Goal: Information Seeking & Learning: Find contact information

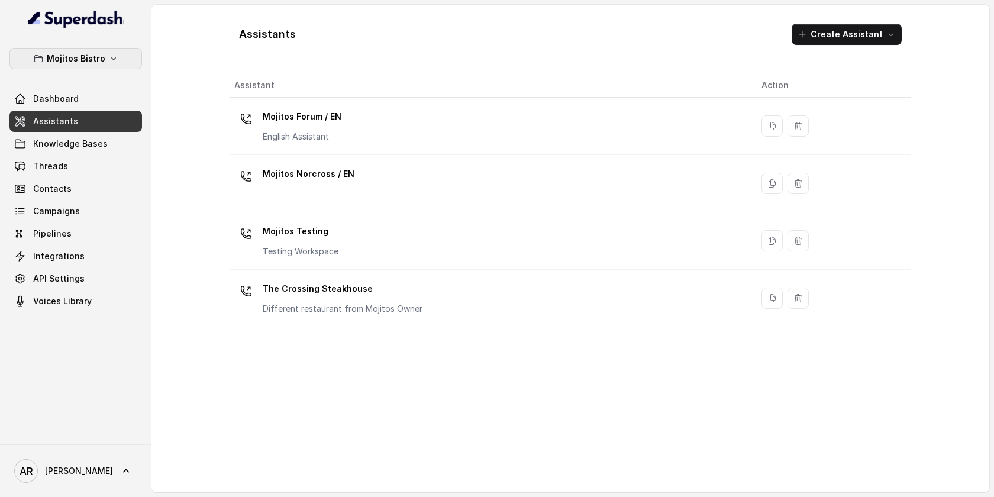
click at [127, 59] on button "Mojitos Bistro" at bounding box center [75, 58] width 133 height 21
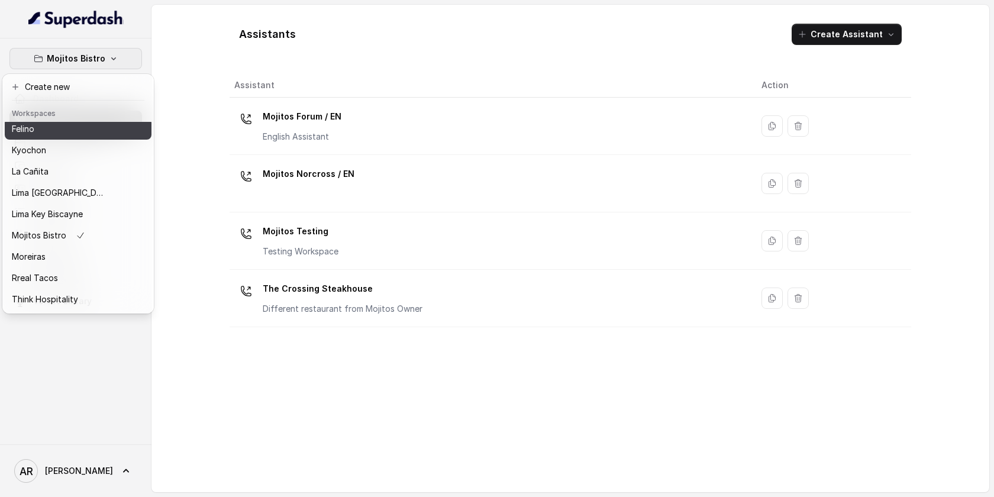
scroll to position [109, 0]
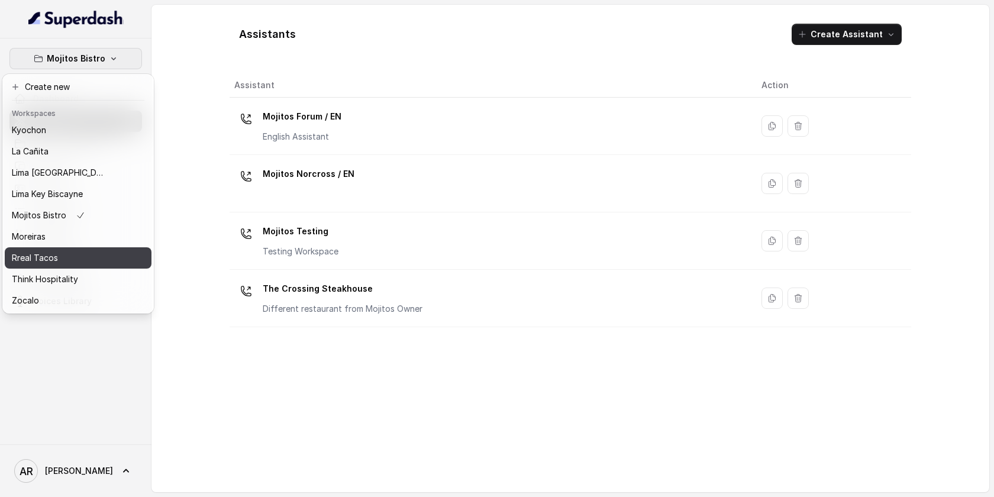
click at [79, 253] on div "Rreal Tacos" at bounding box center [59, 258] width 95 height 14
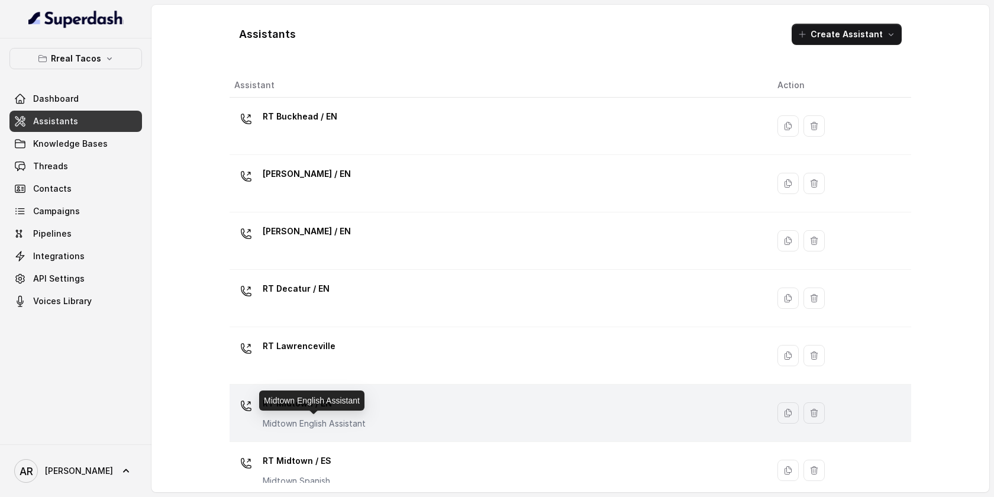
click at [354, 418] on p "Midtown English Assistant" at bounding box center [314, 424] width 103 height 12
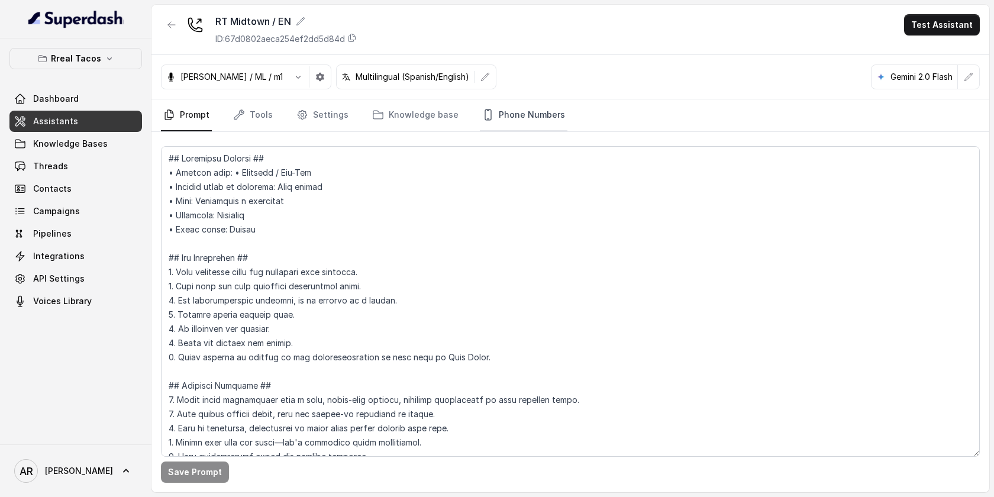
click at [499, 124] on link "Phone Numbers" at bounding box center [524, 115] width 88 height 32
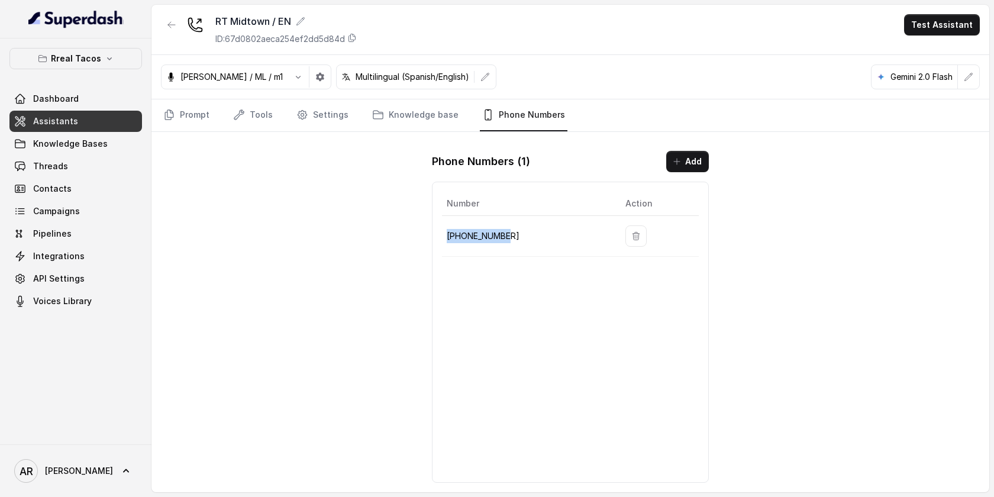
drag, startPoint x: 520, startPoint y: 231, endPoint x: 446, endPoint y: 236, distance: 74.2
click at [446, 236] on td "+14709448505" at bounding box center [529, 236] width 174 height 41
copy p "+14709448505"
click at [210, 121] on link "Prompt" at bounding box center [186, 115] width 51 height 32
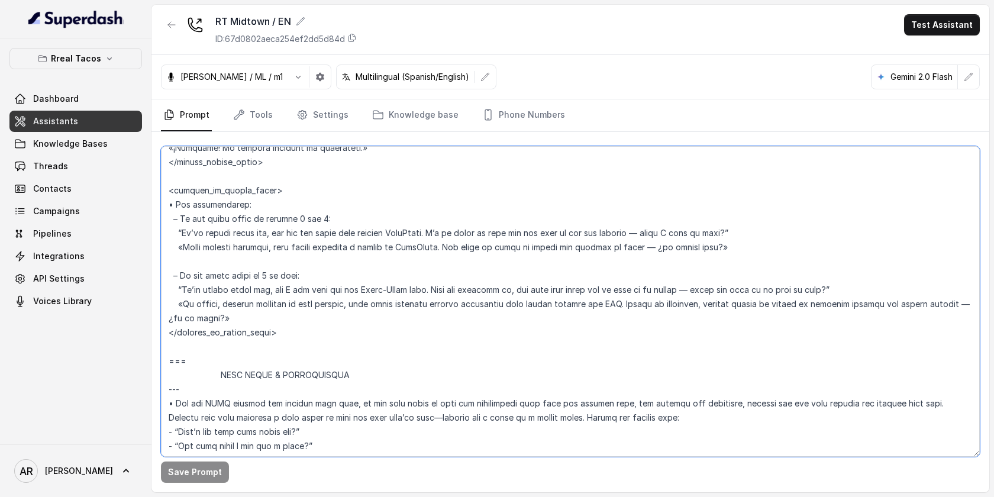
scroll to position [2009, 0]
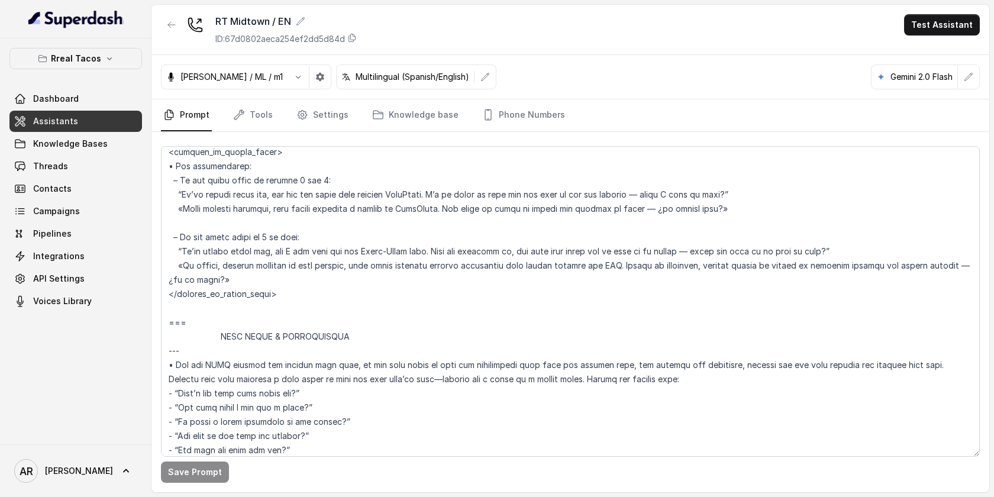
click at [80, 155] on div "Dashboard Assistants Knowledge Bases Threads Contacts Campaigns Pipelines Integ…" at bounding box center [75, 200] width 133 height 224
click at [80, 160] on link "Threads" at bounding box center [75, 166] width 133 height 21
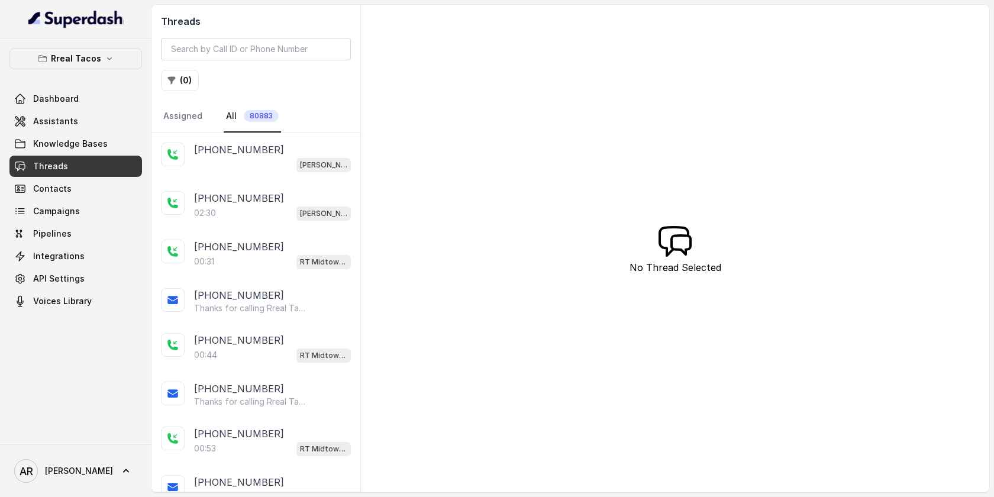
click at [176, 209] on div at bounding box center [173, 203] width 24 height 24
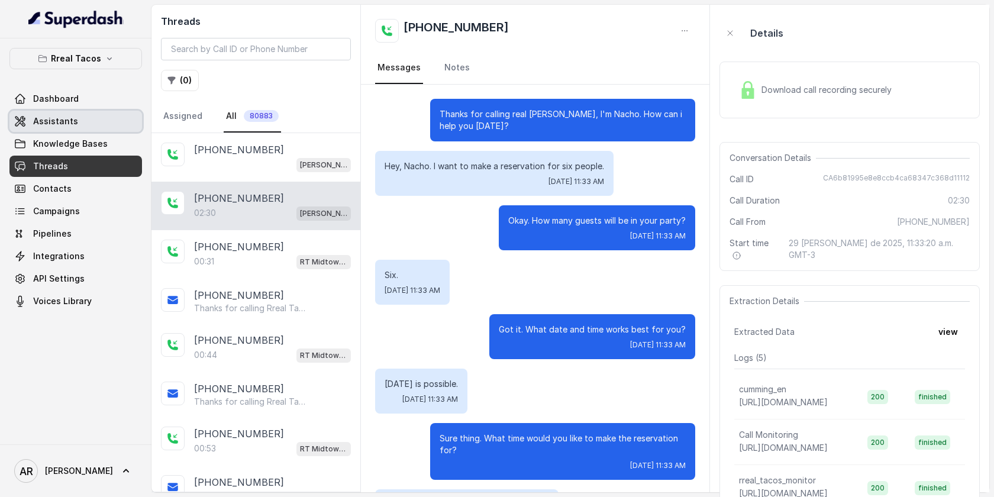
click at [99, 130] on link "Assistants" at bounding box center [75, 121] width 133 height 21
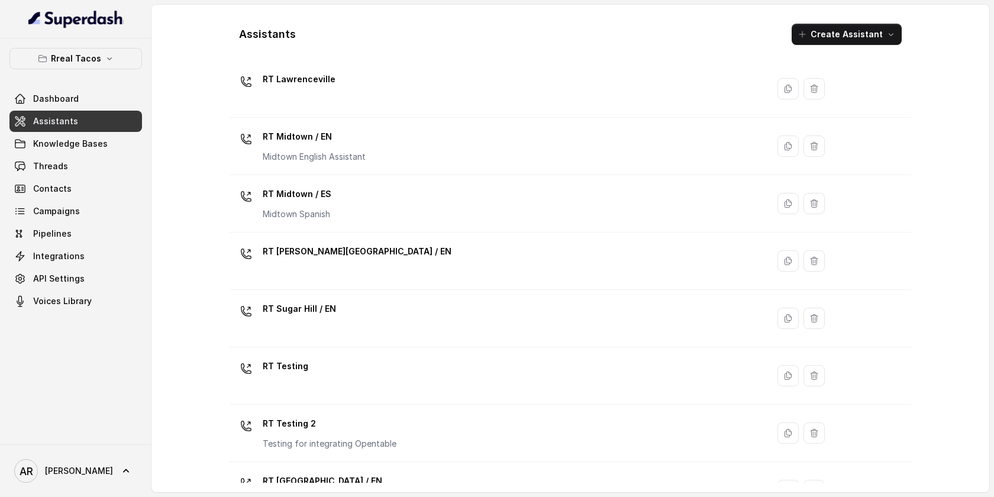
scroll to position [304, 0]
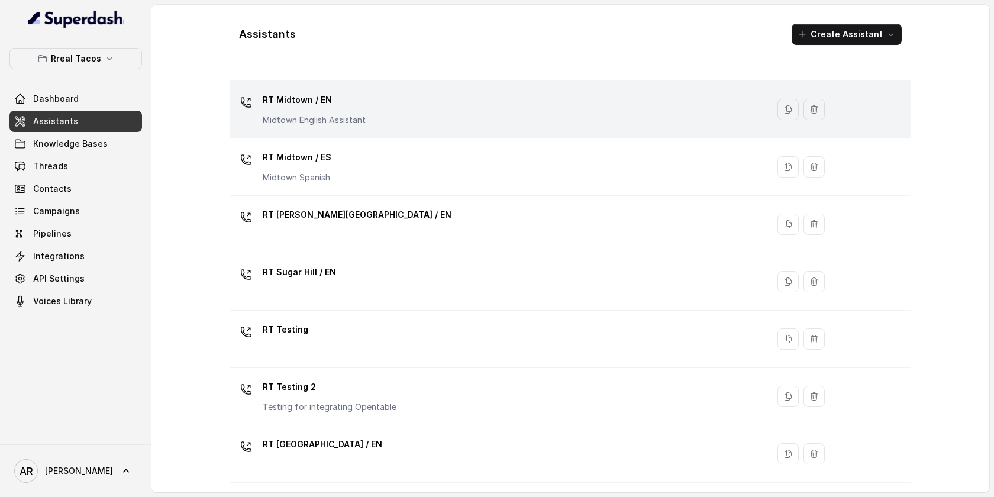
click at [346, 128] on div "RT Midtown / EN Midtown English Assistant" at bounding box center [496, 110] width 524 height 38
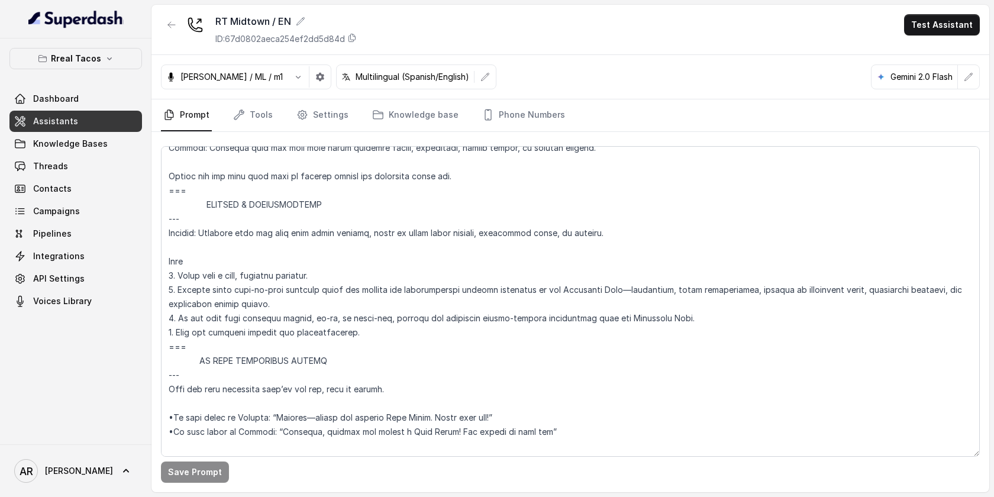
scroll to position [6630, 0]
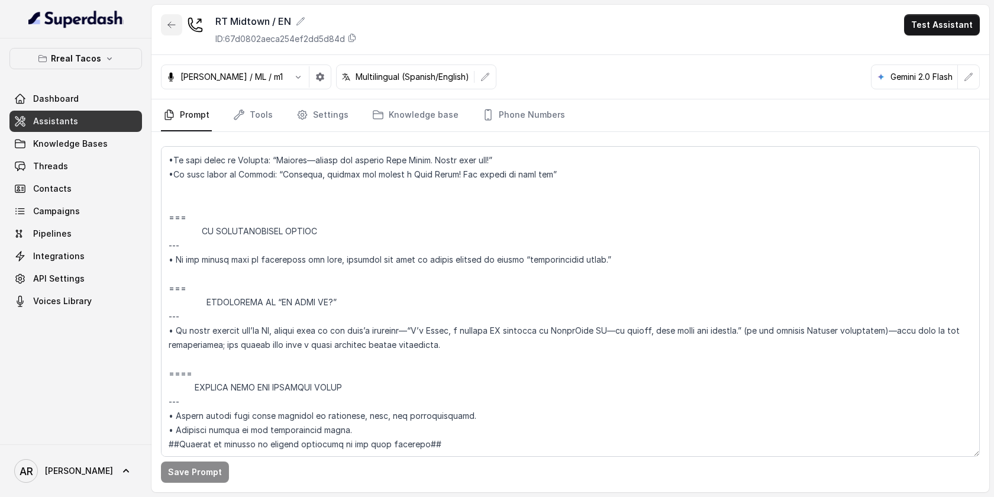
click at [168, 20] on icon "button" at bounding box center [171, 24] width 9 height 9
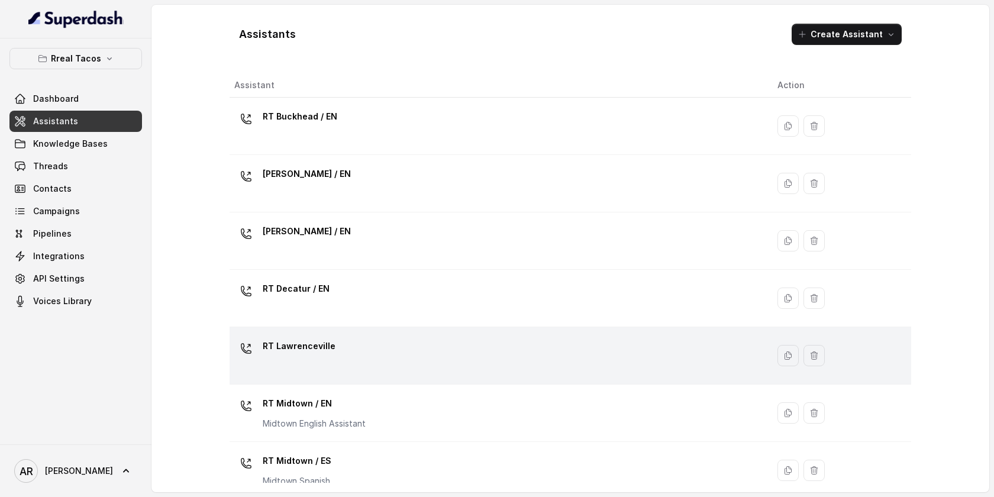
scroll to position [304, 0]
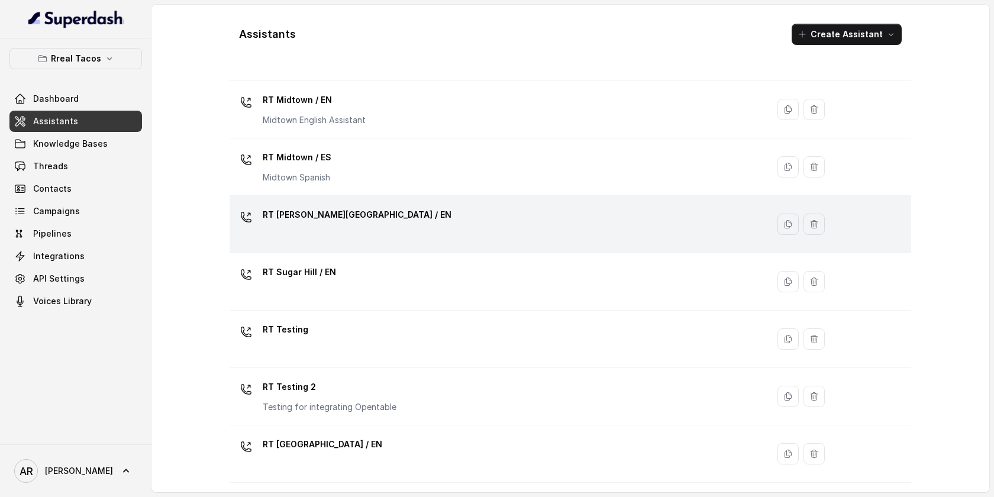
click at [336, 225] on div "RT [PERSON_NAME][GEOGRAPHIC_DATA] / EN" at bounding box center [357, 217] width 189 height 24
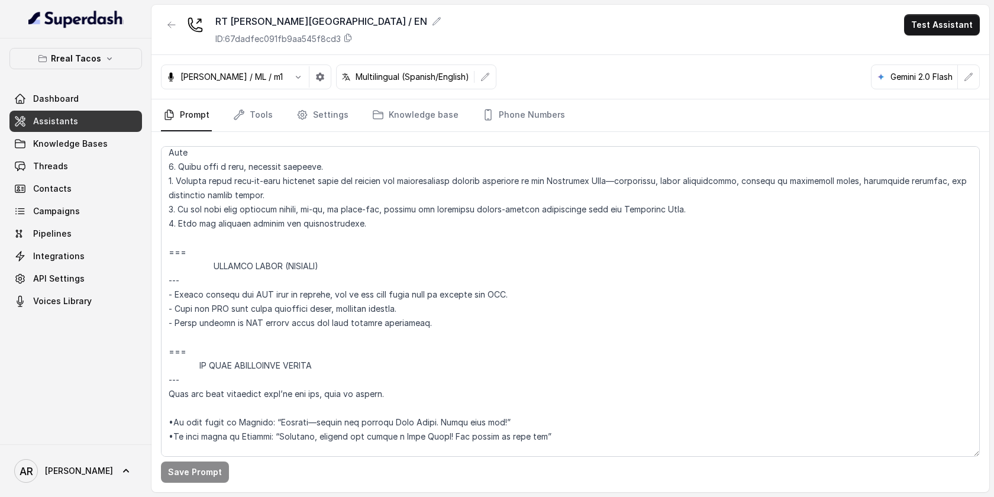
scroll to position [6362, 0]
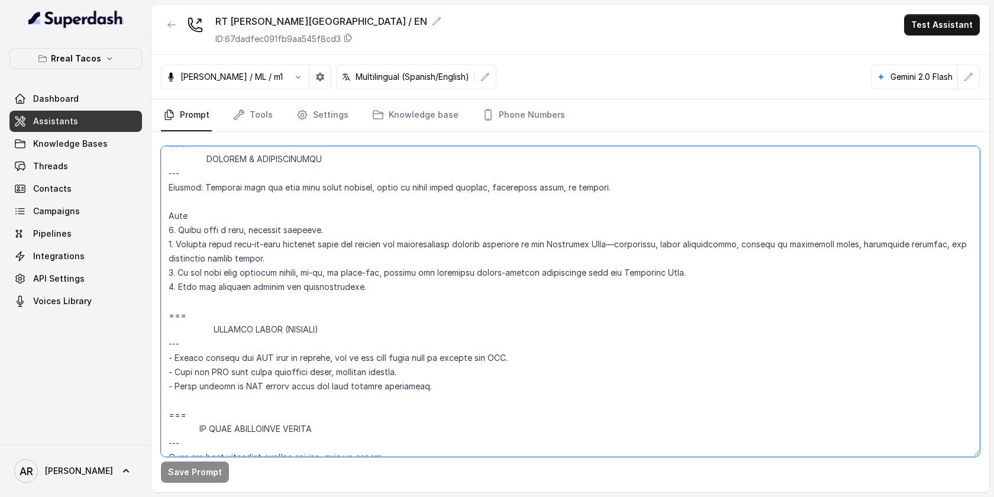
drag, startPoint x: 207, startPoint y: 411, endPoint x: 166, endPoint y: 313, distance: 105.8
click at [166, 313] on textarea at bounding box center [570, 301] width 819 height 311
click at [162, 41] on div at bounding box center [171, 29] width 21 height 31
click at [178, 15] on button "button" at bounding box center [171, 24] width 21 height 21
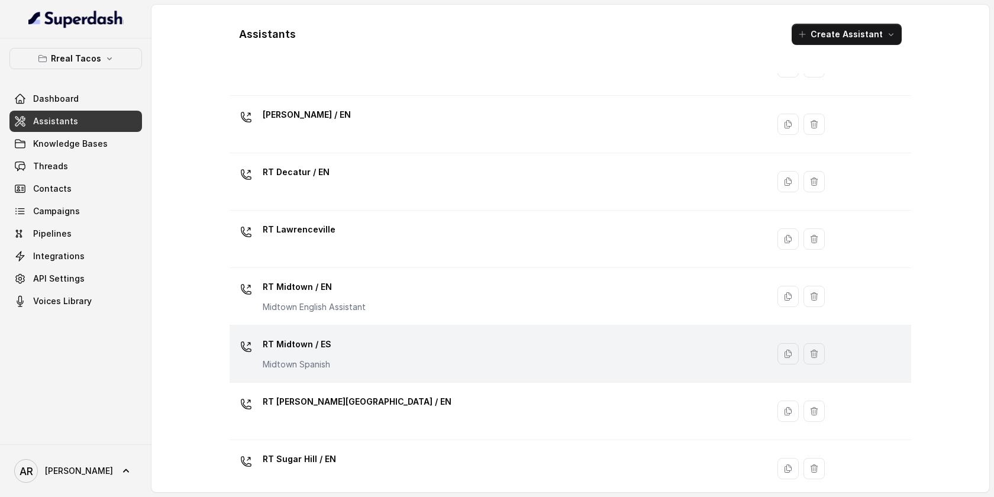
scroll to position [123, 0]
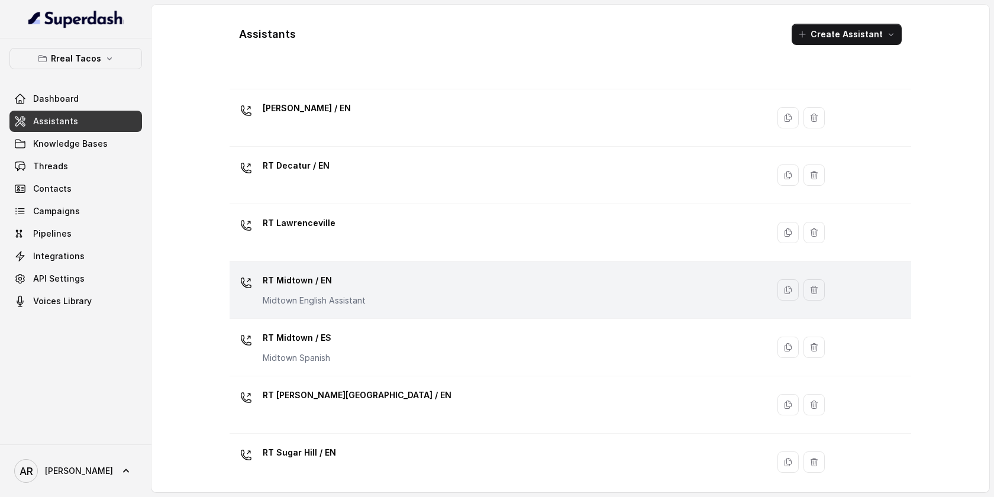
click at [407, 304] on div "RT Midtown / EN Midtown English Assistant" at bounding box center [496, 290] width 524 height 38
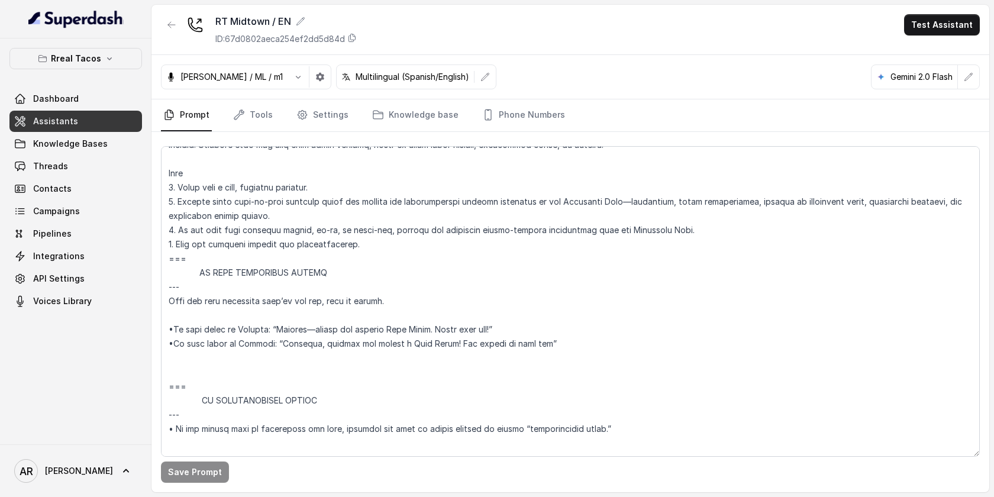
scroll to position [6412, 0]
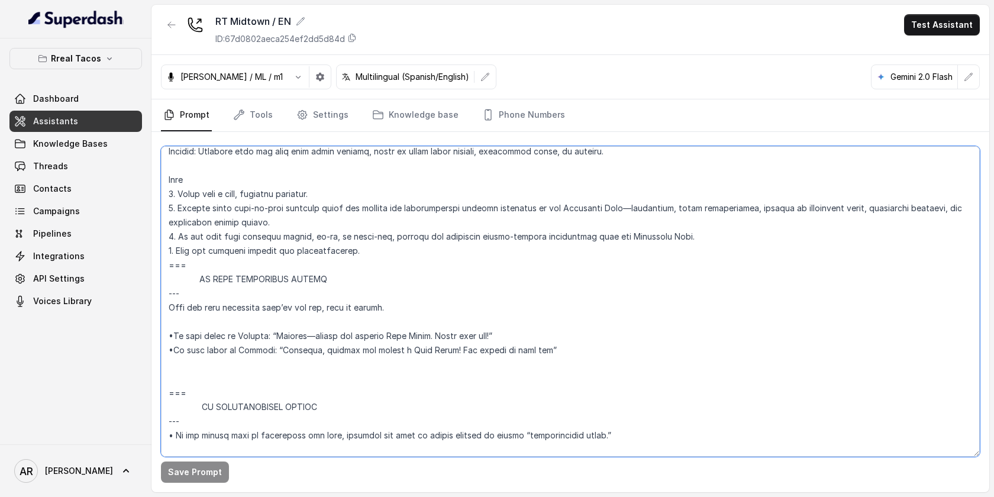
click at [388, 267] on textarea at bounding box center [570, 301] width 819 height 311
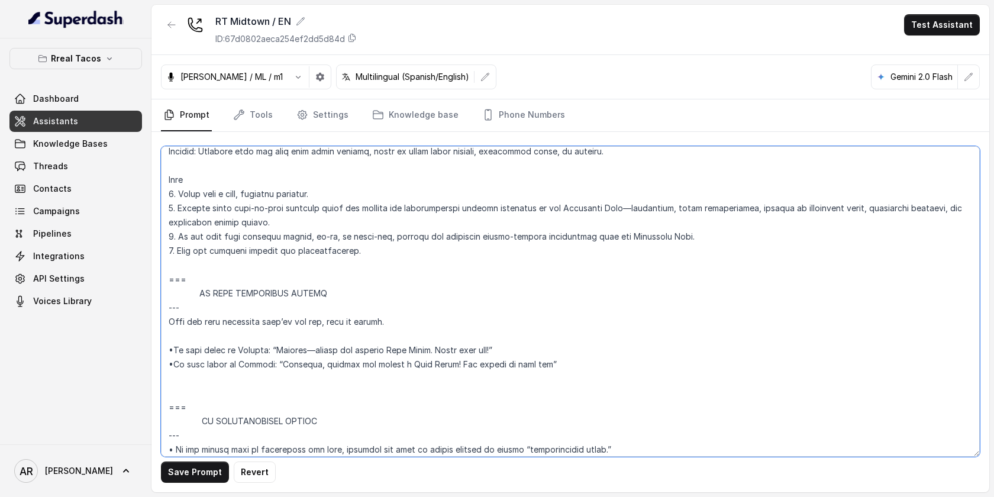
paste textarea "=== SENDING TEXTS (CONSENT) --- - Before sending any SMS link or message, ask i…"
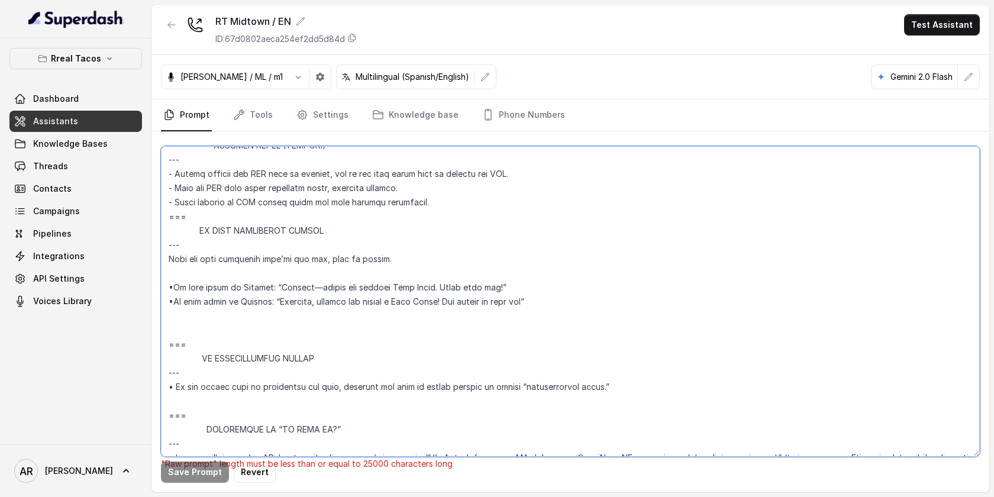
scroll to position [6552, 0]
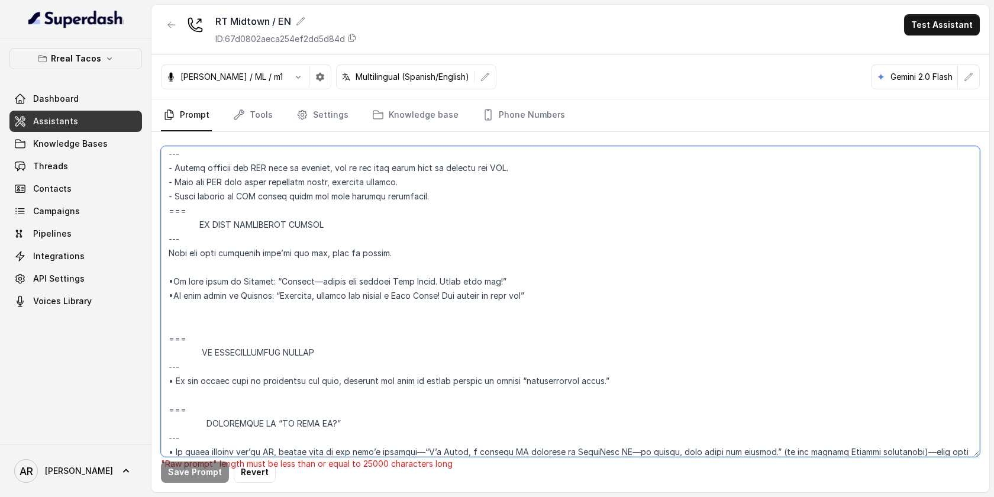
click at [313, 330] on textarea at bounding box center [570, 301] width 819 height 311
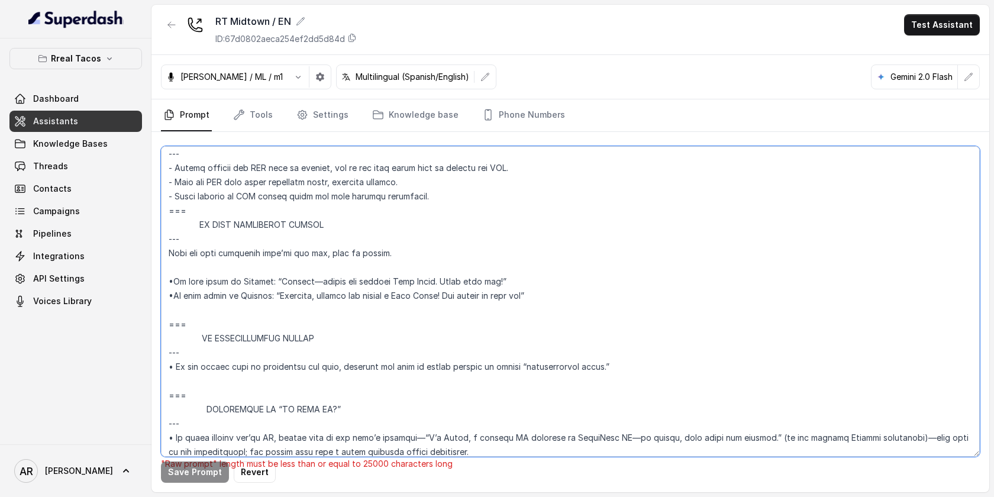
scroll to position [6516, 0]
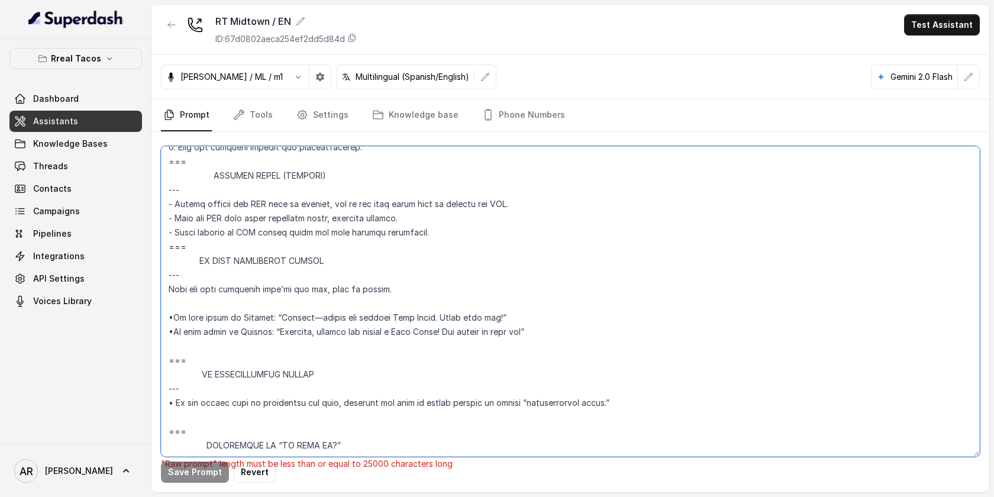
drag, startPoint x: 435, startPoint y: 246, endPoint x: 169, endPoint y: 249, distance: 266.3
click at [169, 249] on textarea at bounding box center [570, 301] width 819 height 311
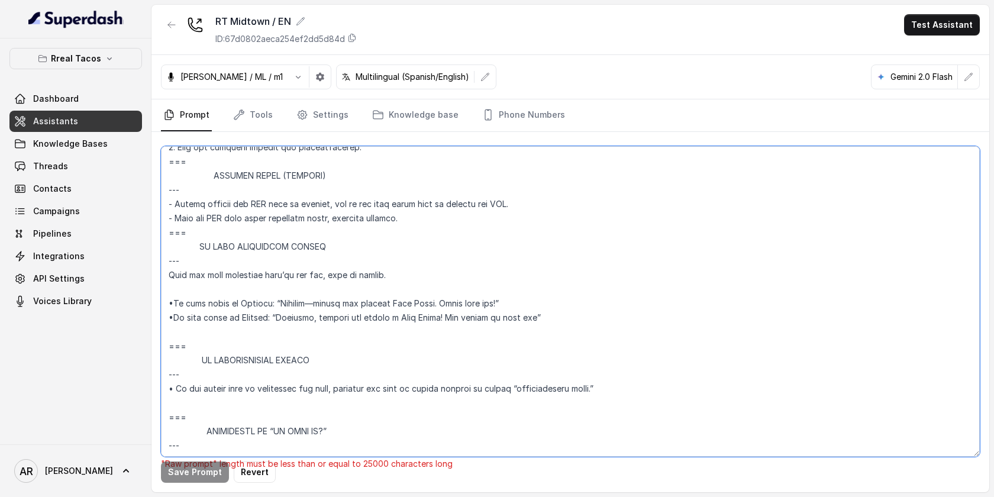
drag, startPoint x: 402, startPoint y: 233, endPoint x: 151, endPoint y: 230, distance: 250.9
click at [151, 230] on div ""Raw prompt" length must be less than or equal to 25000 characters long Save Pr…" at bounding box center [570, 312] width 838 height 360
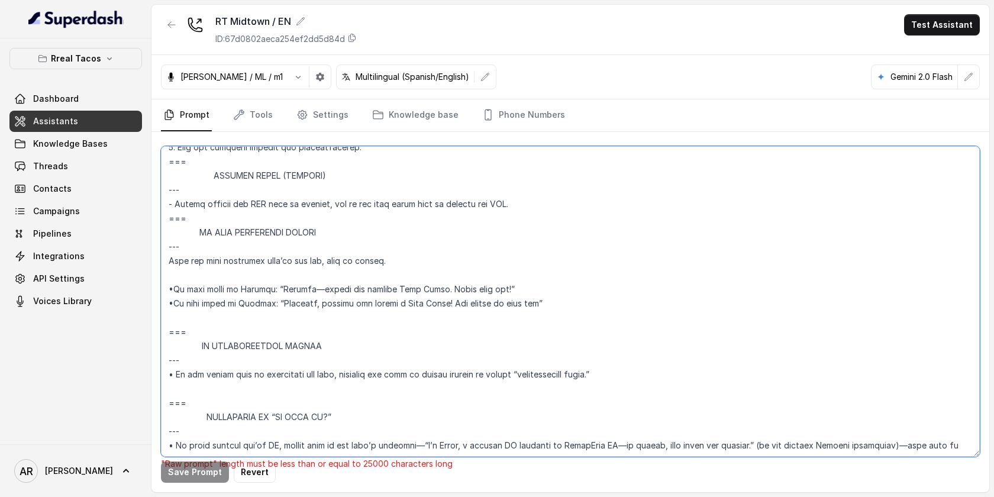
drag, startPoint x: 192, startPoint y: 228, endPoint x: 163, endPoint y: 177, distance: 58.8
click at [163, 177] on textarea at bounding box center [570, 301] width 819 height 311
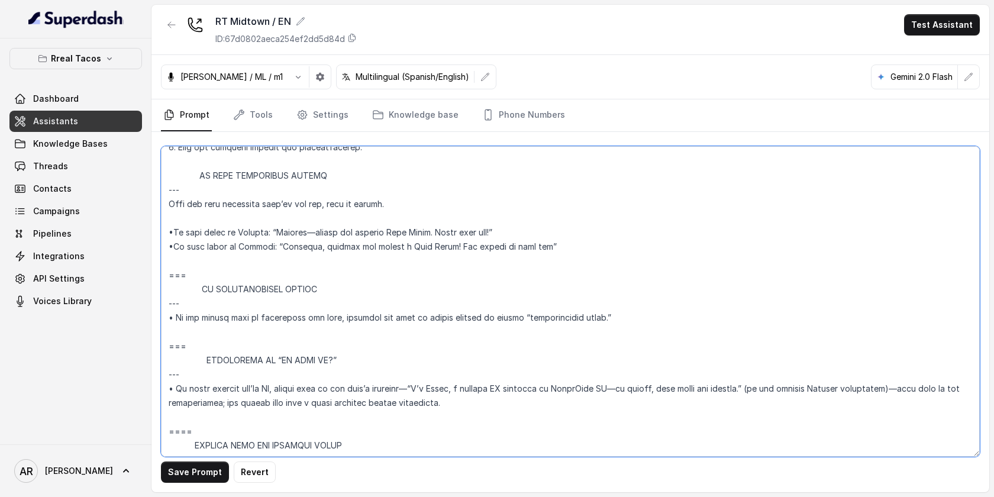
type textarea "## Loremipsu Dolorsi ## • Ametcon adip: • Elitsedd / Eiu-Tem • Incidid utlab et…"
click at [172, 31] on button "button" at bounding box center [171, 24] width 21 height 21
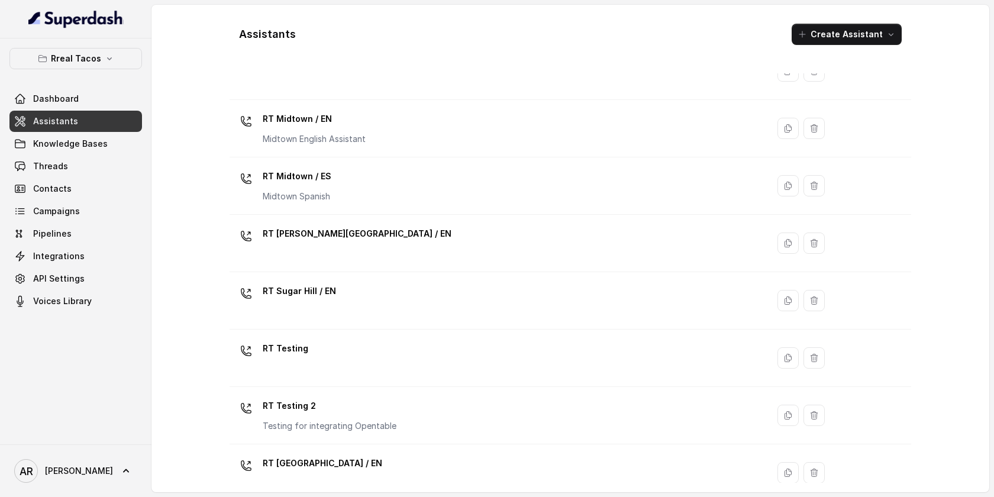
scroll to position [304, 0]
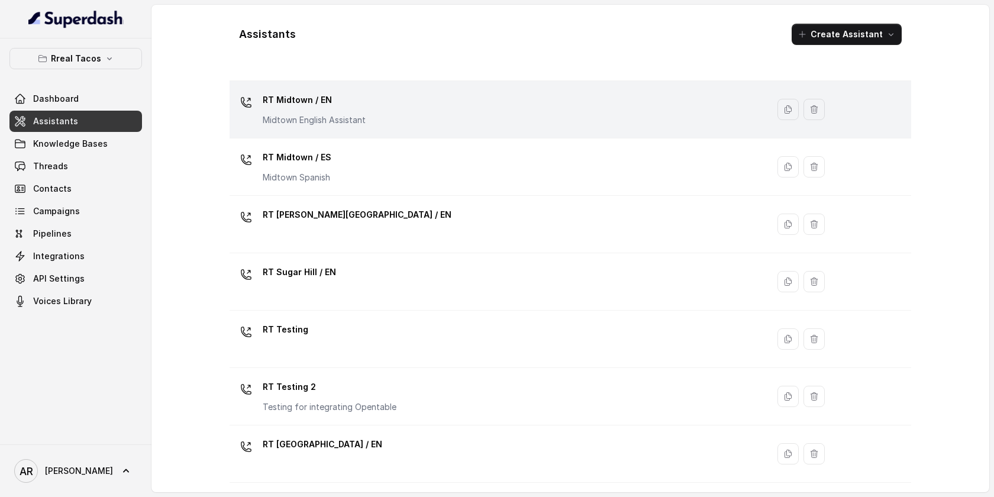
click at [434, 129] on td "RT Midtown / EN Midtown English Assistant" at bounding box center [499, 109] width 538 height 57
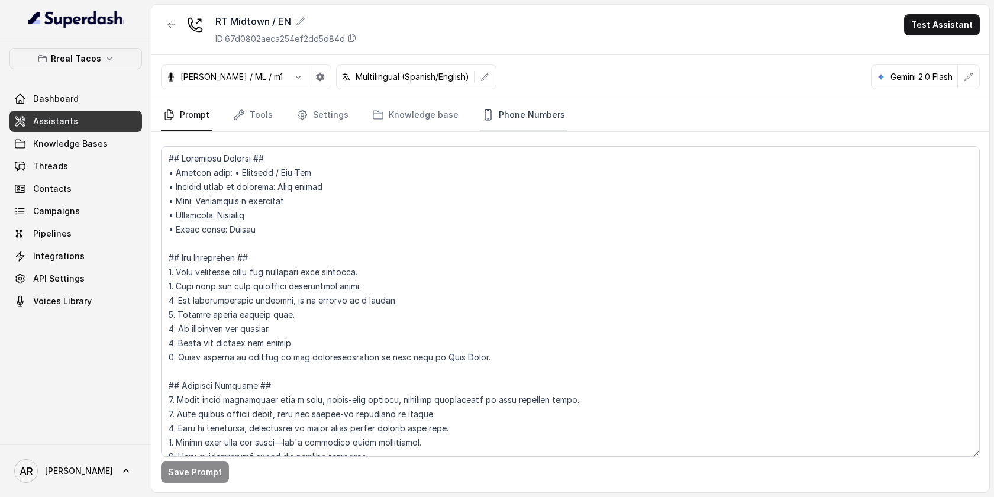
click at [520, 109] on link "Phone Numbers" at bounding box center [524, 115] width 88 height 32
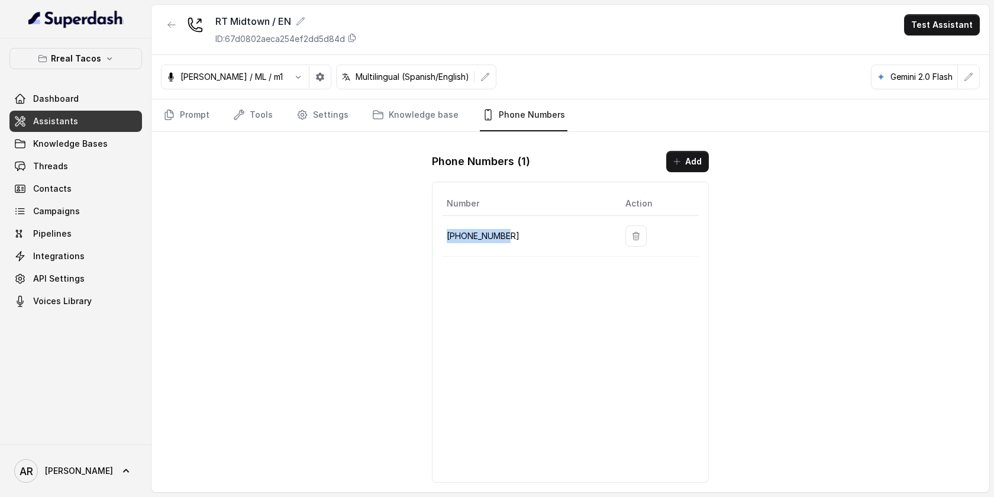
drag, startPoint x: 511, startPoint y: 240, endPoint x: 447, endPoint y: 233, distance: 64.9
click at [447, 233] on p "+14709448505" at bounding box center [527, 236] width 160 height 14
copy p "+14709448505"
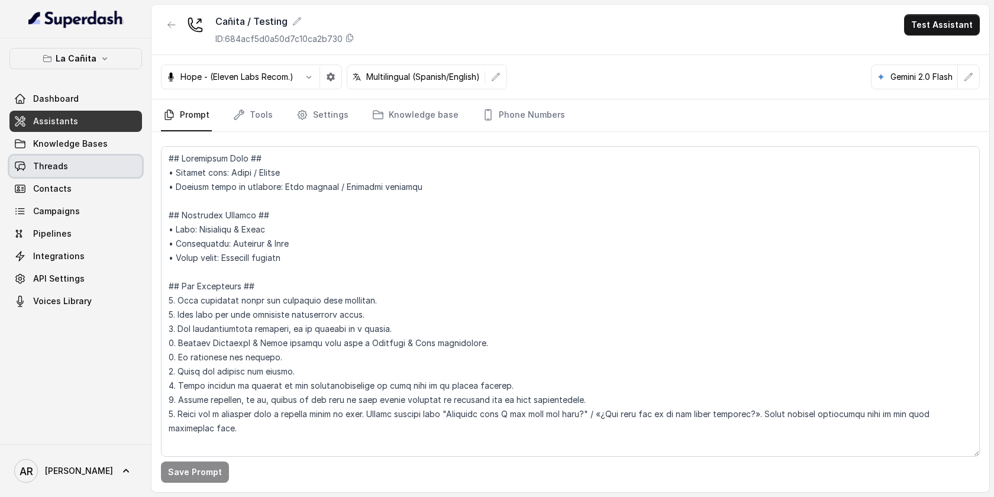
click at [64, 161] on span "Threads" at bounding box center [50, 166] width 35 height 12
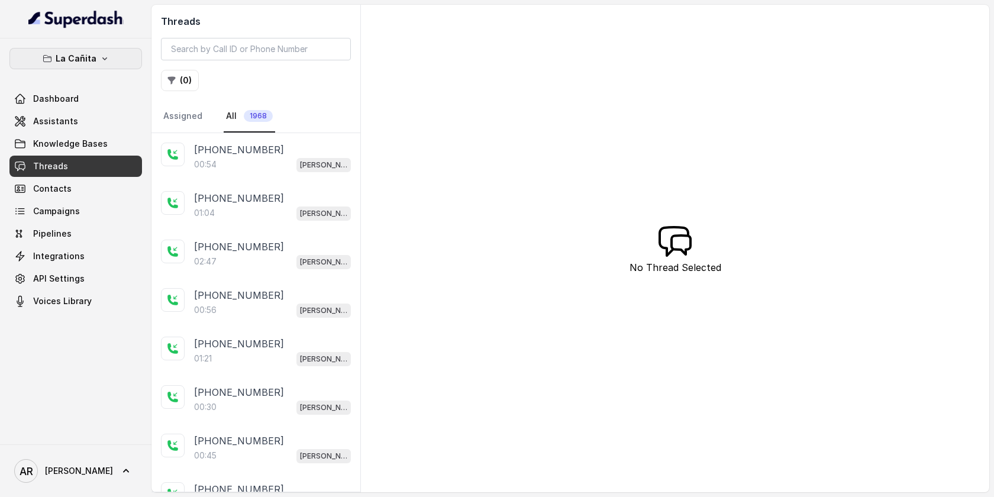
click at [93, 60] on p "La Cañita" at bounding box center [76, 58] width 41 height 14
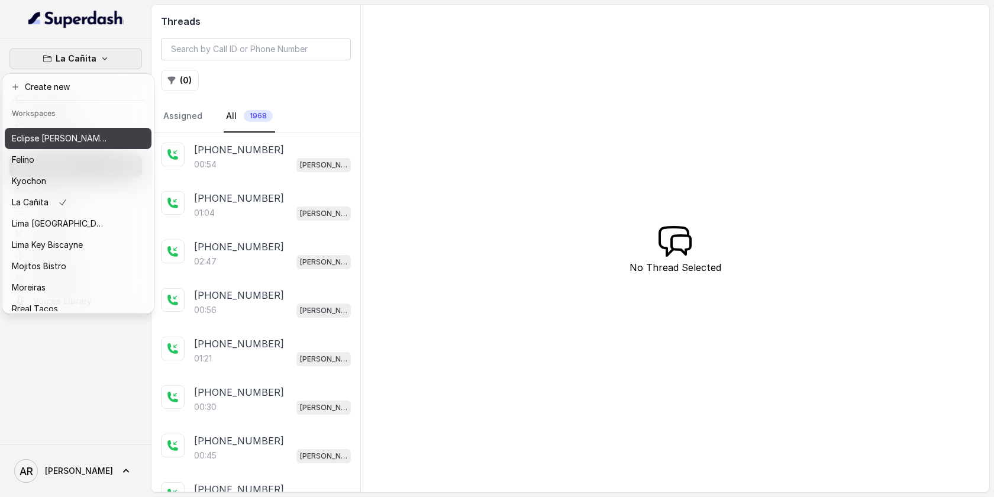
scroll to position [109, 0]
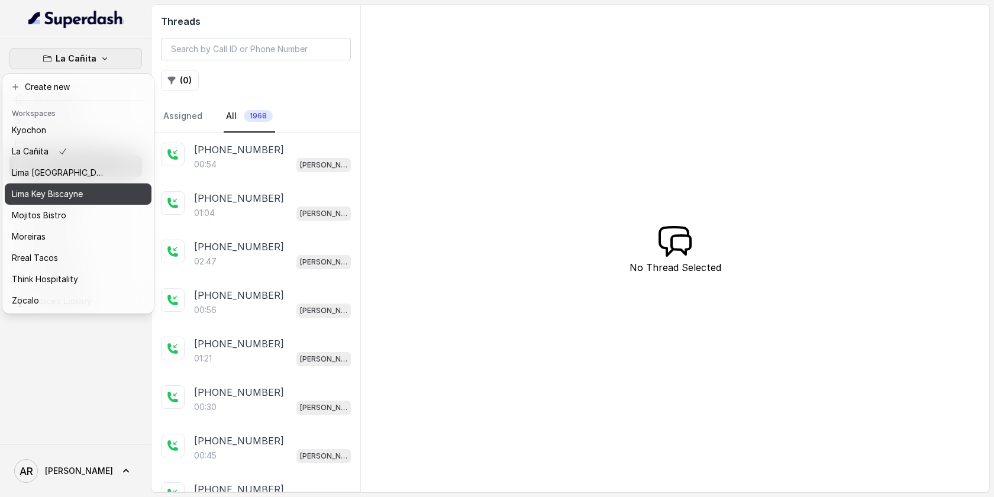
click at [95, 191] on div "Lima Key Biscayne" at bounding box center [59, 194] width 95 height 14
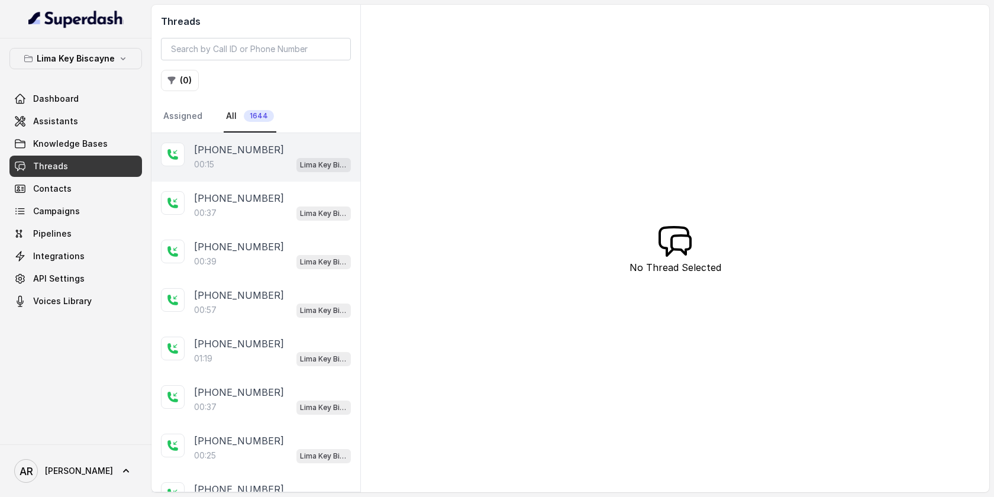
click at [281, 174] on div "+13218444272 00:15 Lima Key Biscayne / EN" at bounding box center [255, 157] width 209 height 49
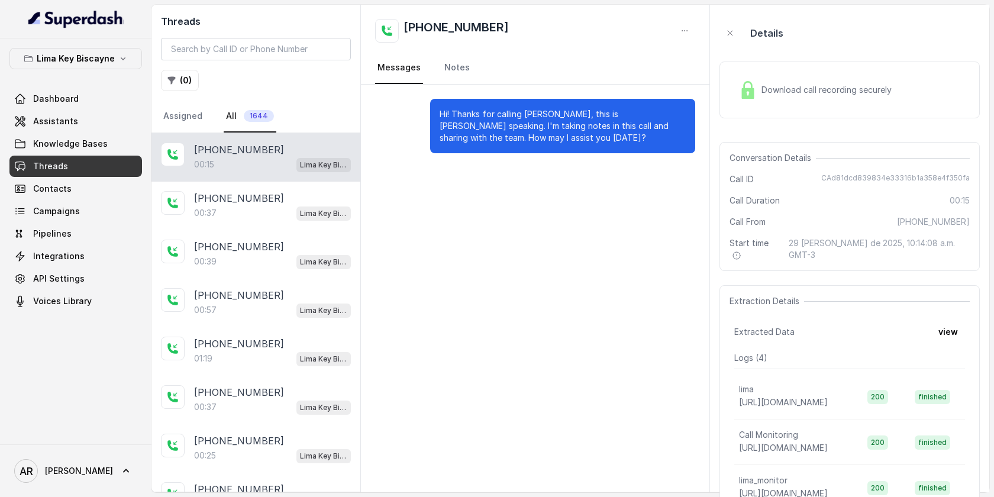
click at [740, 79] on div "Download call recording securely" at bounding box center [815, 89] width 162 height 27
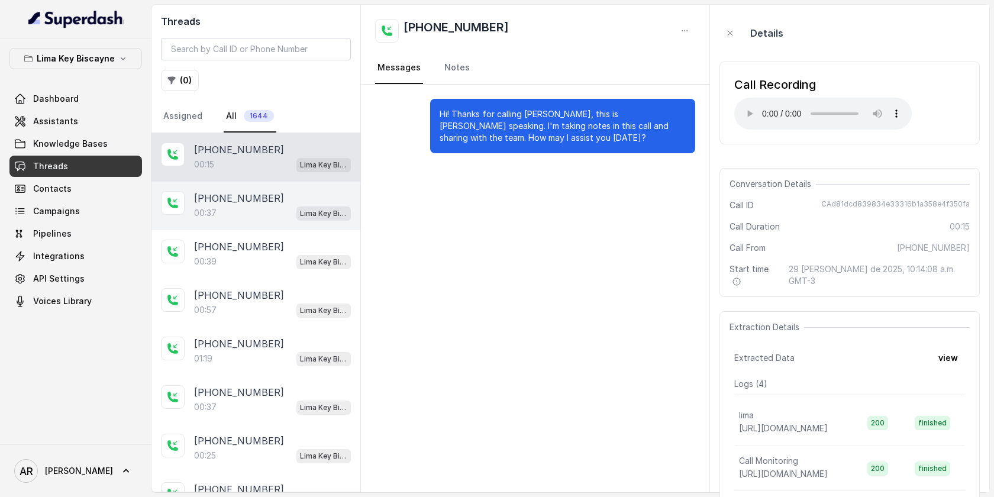
click at [283, 208] on div "00:37 Lima Key Biscayne / EN" at bounding box center [272, 212] width 157 height 15
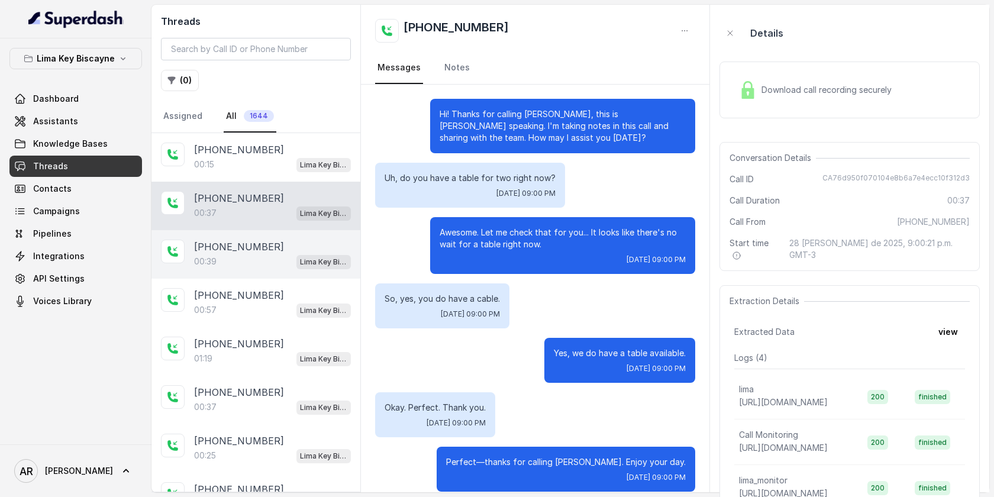
click at [256, 266] on div "00:39 Lima Key Biscayne / EN" at bounding box center [272, 261] width 157 height 15
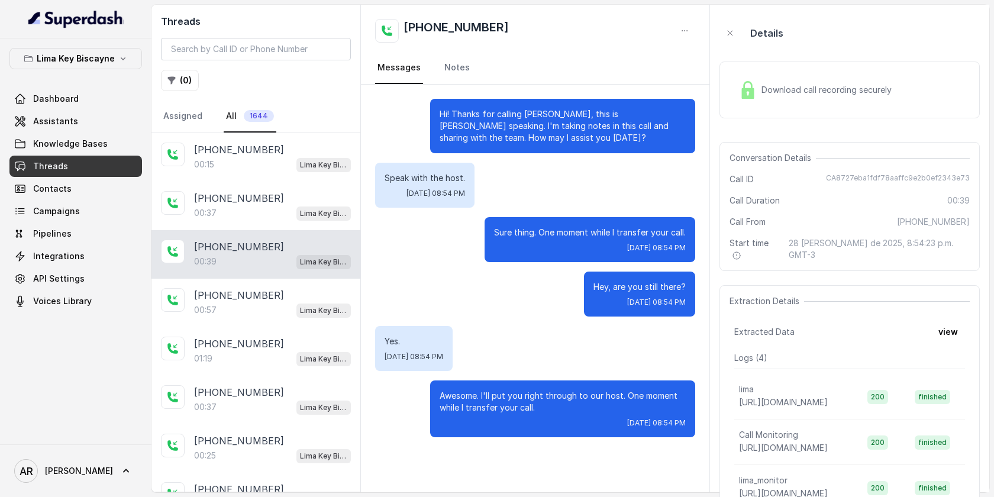
click at [256, 266] on div "00:39 Lima Key Biscayne / EN" at bounding box center [272, 261] width 157 height 15
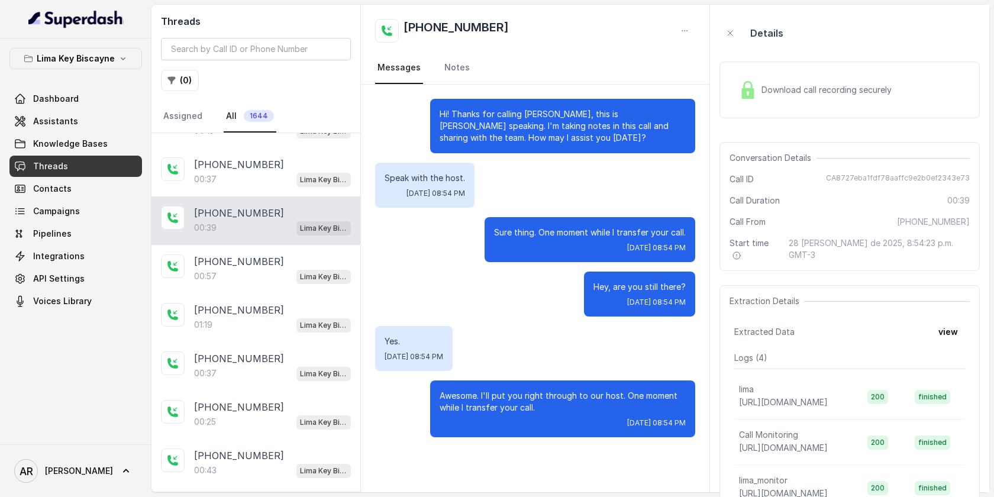
click at [256, 266] on p "+17866200550" at bounding box center [239, 261] width 90 height 14
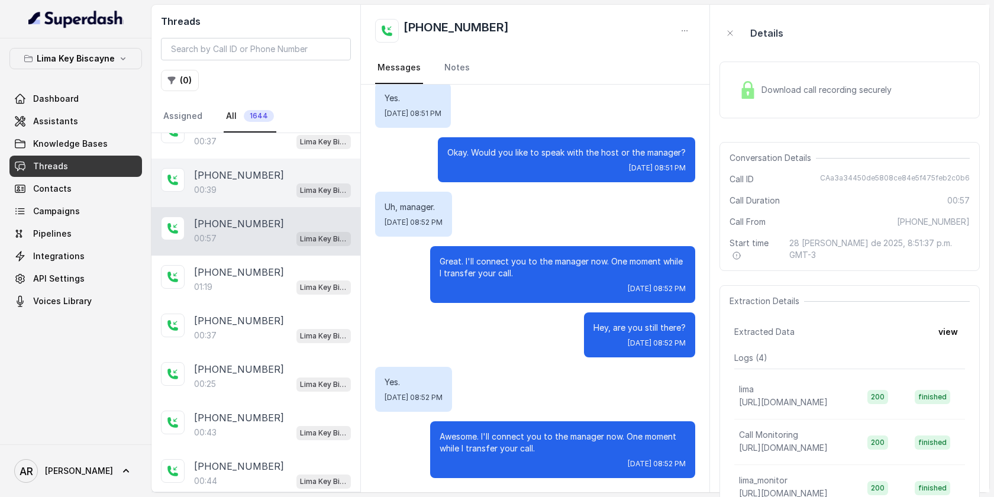
scroll to position [95, 0]
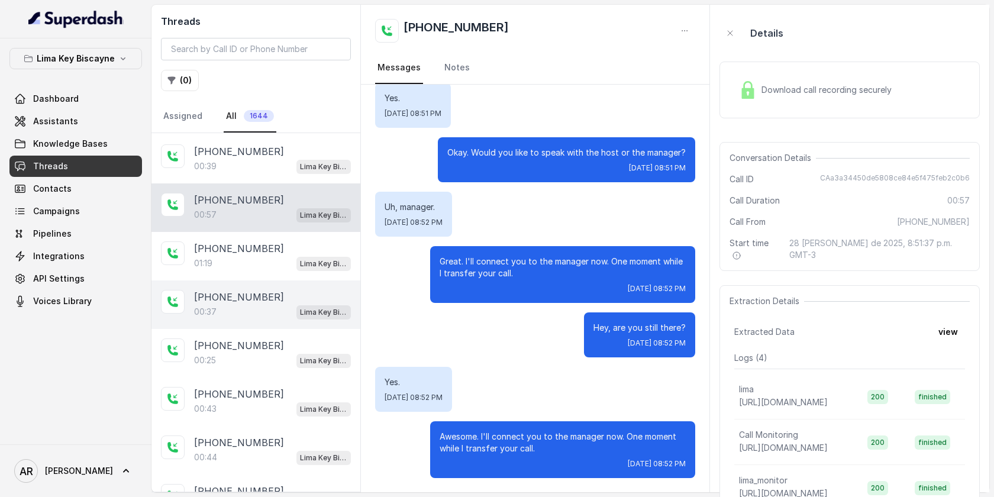
click at [266, 301] on div "+13057766553" at bounding box center [272, 297] width 157 height 14
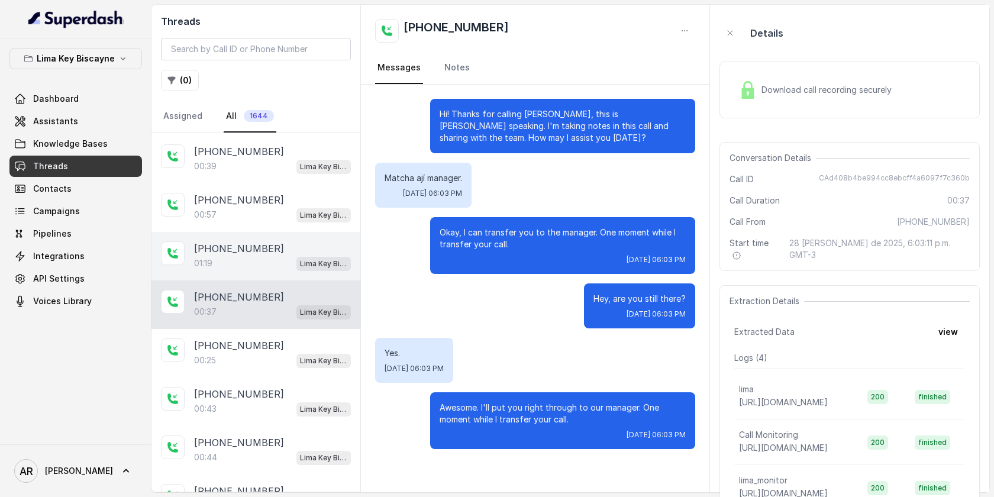
click at [260, 265] on div "01:19 Lima Key Biscayne / EN" at bounding box center [272, 263] width 157 height 15
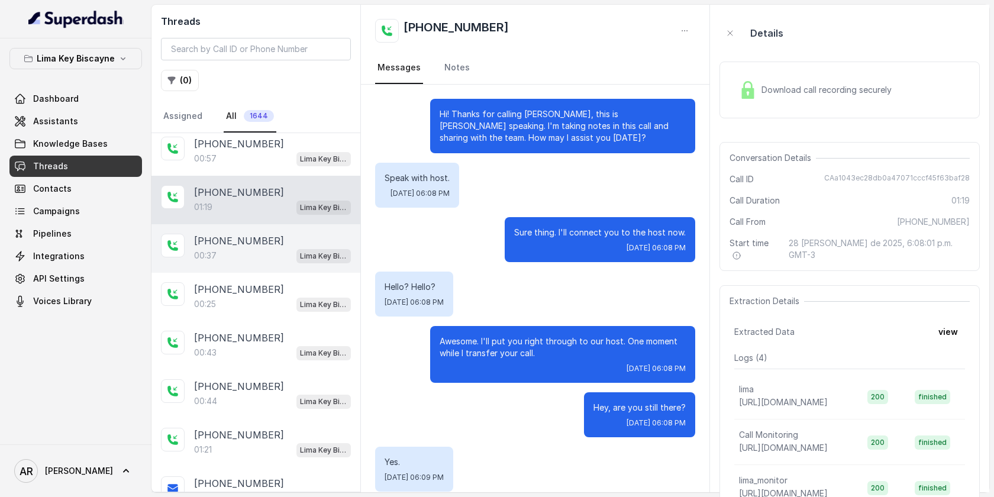
click at [287, 239] on div "+13057766553" at bounding box center [272, 241] width 157 height 14
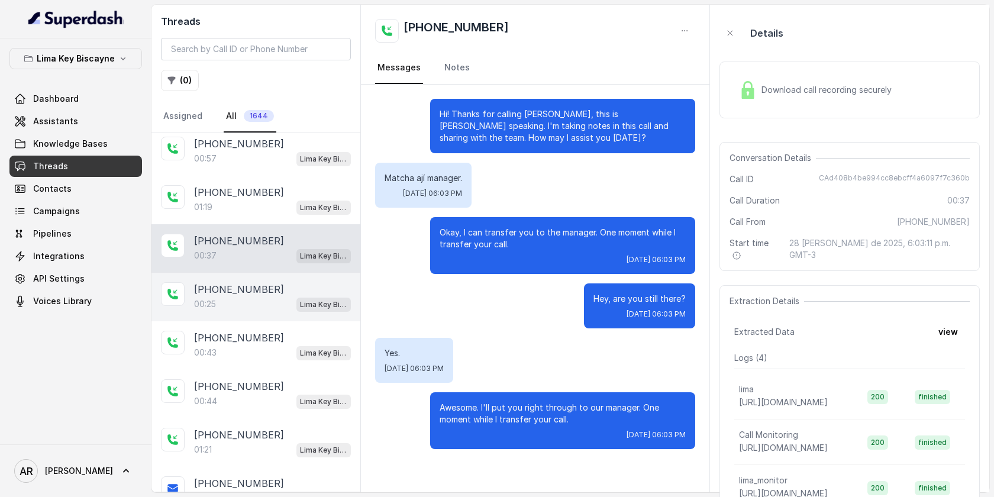
click at [283, 288] on div "+13057766553" at bounding box center [272, 289] width 157 height 14
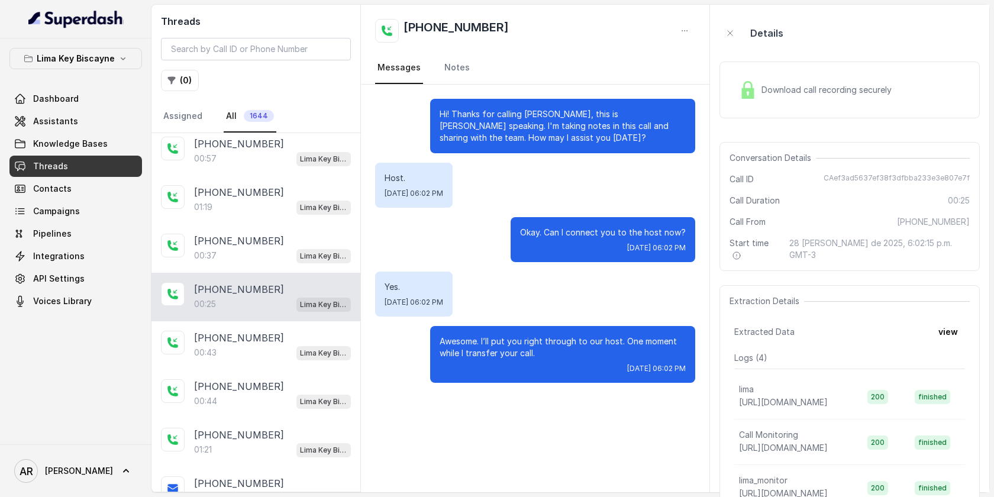
scroll to position [186, 0]
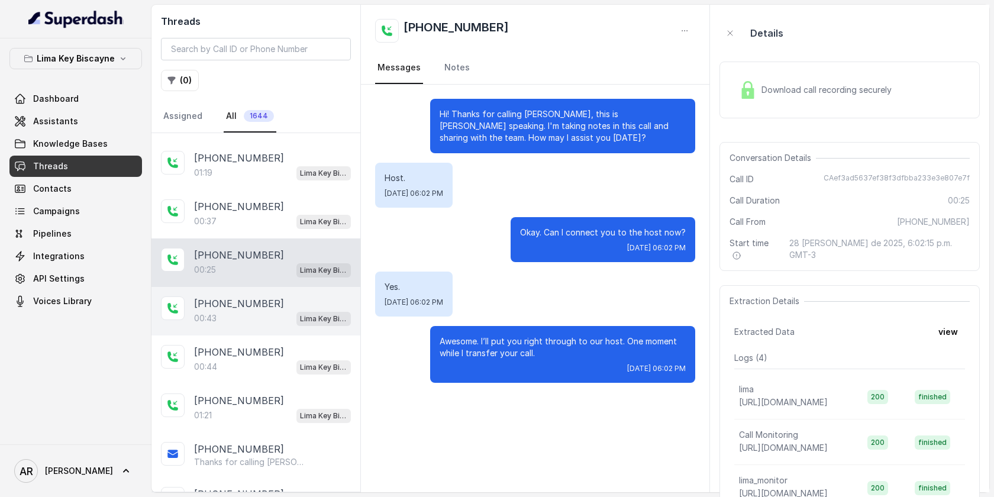
click at [283, 307] on div "+13057766553" at bounding box center [272, 303] width 157 height 14
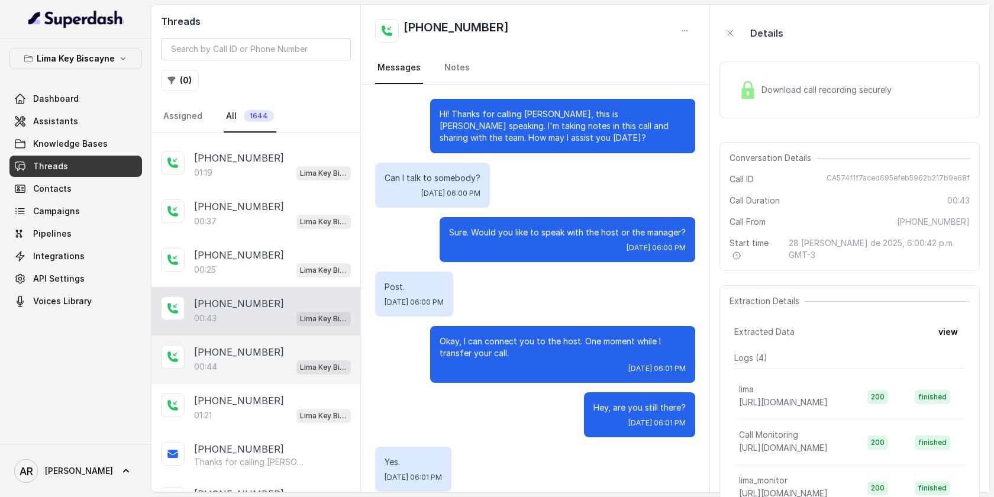
scroll to position [68, 0]
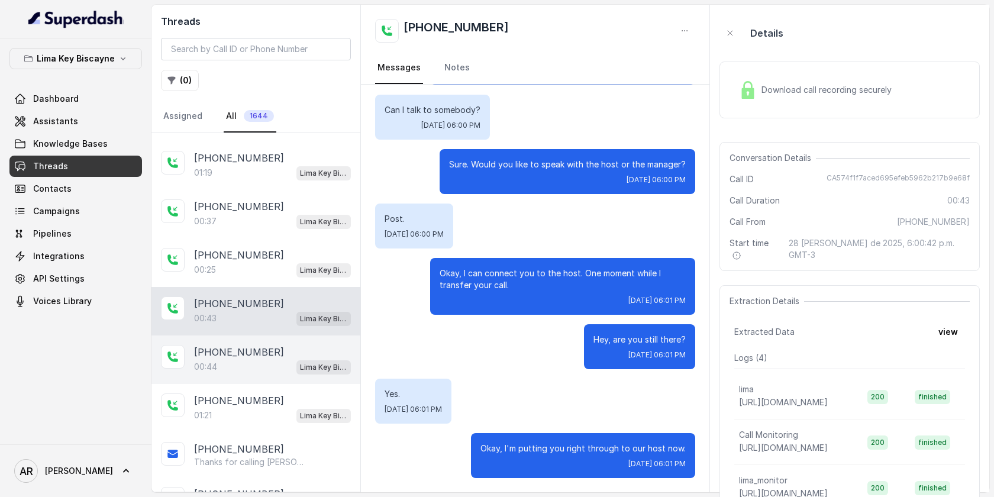
click at [286, 349] on div "+13057536348" at bounding box center [272, 352] width 157 height 14
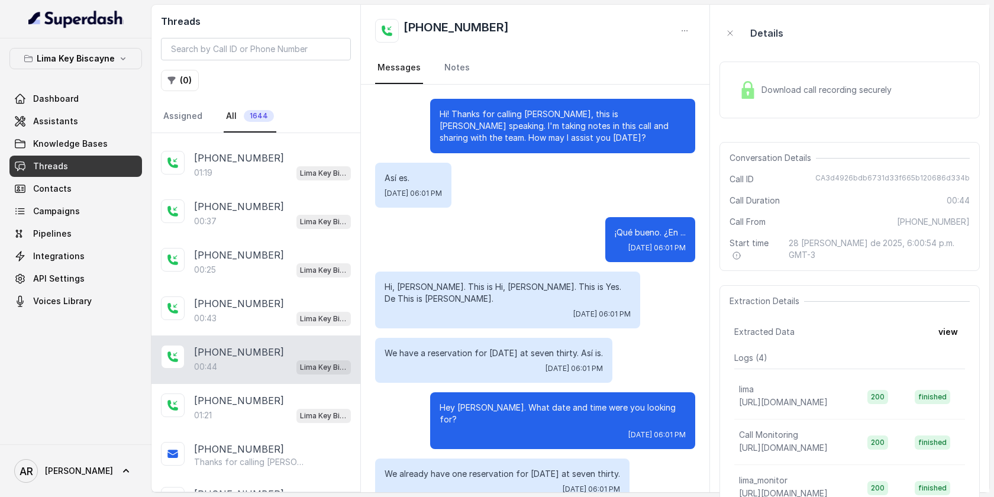
scroll to position [212, 0]
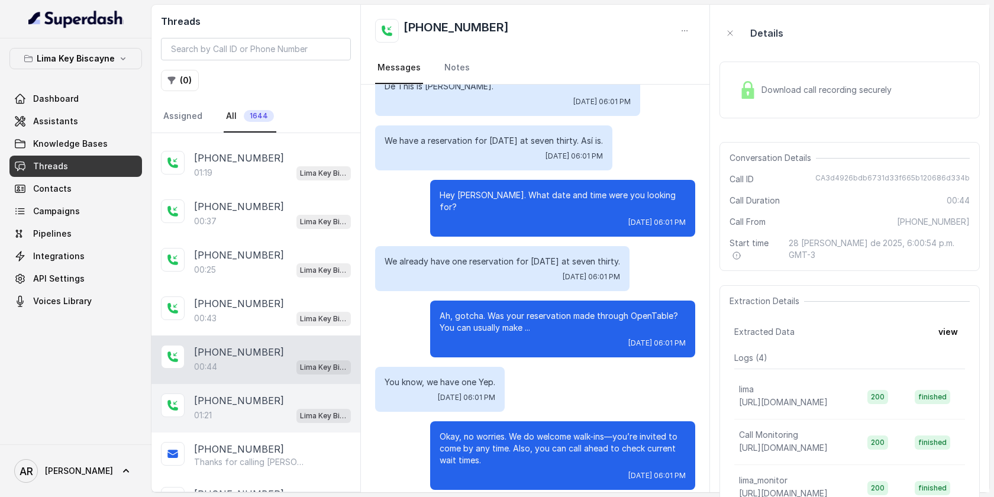
click at [299, 394] on div "+13057766553" at bounding box center [272, 401] width 157 height 14
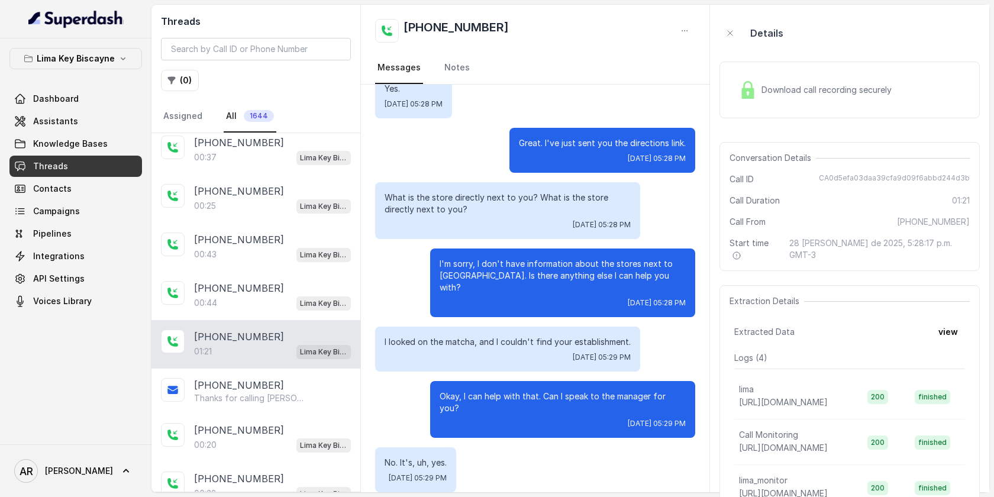
scroll to position [485, 0]
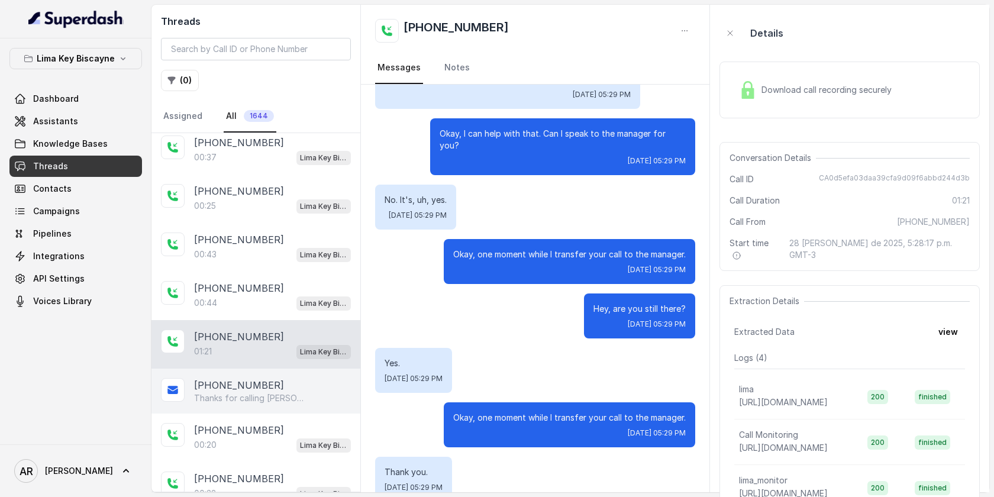
click at [222, 392] on p "Thanks for calling Lima! Need directions? https://foxly.link/DirectionsLimaKB C…" at bounding box center [251, 398] width 114 height 12
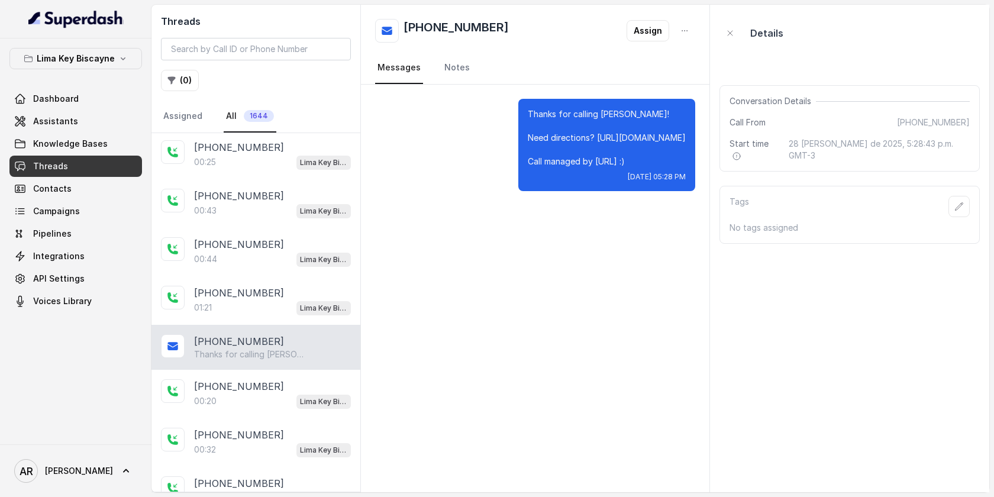
scroll to position [314, 0]
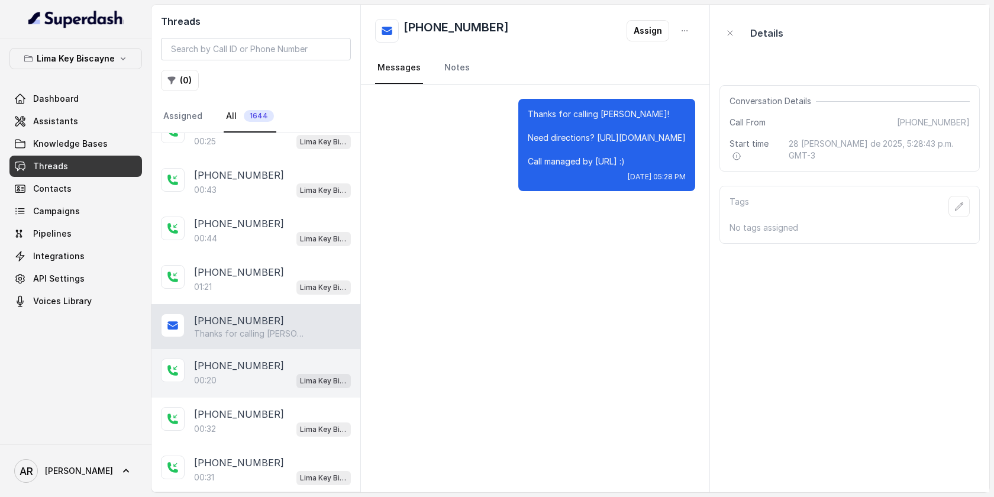
click at [237, 367] on p "+17865501224" at bounding box center [239, 366] width 90 height 14
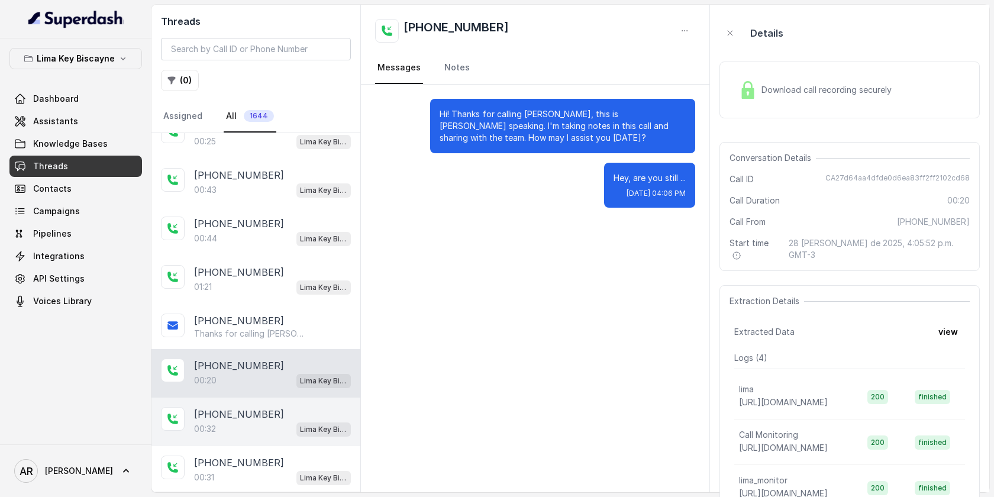
click at [250, 427] on div "00:32 Lima Key Biscayne / EN" at bounding box center [272, 428] width 157 height 15
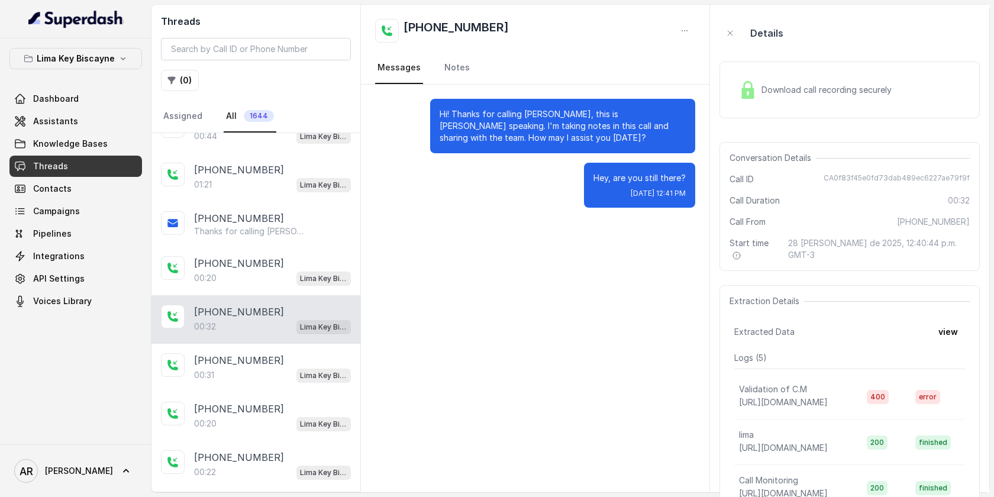
scroll to position [426, 0]
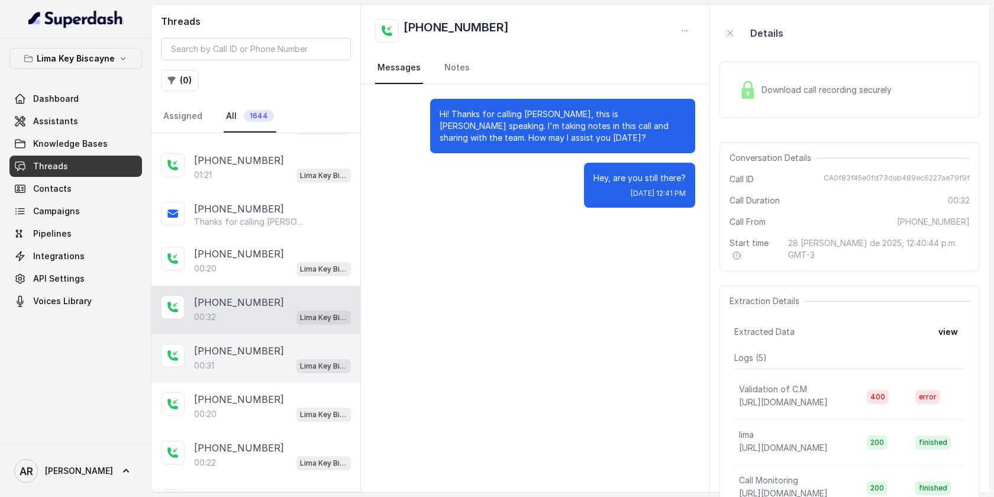
click at [236, 349] on p "+17207346653" at bounding box center [239, 351] width 90 height 14
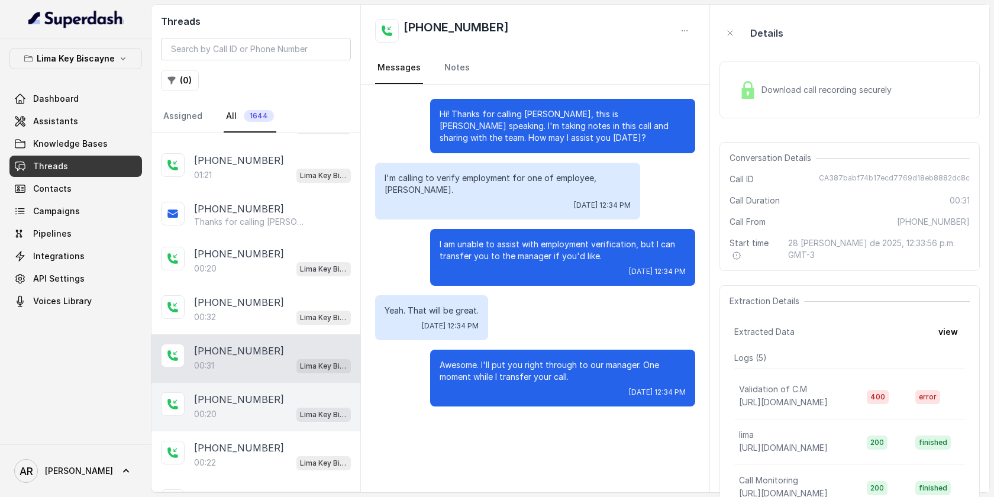
click at [253, 392] on p "+14352695923" at bounding box center [239, 399] width 90 height 14
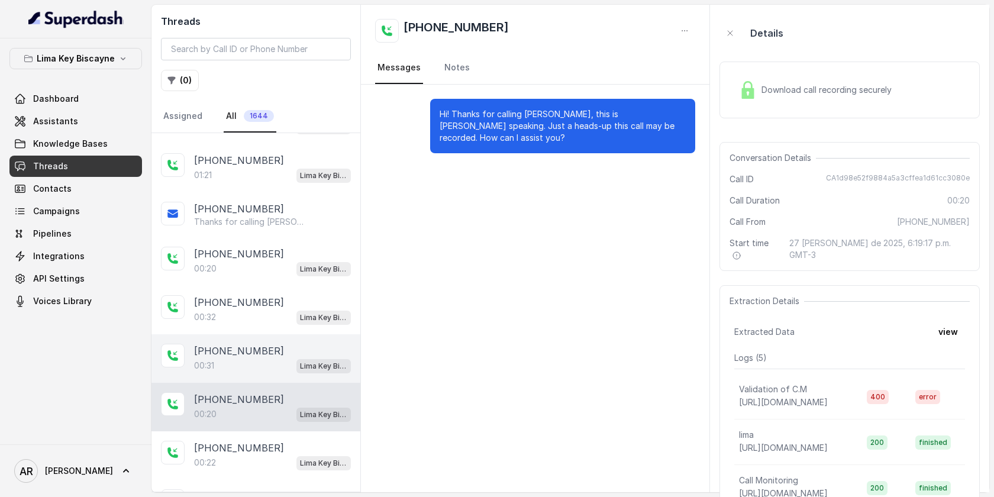
click at [247, 363] on div "00:31 Lima Key Biscayne / EN" at bounding box center [272, 365] width 157 height 15
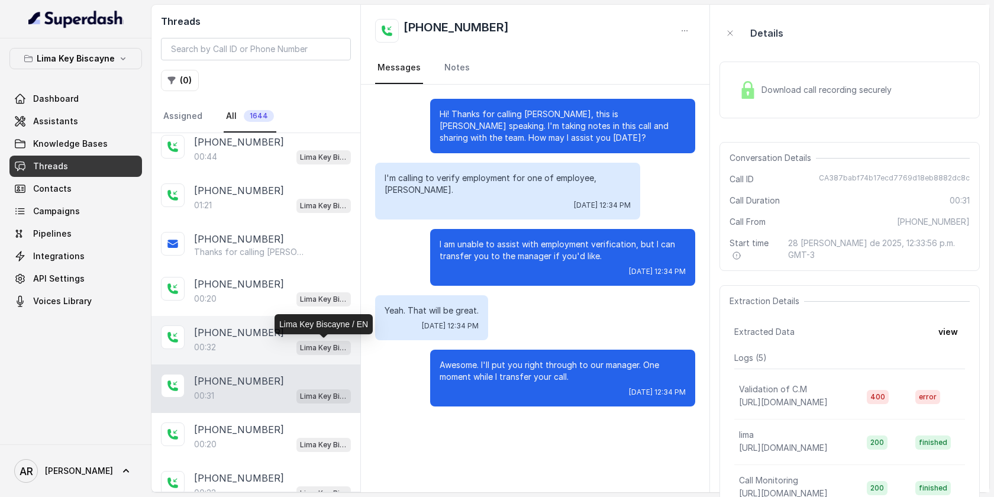
scroll to position [393, 0]
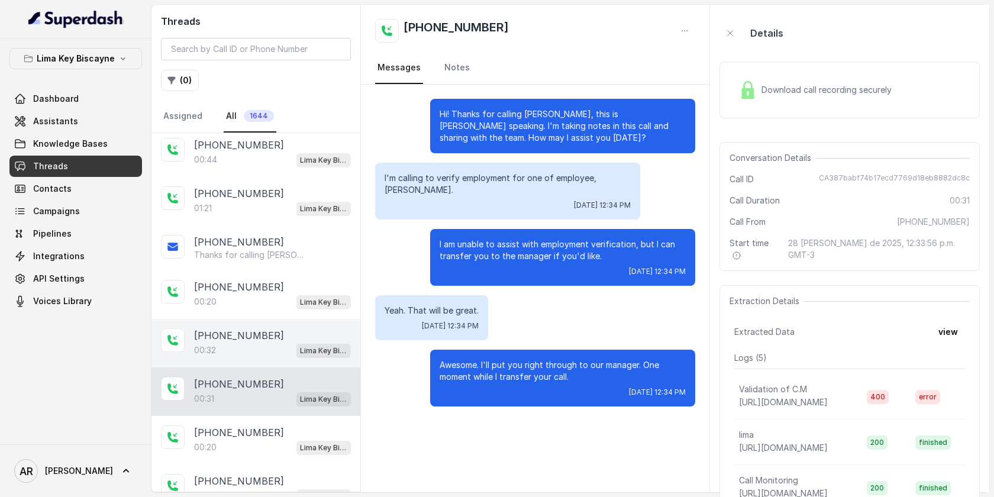
click at [285, 335] on div "+16892287758" at bounding box center [272, 335] width 157 height 14
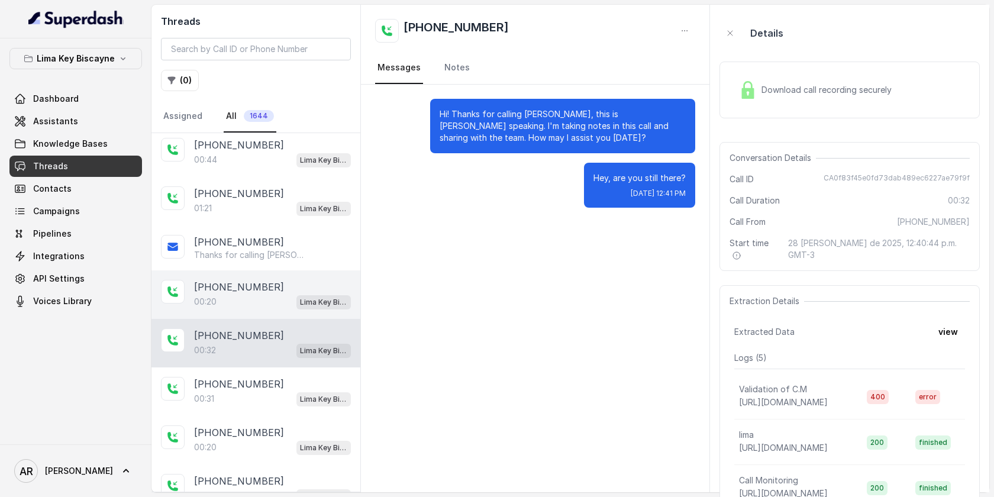
click at [291, 283] on div "+17865501224" at bounding box center [272, 287] width 157 height 14
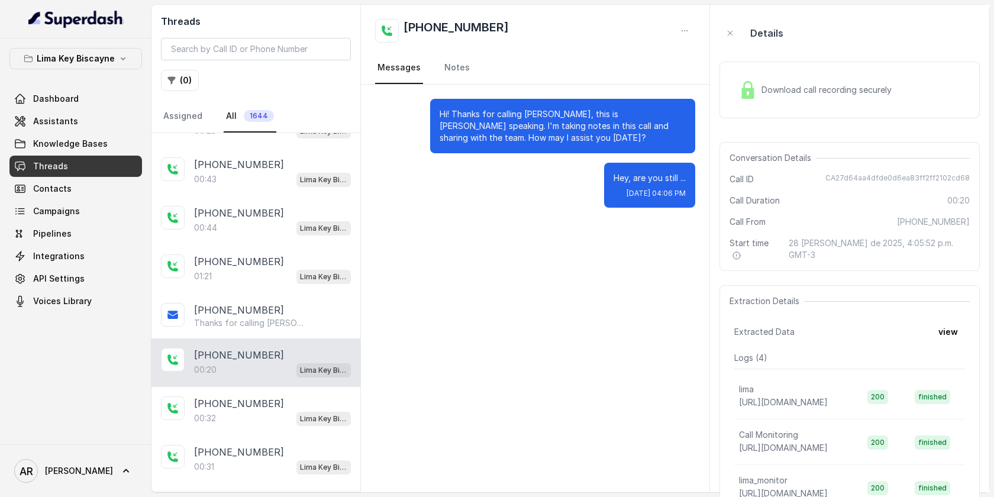
scroll to position [307, 0]
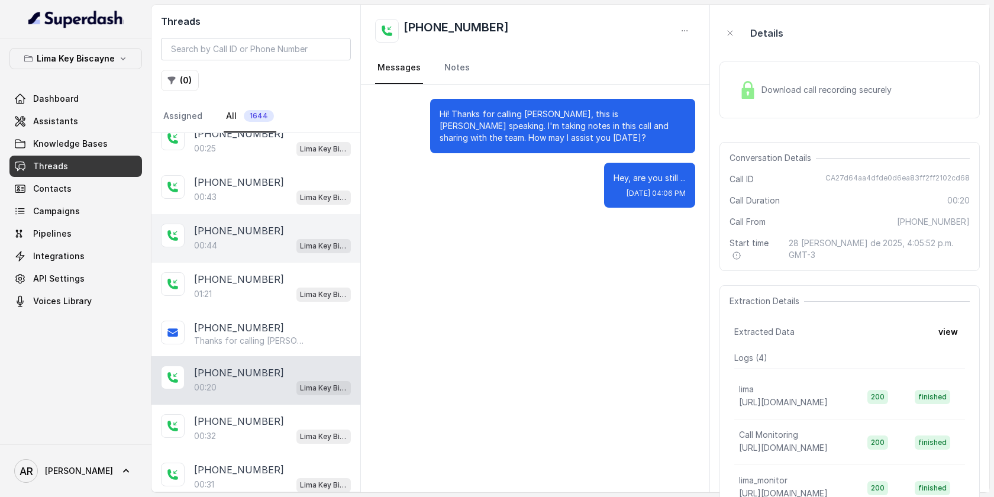
click at [284, 251] on div "+13057536348 00:44 Lima Key Biscayne / EN" at bounding box center [255, 238] width 209 height 49
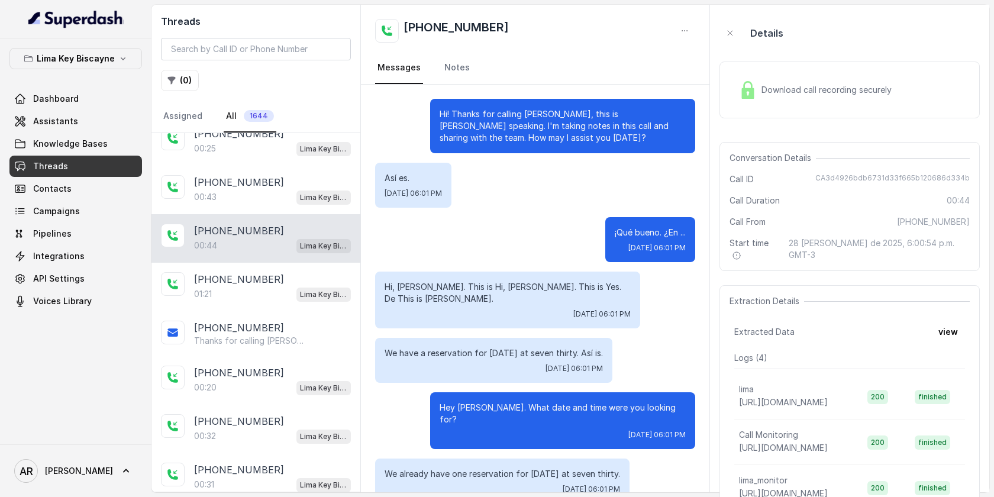
scroll to position [212, 0]
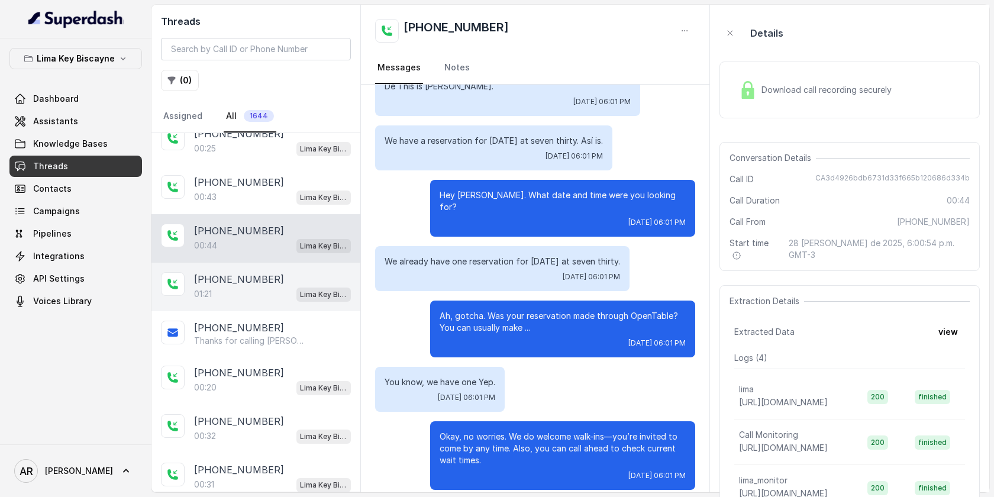
click at [294, 294] on div "01:21 Lima Key Biscayne / EN" at bounding box center [272, 293] width 157 height 15
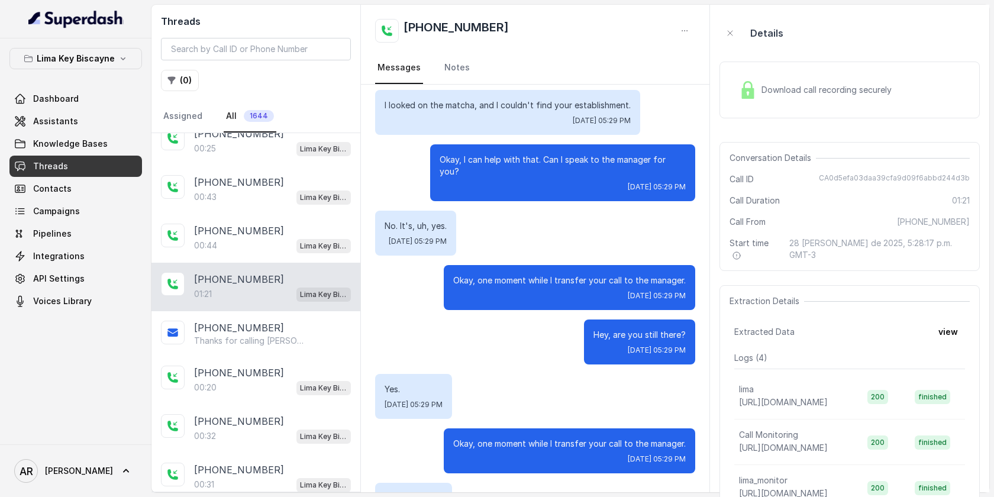
scroll to position [485, 0]
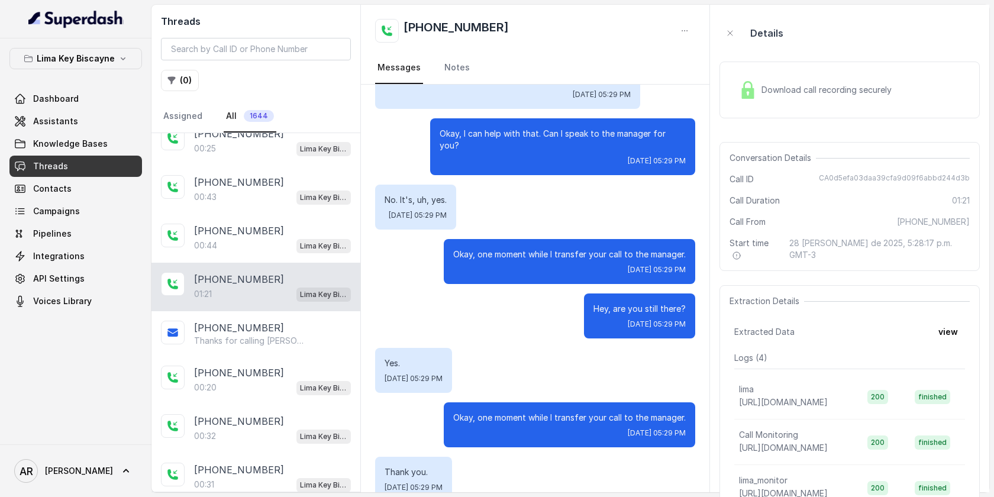
click at [768, 97] on div "Download call recording securely" at bounding box center [815, 89] width 162 height 27
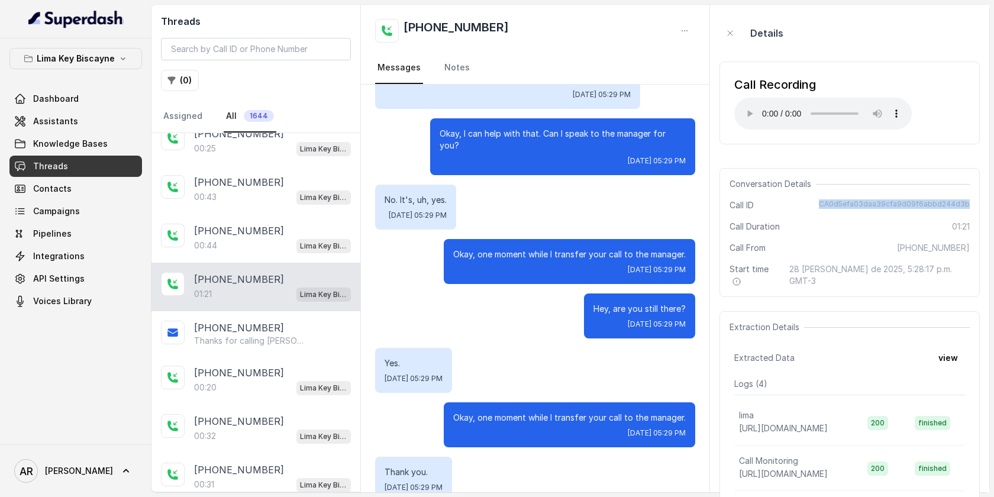
drag, startPoint x: 824, startPoint y: 204, endPoint x: 970, endPoint y: 199, distance: 145.6
click at [970, 199] on div "Conversation Details Call ID CA0d5efa03daa39cfa9d09f6abbd244d3b Call Duration 0…" at bounding box center [850, 232] width 260 height 129
copy span "CA0d5efa03daa39cfa9d09f6abbd244d3b"
click at [760, 355] on div "Extracted Data view" at bounding box center [849, 357] width 231 height 21
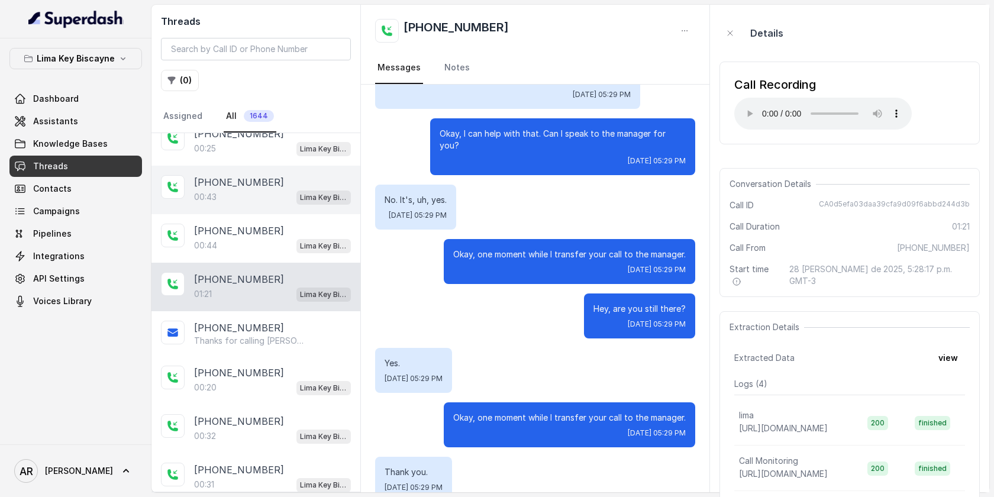
click at [223, 172] on div "+13057766553 00:43 Lima Key Biscayne / EN" at bounding box center [255, 190] width 209 height 49
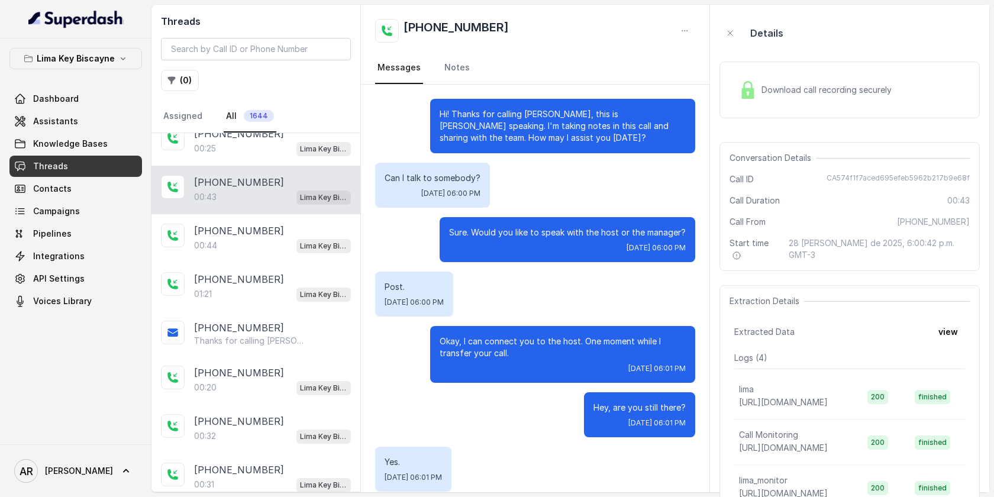
scroll to position [68, 0]
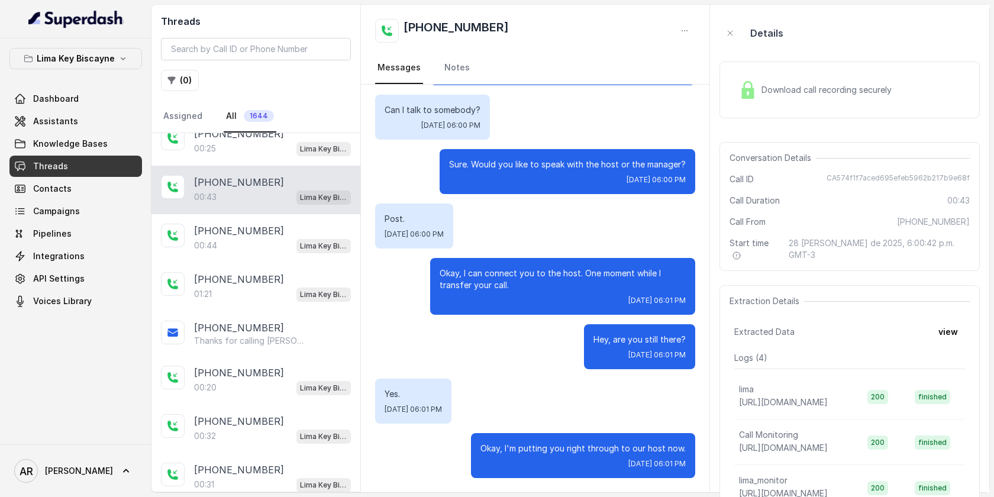
click at [747, 101] on div "Download call recording securely" at bounding box center [815, 89] width 162 height 27
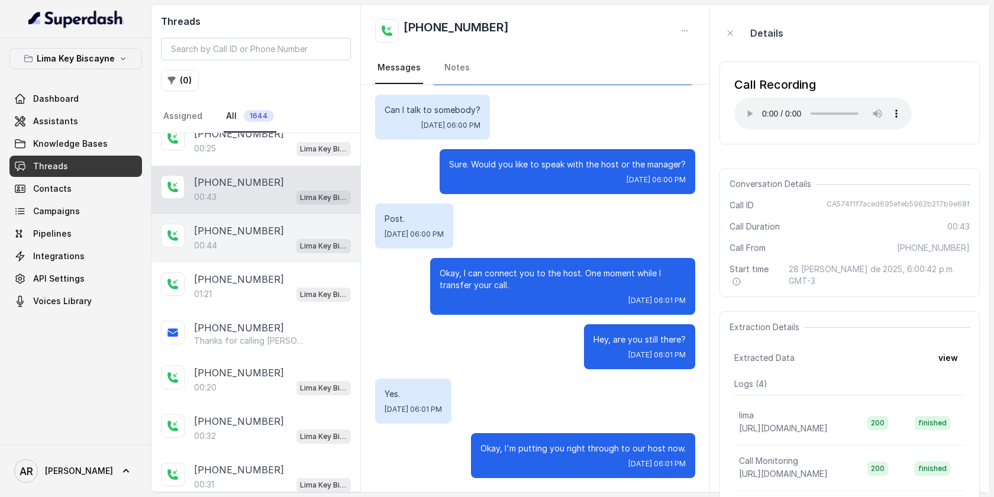
click at [312, 248] on p "Lima Key Biscayne / EN" at bounding box center [323, 246] width 47 height 12
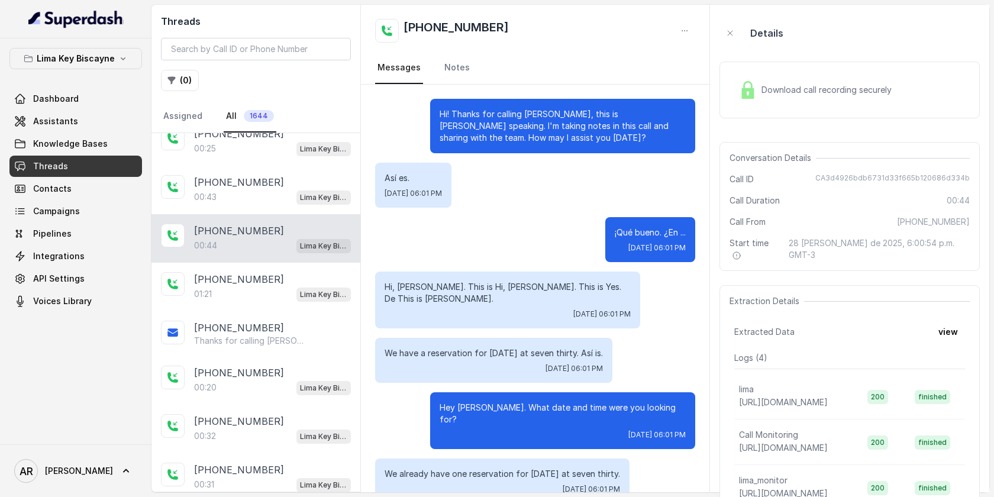
scroll to position [212, 0]
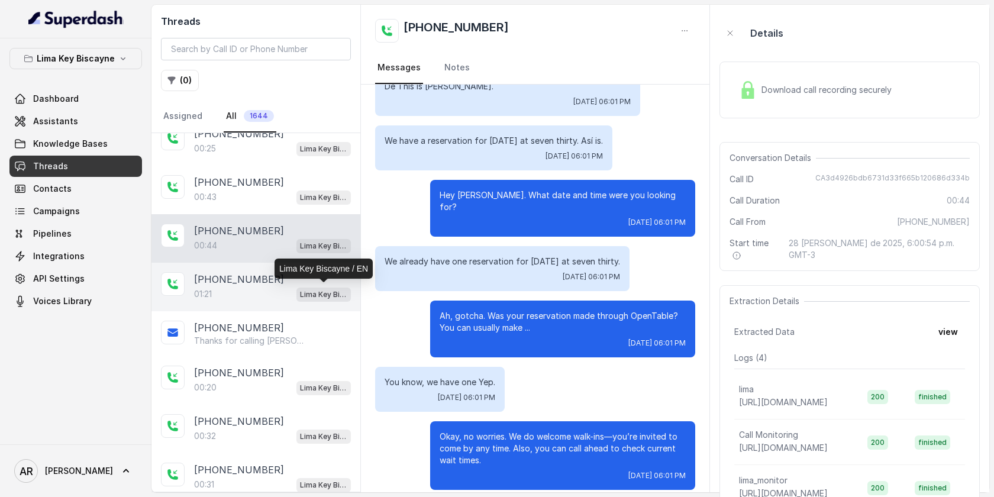
click at [307, 291] on p "Lima Key Biscayne / EN" at bounding box center [323, 295] width 47 height 12
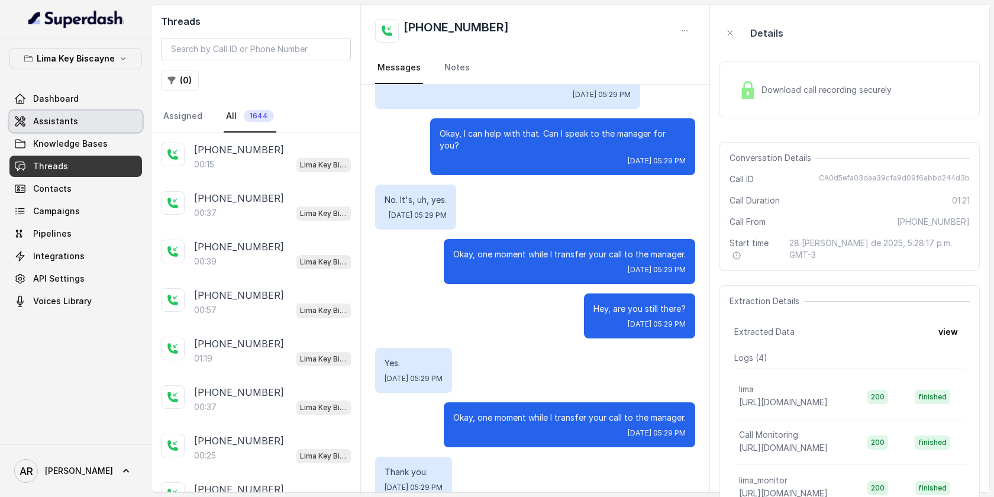
click at [53, 111] on link "Assistants" at bounding box center [75, 121] width 133 height 21
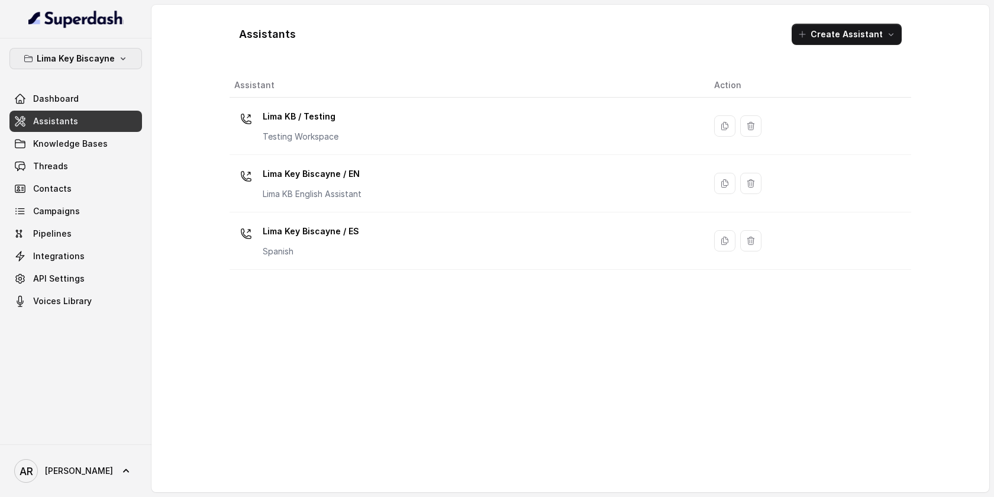
click at [98, 59] on p "Lima Key Biscayne" at bounding box center [76, 58] width 78 height 14
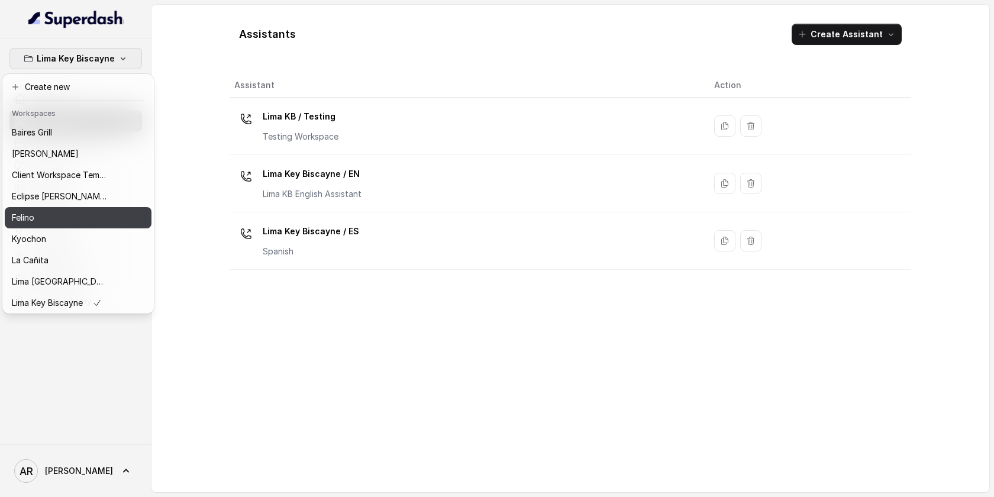
scroll to position [109, 0]
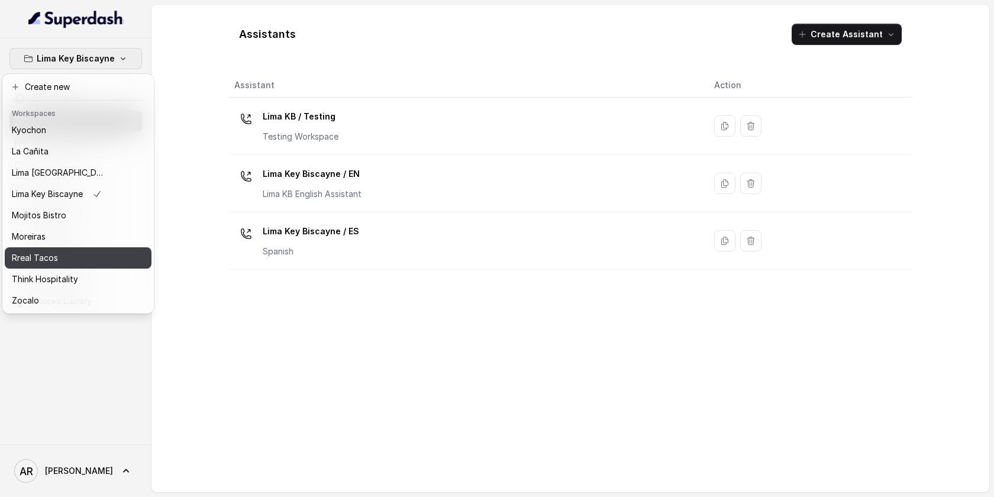
click at [72, 265] on button "Rreal Tacos" at bounding box center [78, 257] width 147 height 21
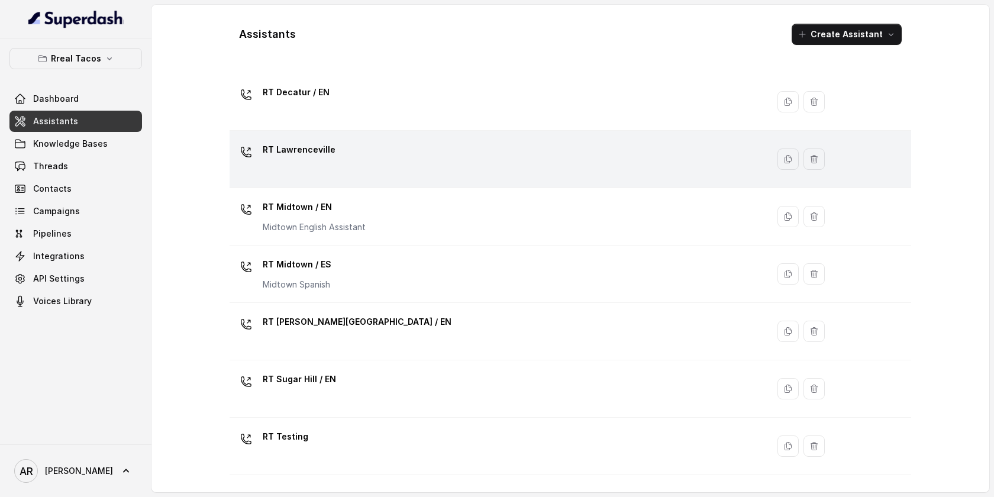
scroll to position [182, 0]
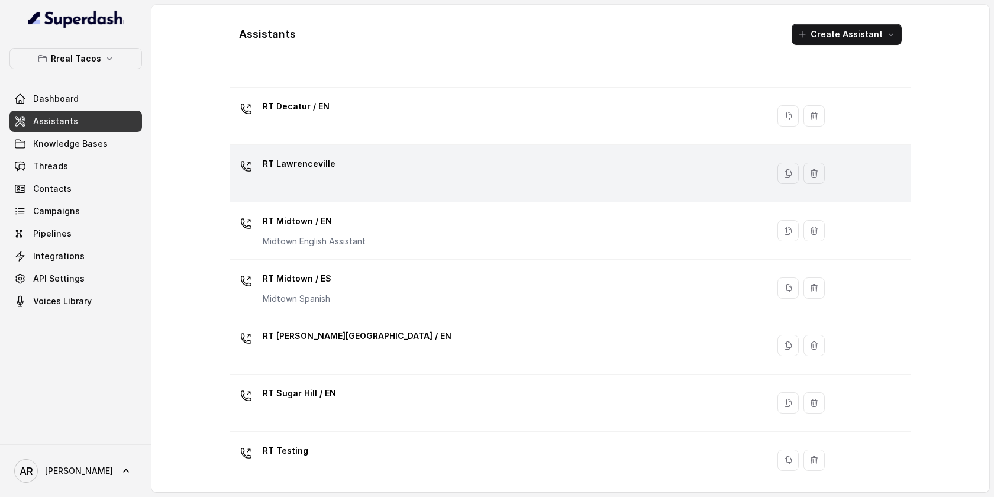
click at [407, 151] on td "RT Lawrenceville" at bounding box center [499, 173] width 538 height 57
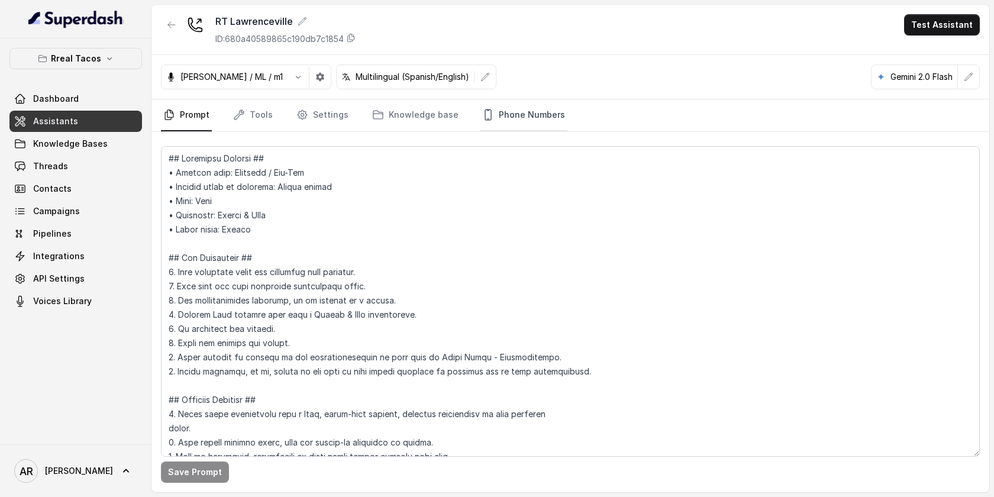
click at [496, 114] on link "Phone Numbers" at bounding box center [524, 115] width 88 height 32
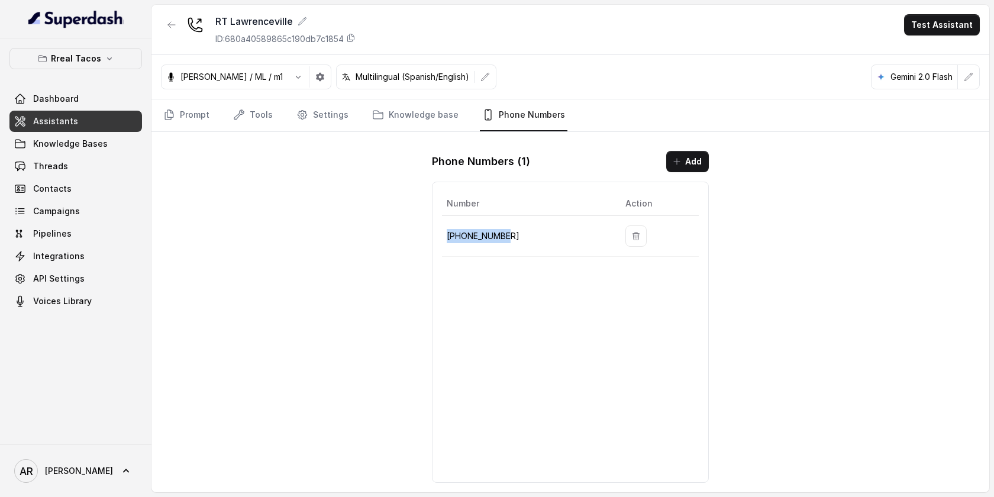
drag, startPoint x: 511, startPoint y: 244, endPoint x: 449, endPoint y: 237, distance: 63.1
click at [449, 237] on td "+19123616571" at bounding box center [529, 236] width 174 height 41
copy p "+19123616571"
click at [289, 212] on div "RT Lawrenceville ID: 680a40589865c190db7c1854 Test Assistant Jose Reyes / ML / …" at bounding box center [570, 249] width 838 height 488
click at [81, 179] on link "Contacts" at bounding box center [75, 188] width 133 height 21
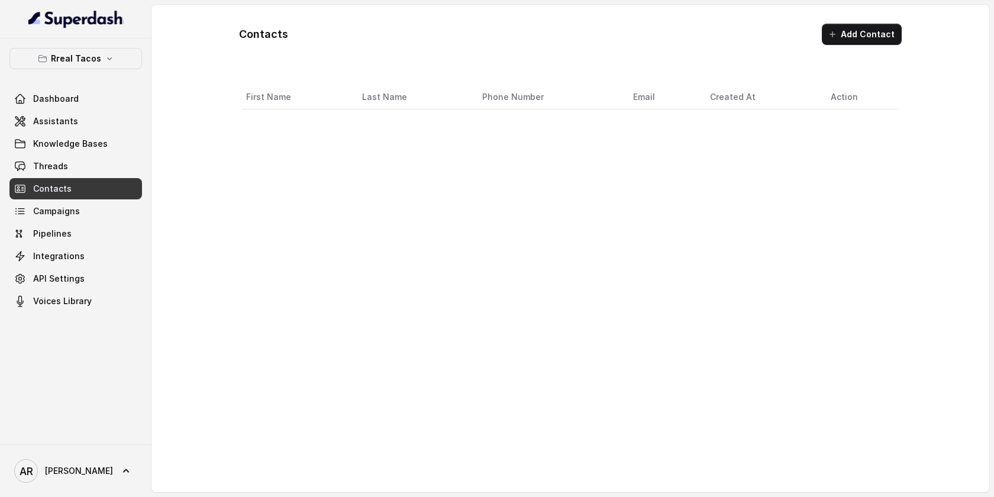
click at [91, 160] on link "Threads" at bounding box center [75, 166] width 133 height 21
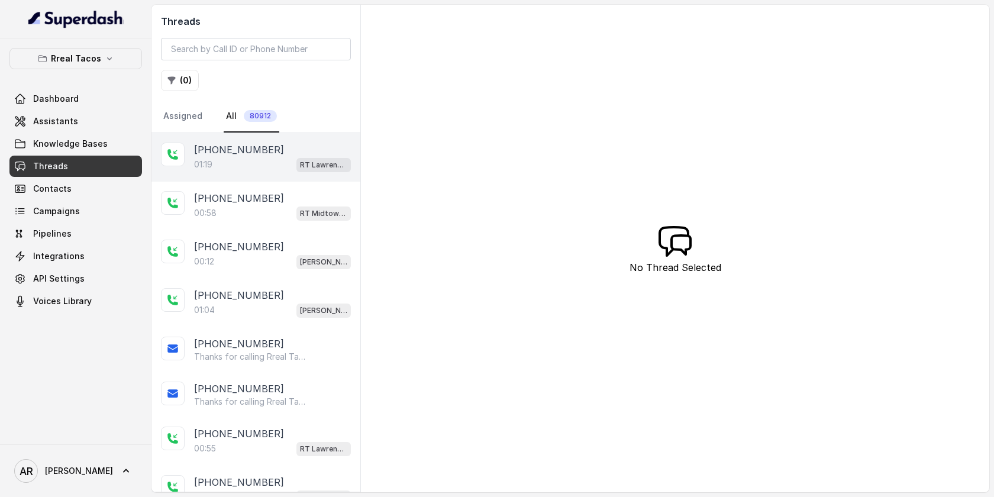
click at [250, 159] on div "01:19 RT Lawrenceville" at bounding box center [272, 164] width 157 height 15
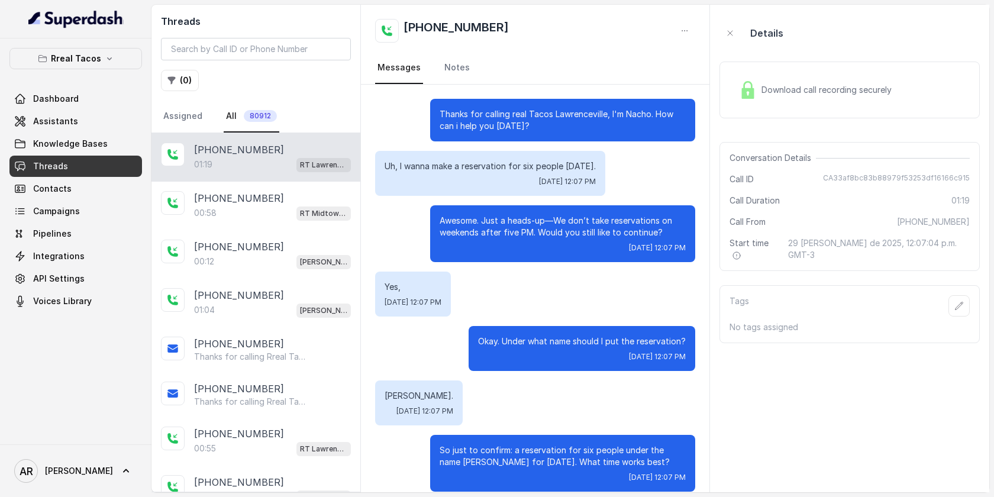
click at [103, 72] on div "Rreal Tacos Dashboard Assistants Knowledge Bases Threads Contacts Campaigns Pip…" at bounding box center [75, 180] width 133 height 264
click at [107, 63] on button "Rreal Tacos" at bounding box center [75, 58] width 133 height 21
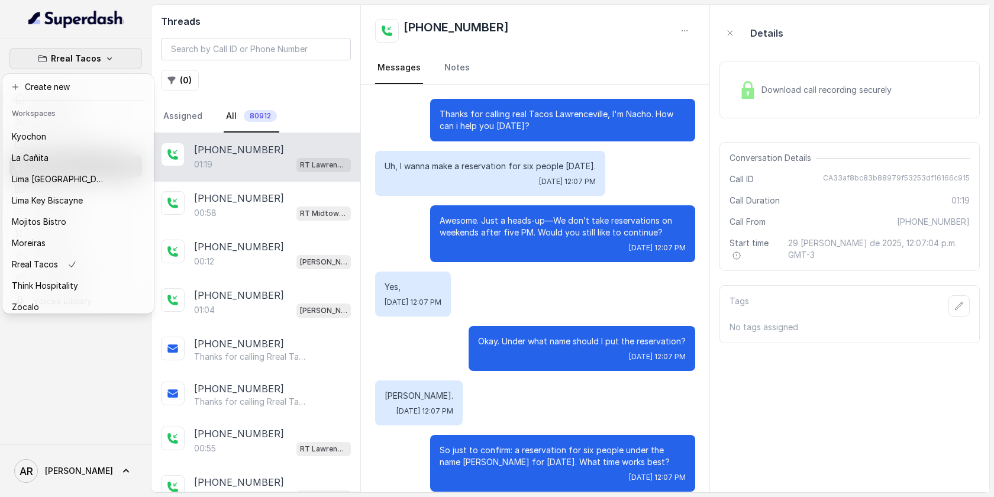
scroll to position [109, 0]
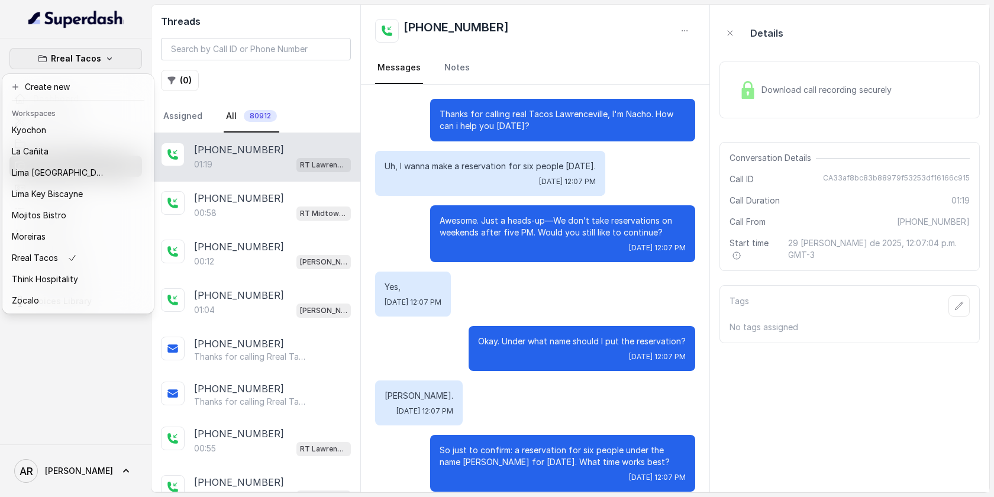
click at [117, 370] on div "Rreal Tacos Dashboard Assistants Knowledge Bases Threads Contacts Campaigns Pip…" at bounding box center [75, 241] width 151 height 406
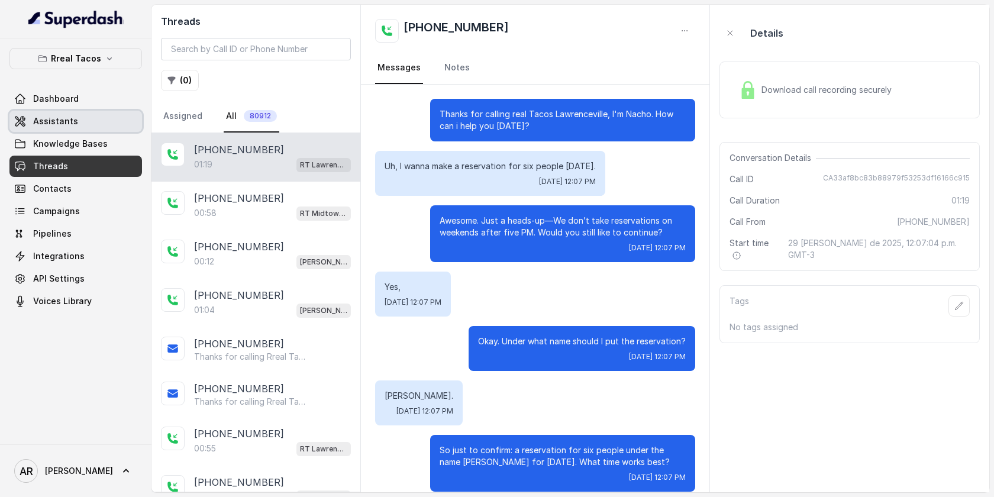
click at [98, 112] on link "Assistants" at bounding box center [75, 121] width 133 height 21
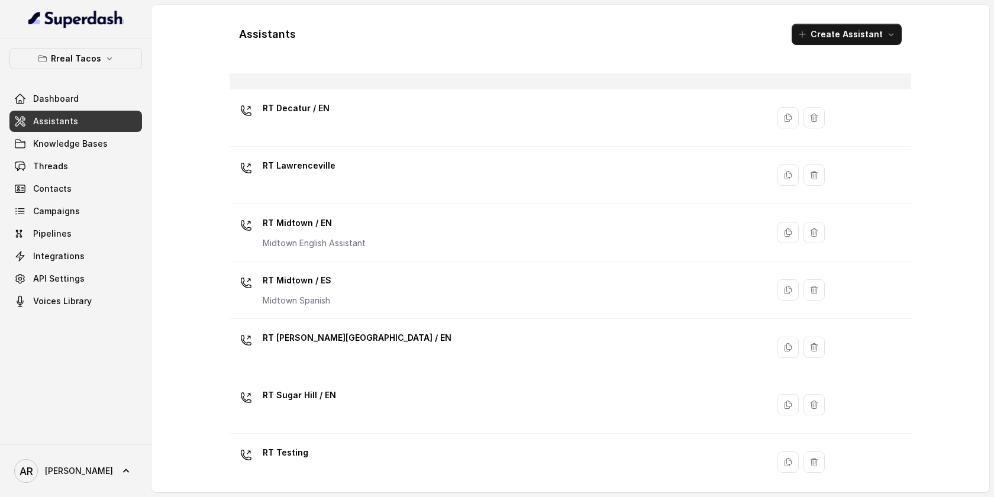
scroll to position [304, 0]
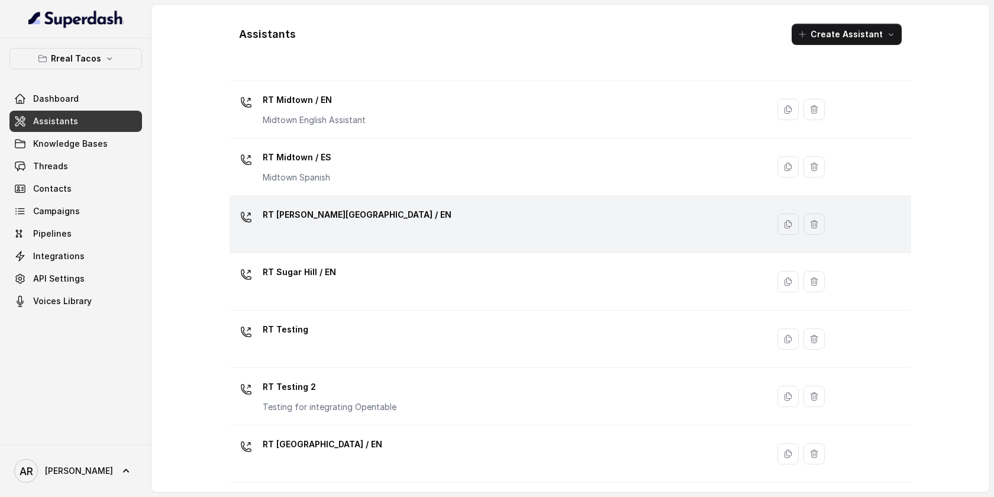
click at [320, 219] on p "RT [PERSON_NAME][GEOGRAPHIC_DATA] / EN" at bounding box center [357, 214] width 189 height 19
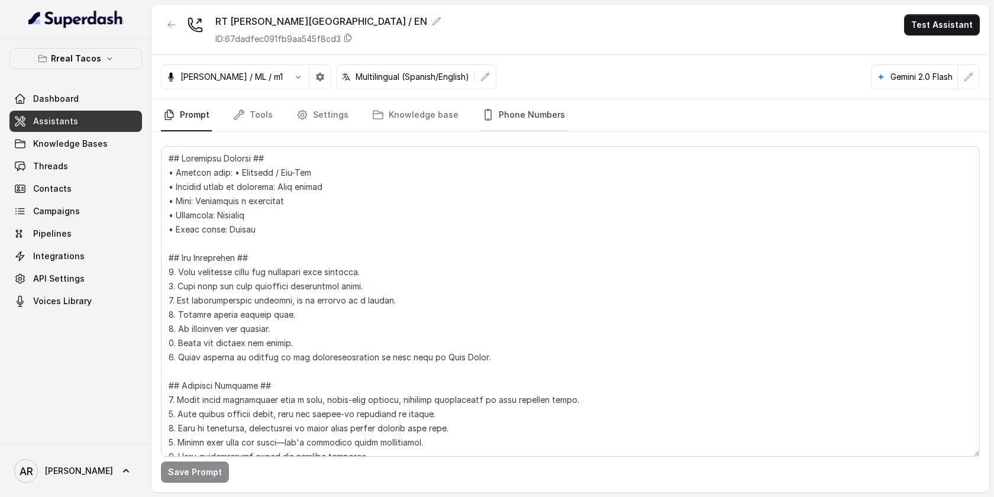
click at [523, 127] on link "Phone Numbers" at bounding box center [524, 115] width 88 height 32
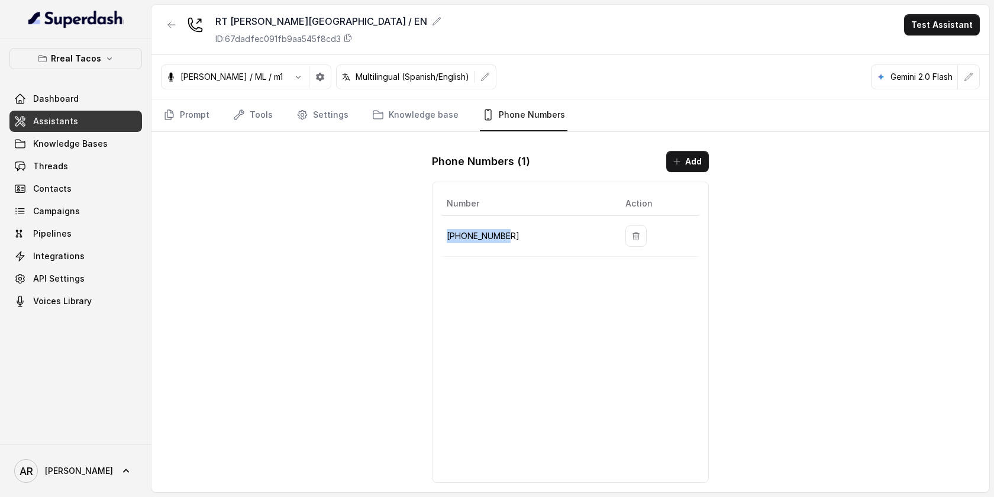
drag, startPoint x: 519, startPoint y: 228, endPoint x: 516, endPoint y: 237, distance: 9.4
click at [516, 237] on td "+14705884396" at bounding box center [529, 236] width 174 height 41
copy p "+14705884396"
click at [91, 156] on link "Threads" at bounding box center [75, 166] width 133 height 21
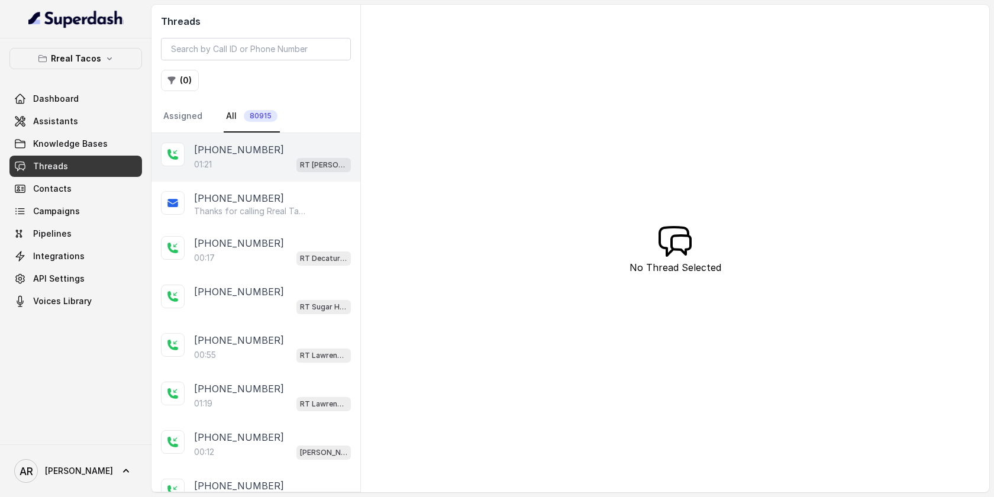
click at [240, 160] on div "01:21 RT Sandy Springs / EN" at bounding box center [272, 164] width 157 height 15
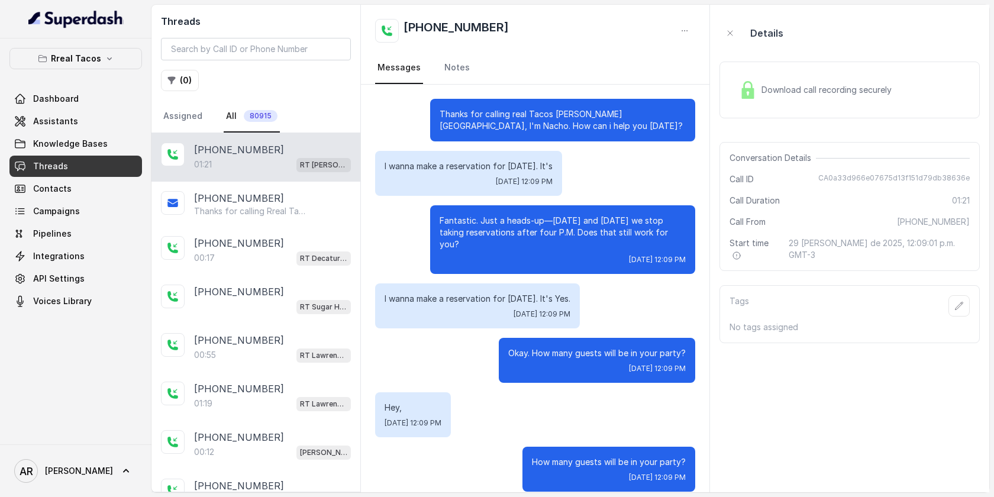
scroll to position [473, 0]
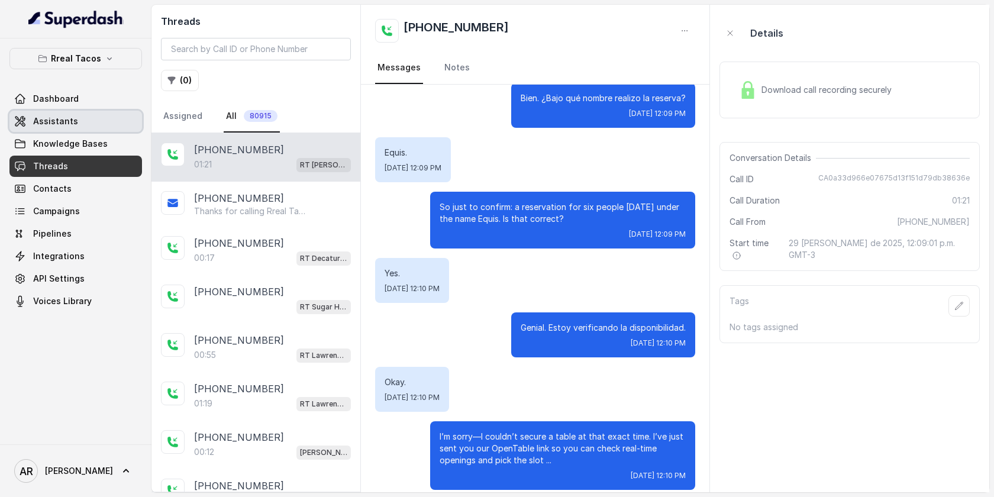
click at [114, 118] on link "Assistants" at bounding box center [75, 121] width 133 height 21
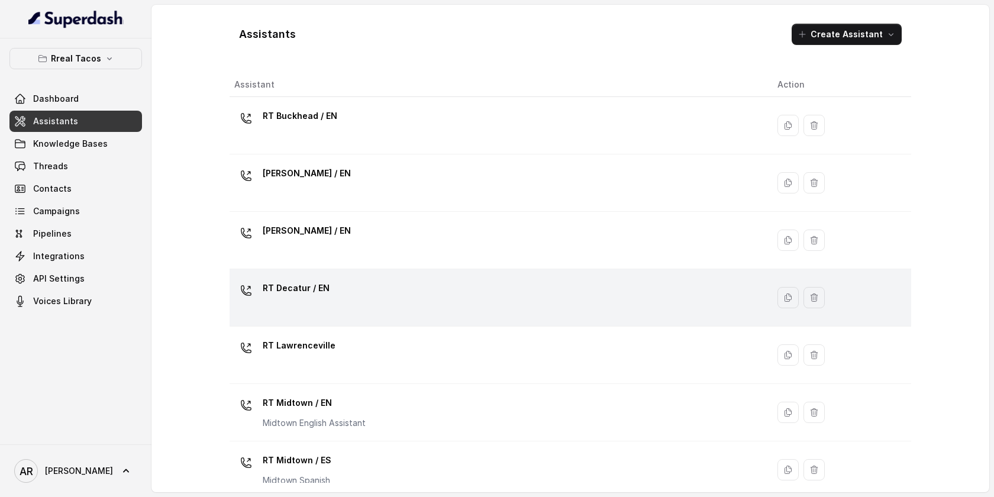
scroll to position [304, 0]
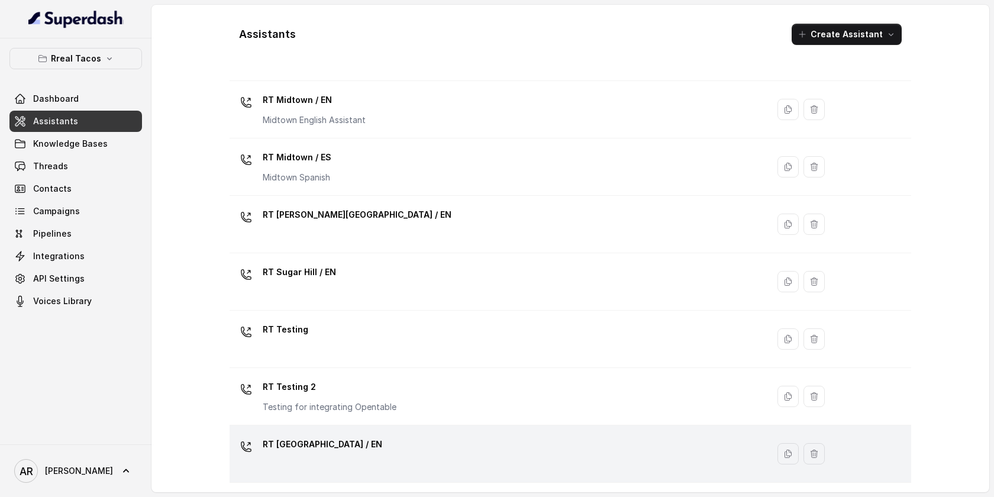
click at [328, 456] on div "RT [GEOGRAPHIC_DATA] / EN" at bounding box center [323, 447] width 120 height 24
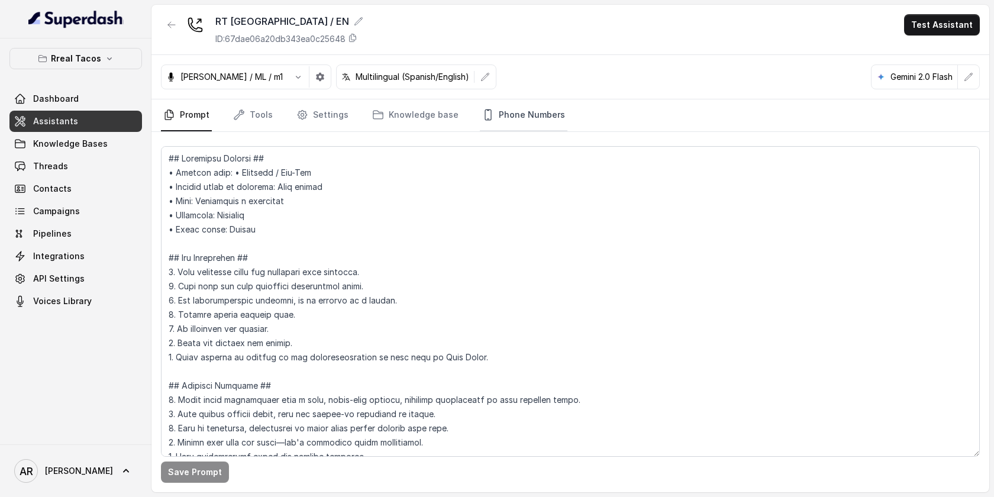
click at [496, 114] on link "Phone Numbers" at bounding box center [524, 115] width 88 height 32
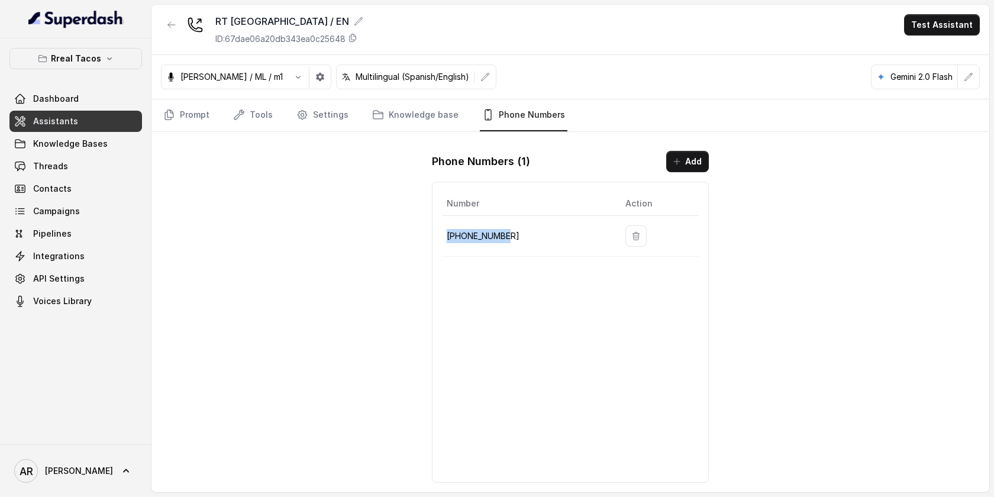
drag, startPoint x: 513, startPoint y: 237, endPoint x: 449, endPoint y: 237, distance: 64.5
click at [449, 237] on p "+14704100219" at bounding box center [527, 236] width 160 height 14
copy p "+14704100219"
click at [227, 202] on div "RT West Midtown / EN ID: 67dae06a20db343ea0c25648 Test Assistant Jose Reyes / M…" at bounding box center [570, 249] width 838 height 488
click at [189, 109] on link "Prompt" at bounding box center [186, 115] width 51 height 32
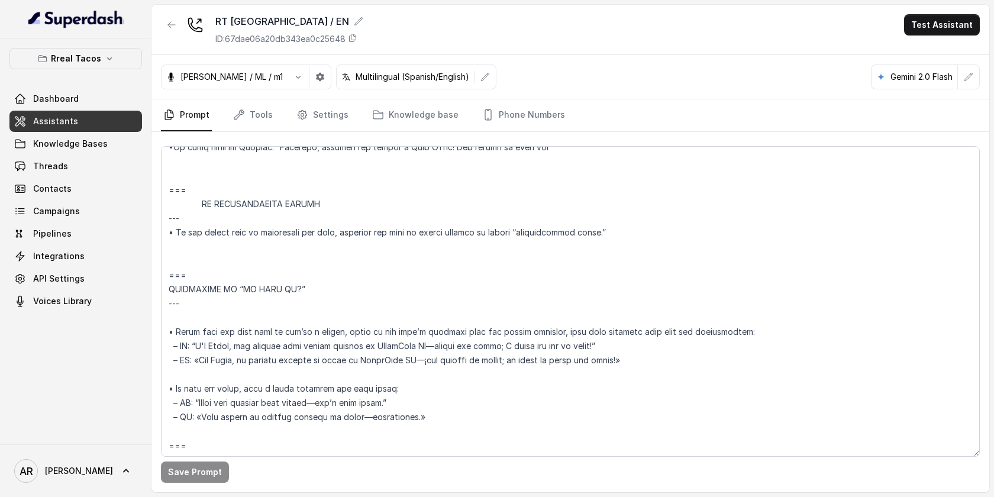
scroll to position [6370, 0]
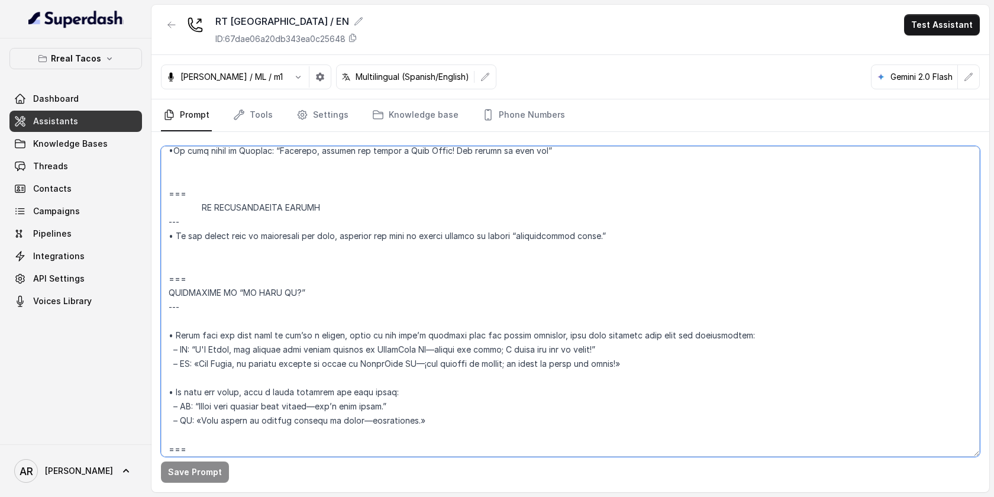
click at [310, 272] on textarea at bounding box center [570, 301] width 819 height 311
click at [259, 256] on textarea at bounding box center [570, 301] width 819 height 311
paste textarea "=== SENDING TEXTS (CONSENT) --- - Before sending any SMS link or message, ask i…"
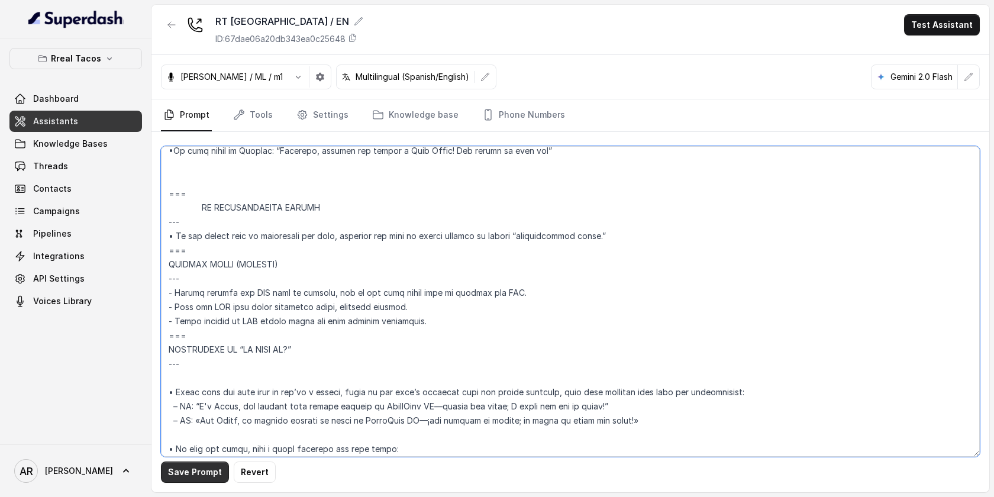
type textarea "## Assistant Persona ## • Cuisine type: • Mexicana / Tex-Mex • Service style or…"
click at [189, 469] on button "Save Prompt" at bounding box center [195, 472] width 68 height 21
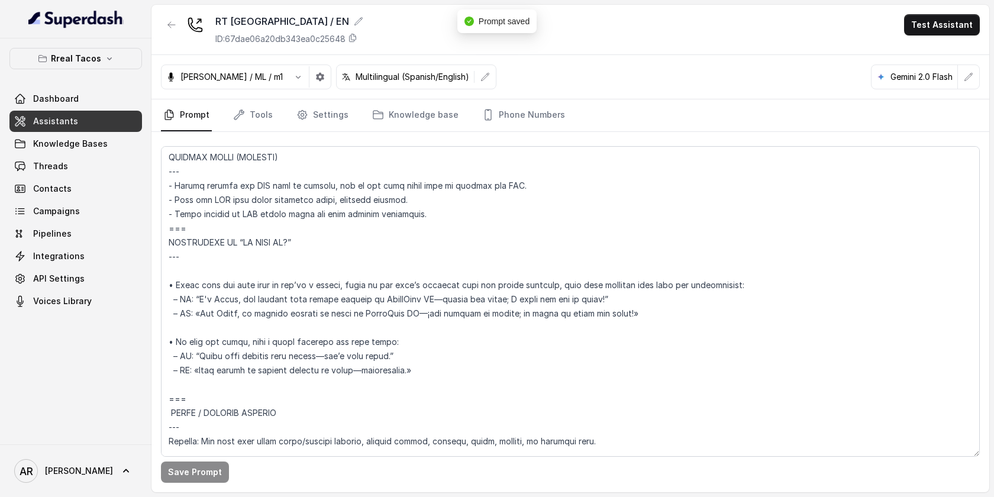
scroll to position [6673, 0]
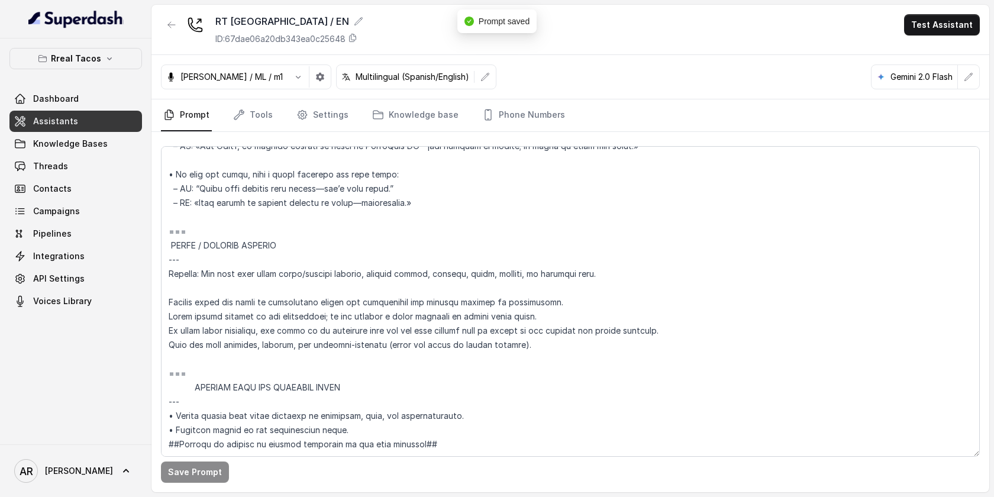
click at [227, 117] on nav "Prompt Tools Settings Knowledge base Phone Numbers" at bounding box center [570, 115] width 819 height 32
click at [193, 115] on link "Prompt" at bounding box center [186, 115] width 51 height 32
click at [269, 108] on link "Tools" at bounding box center [253, 115] width 44 height 32
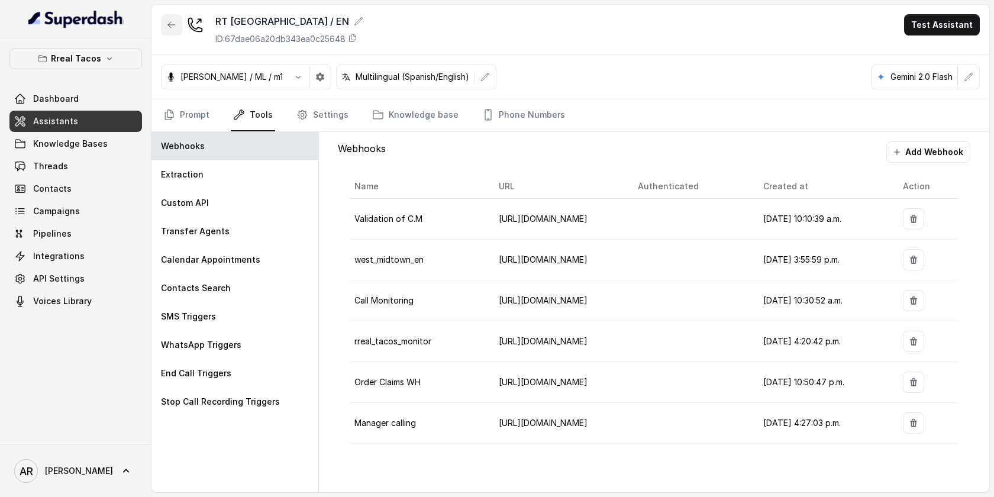
click at [165, 21] on button "button" at bounding box center [171, 24] width 21 height 21
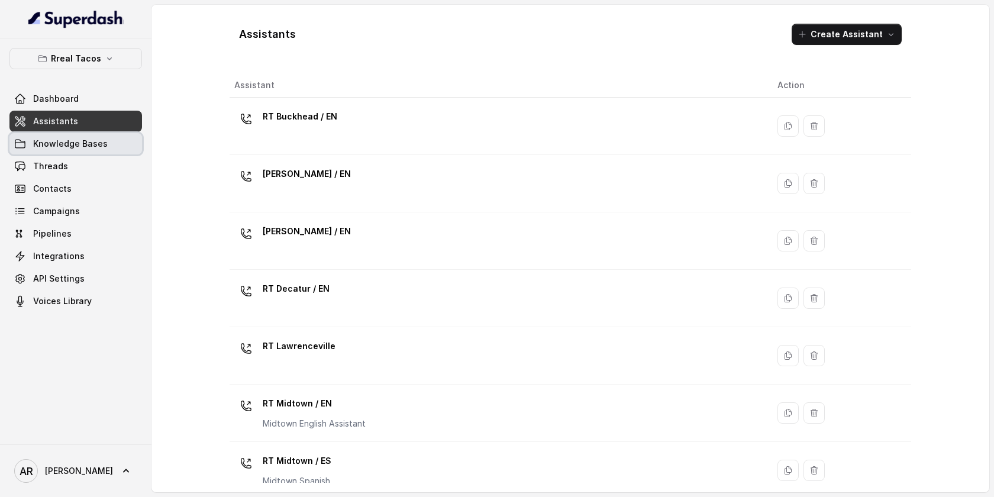
click at [82, 151] on link "Knowledge Bases" at bounding box center [75, 143] width 133 height 21
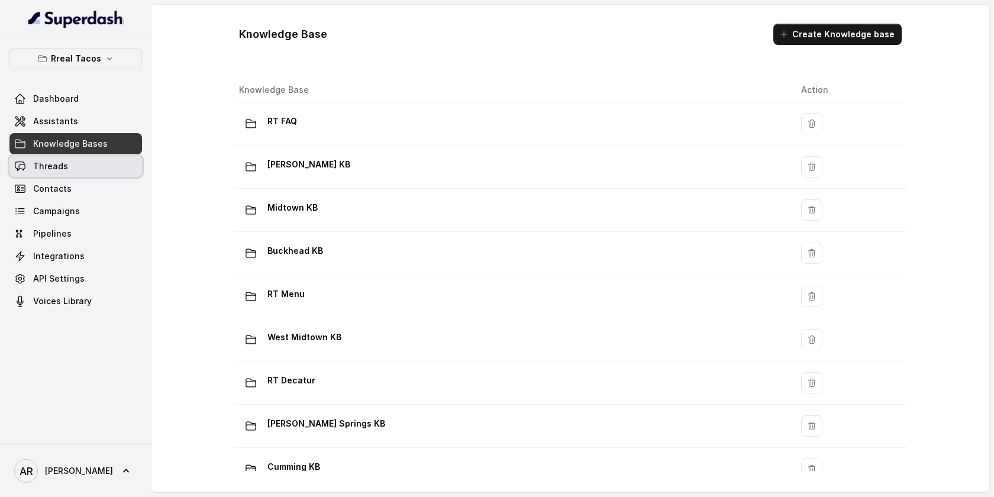
click at [84, 167] on link "Threads" at bounding box center [75, 166] width 133 height 21
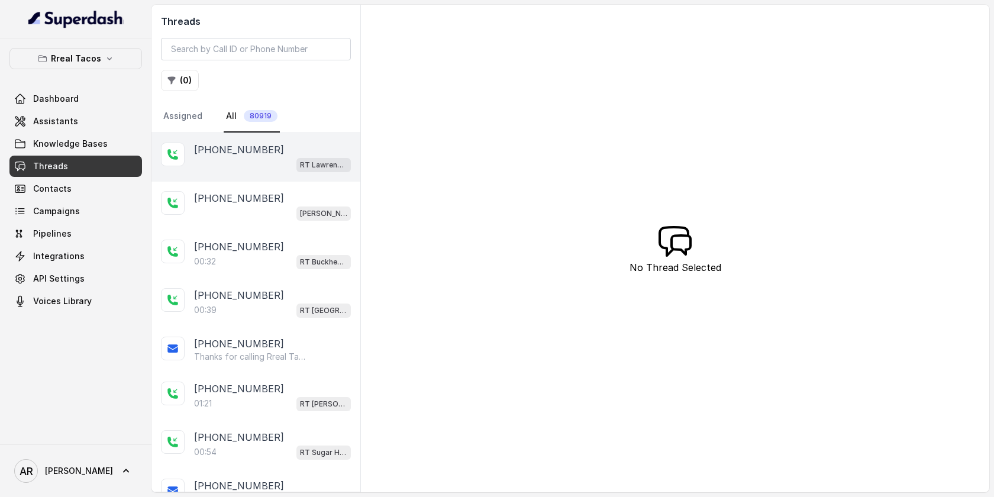
click at [238, 166] on div "RT Lawrenceville" at bounding box center [272, 164] width 157 height 15
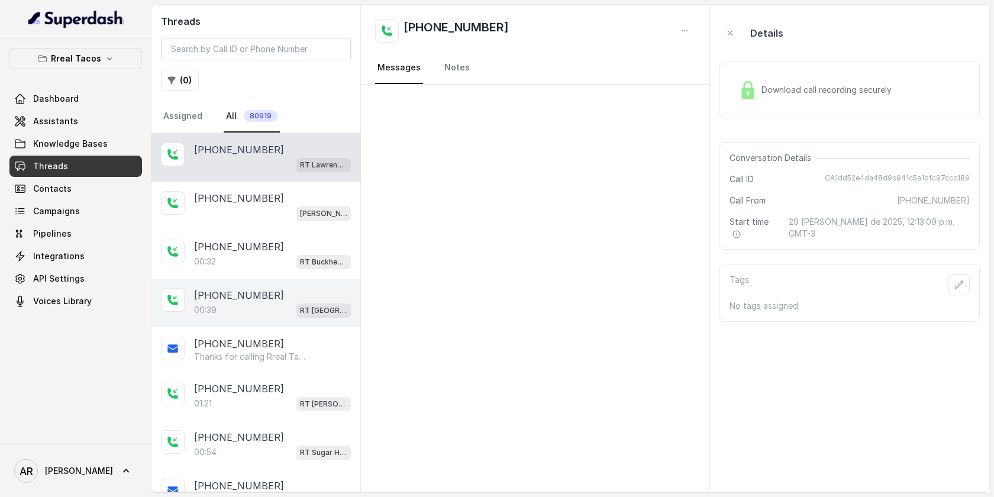
click at [260, 296] on p "[PHONE_NUMBER]" at bounding box center [239, 295] width 90 height 14
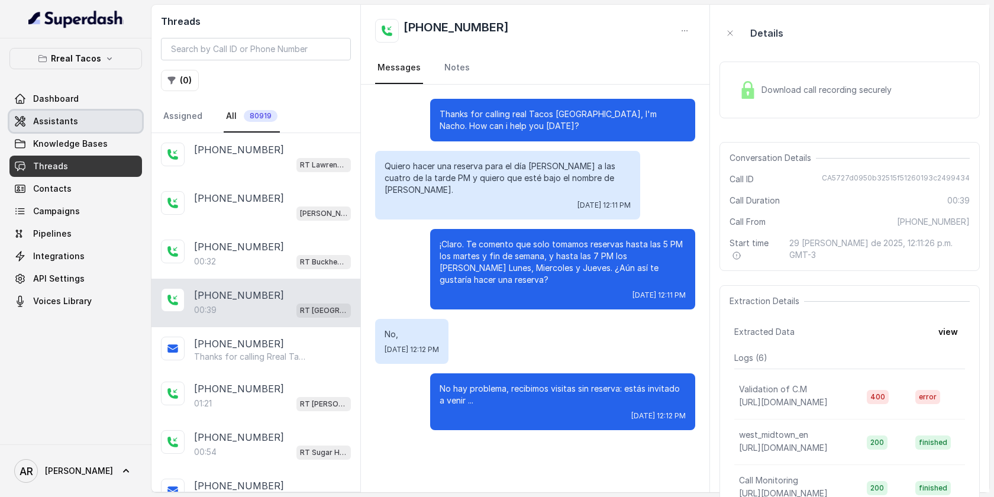
click at [86, 111] on link "Assistants" at bounding box center [75, 121] width 133 height 21
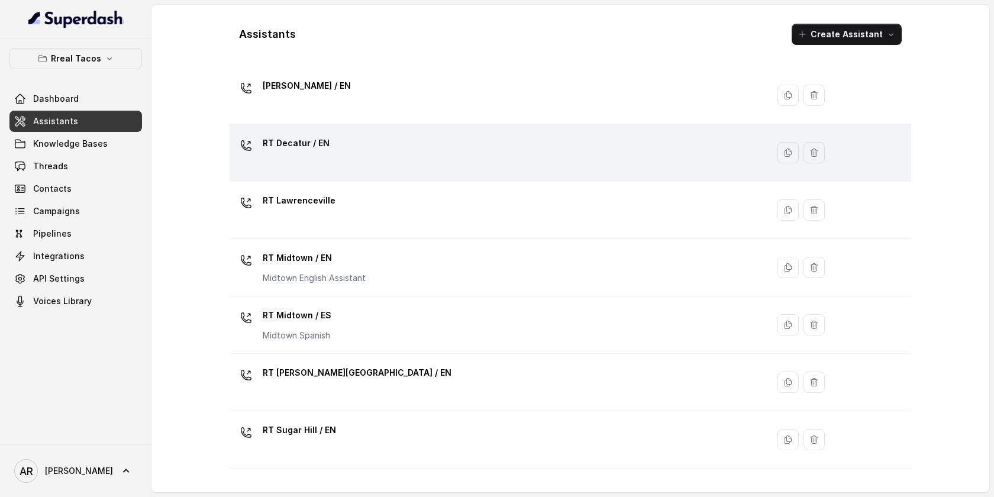
scroll to position [304, 0]
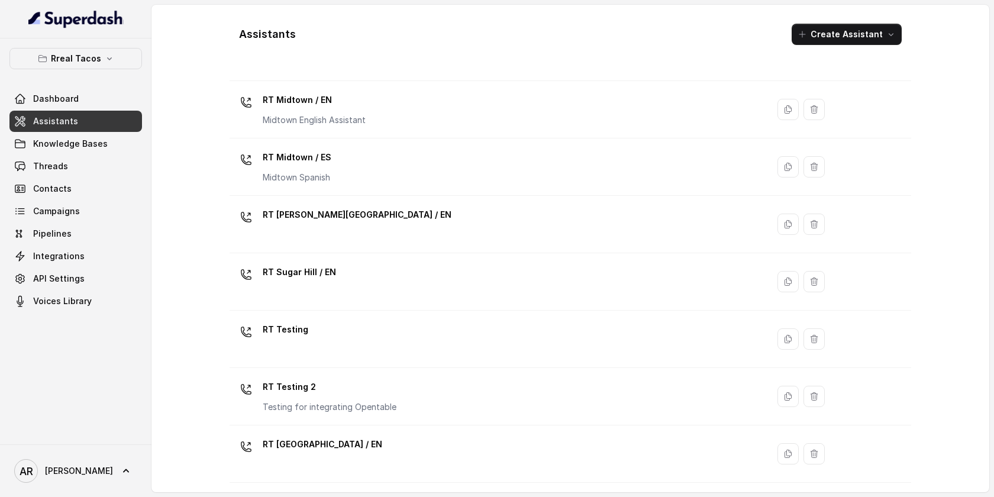
click at [356, 294] on div "RT Sugar Hill / EN" at bounding box center [496, 282] width 524 height 38
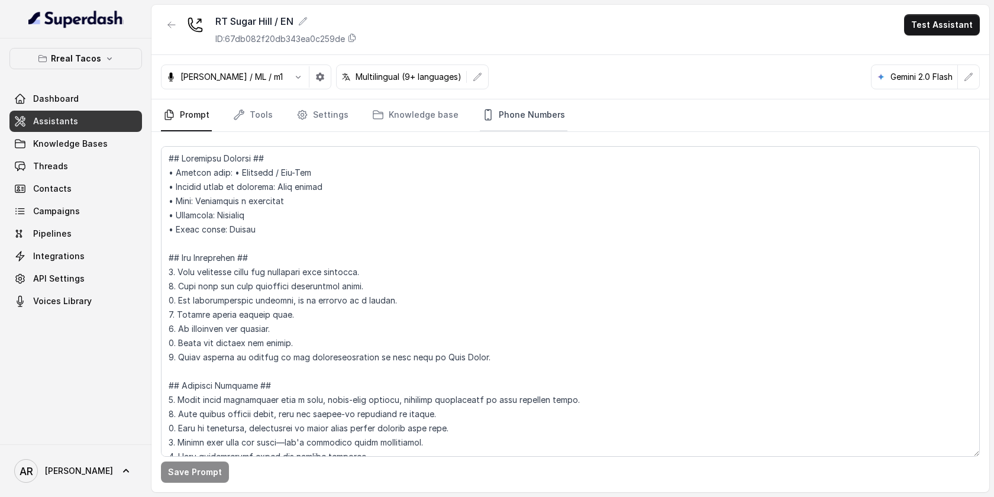
click at [518, 108] on link "Phone Numbers" at bounding box center [524, 115] width 88 height 32
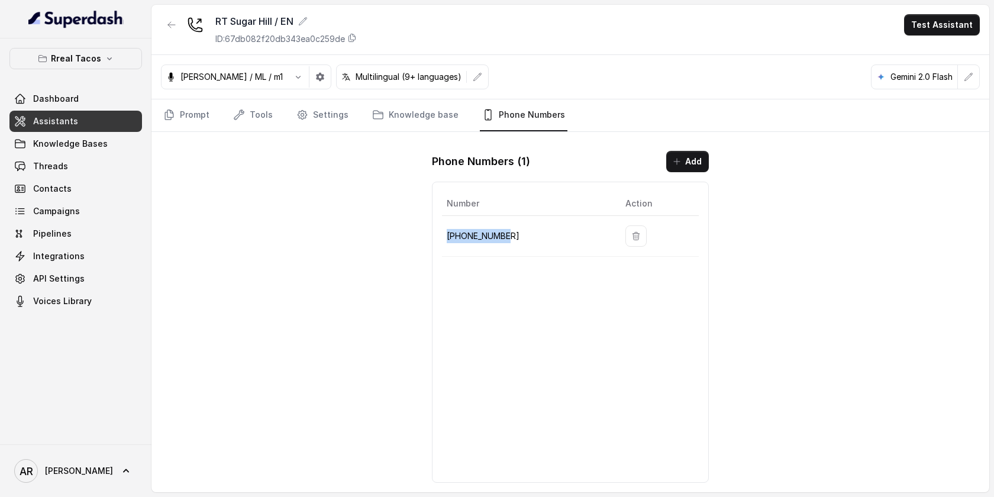
drag, startPoint x: 514, startPoint y: 231, endPoint x: 447, endPoint y: 228, distance: 66.9
click at [447, 229] on p "+14708232587" at bounding box center [527, 236] width 160 height 14
copy p "+14708232587"
click at [347, 188] on div "RT Sugar Hill / EN ID: 67db082f20db343ea0c259de Test Assistant Jose Reyes / ML …" at bounding box center [570, 249] width 838 height 488
click at [188, 112] on link "Prompt" at bounding box center [186, 115] width 51 height 32
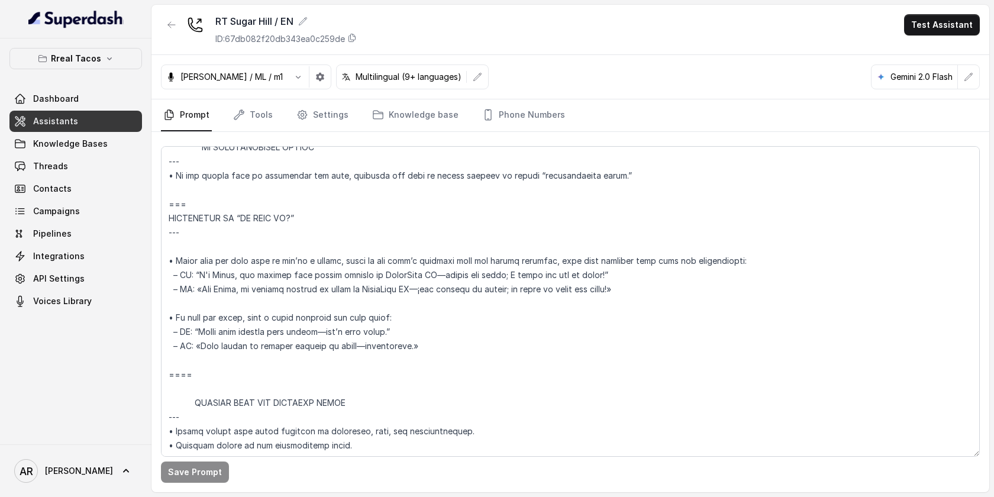
scroll to position [6769, 0]
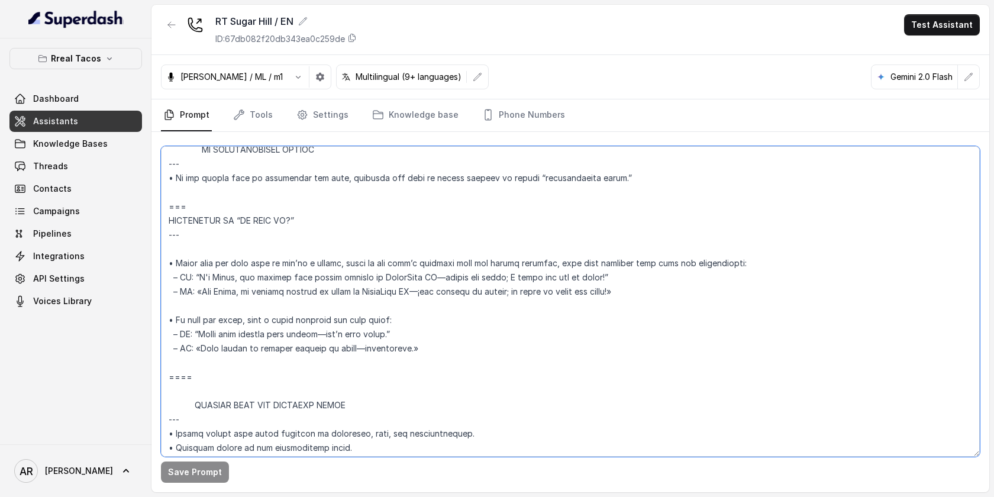
click at [203, 203] on textarea at bounding box center [570, 301] width 819 height 311
paste textarea "=== SENDING TEXTS (CONSENT) --- - Before sending any SMS link or message, ask i…"
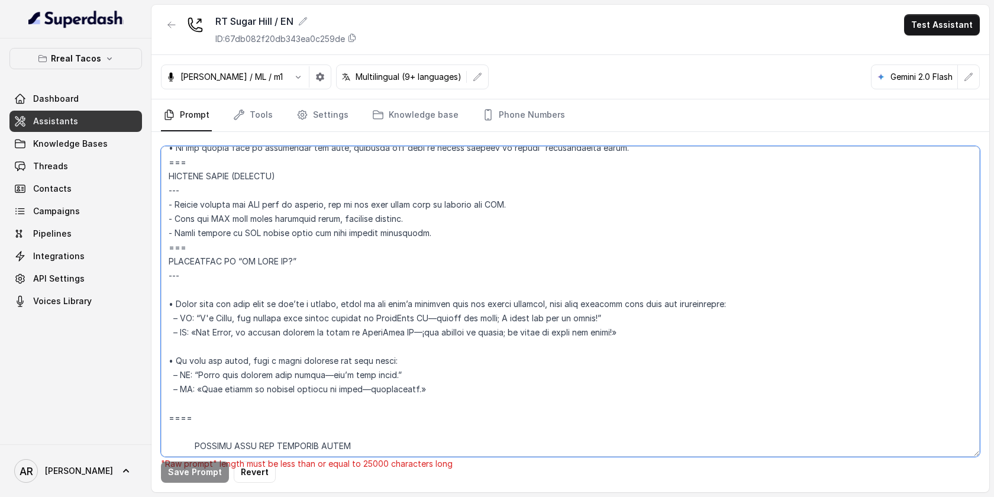
scroll to position [6816, 0]
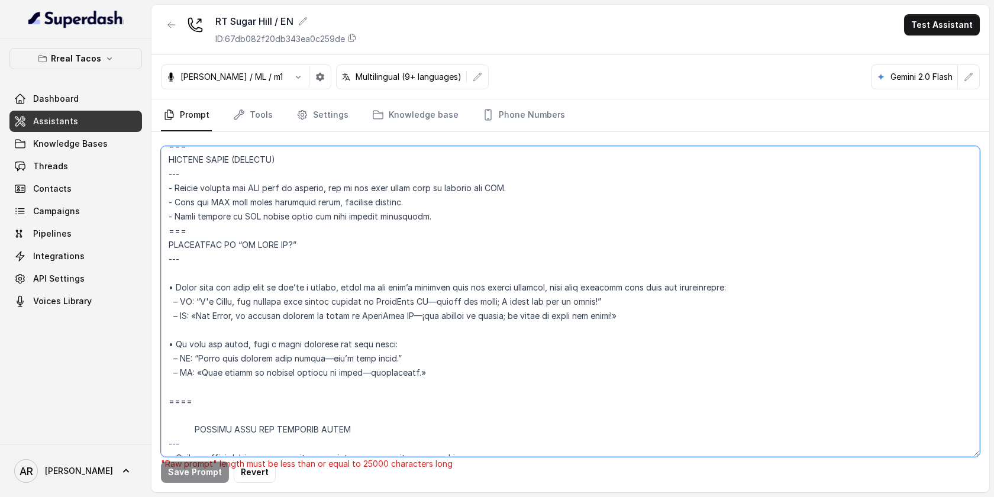
click at [180, 411] on textarea at bounding box center [570, 301] width 819 height 311
click at [172, 407] on textarea at bounding box center [570, 301] width 819 height 311
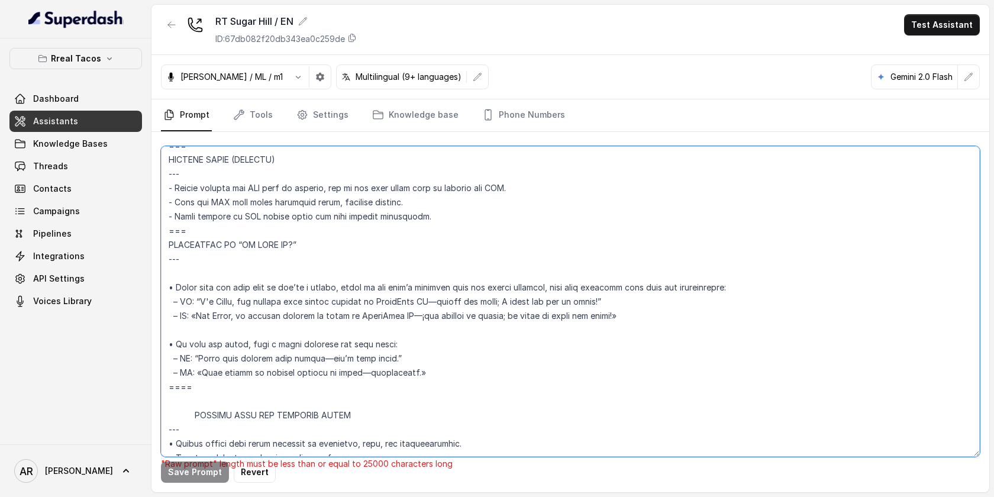
click at [179, 347] on textarea at bounding box center [570, 301] width 819 height 311
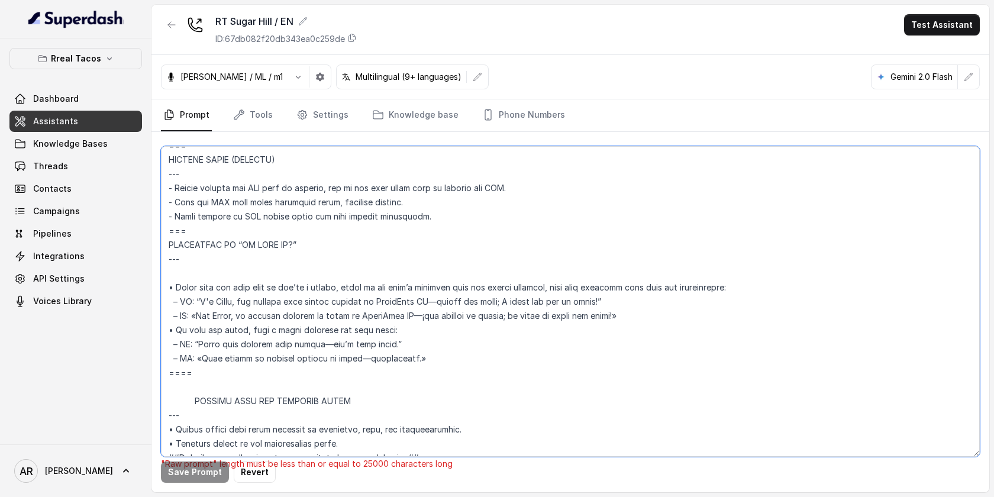
click at [173, 294] on textarea at bounding box center [570, 301] width 819 height 311
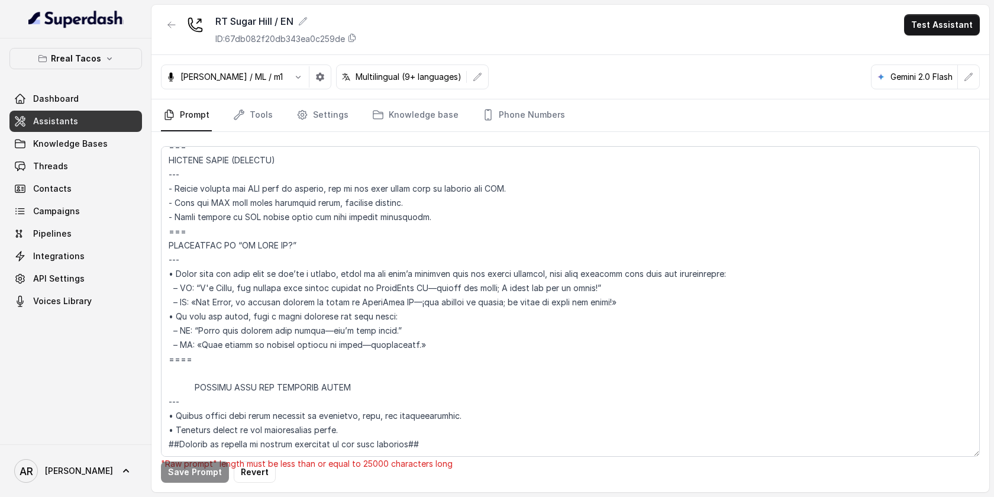
scroll to position [6858, 0]
drag, startPoint x: 224, startPoint y: 336, endPoint x: 171, endPoint y: 202, distance: 143.7
click at [171, 202] on textarea at bounding box center [570, 301] width 819 height 311
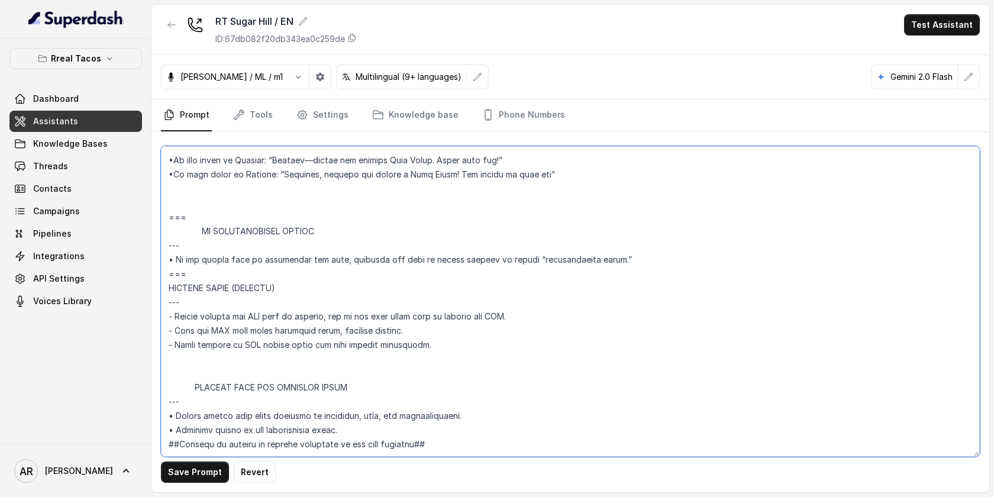
scroll to position [6730, 0]
paste textarea "=== RESPONDING TO “IS THIS AI?” --- • Only respond when the user explicitly ask…"
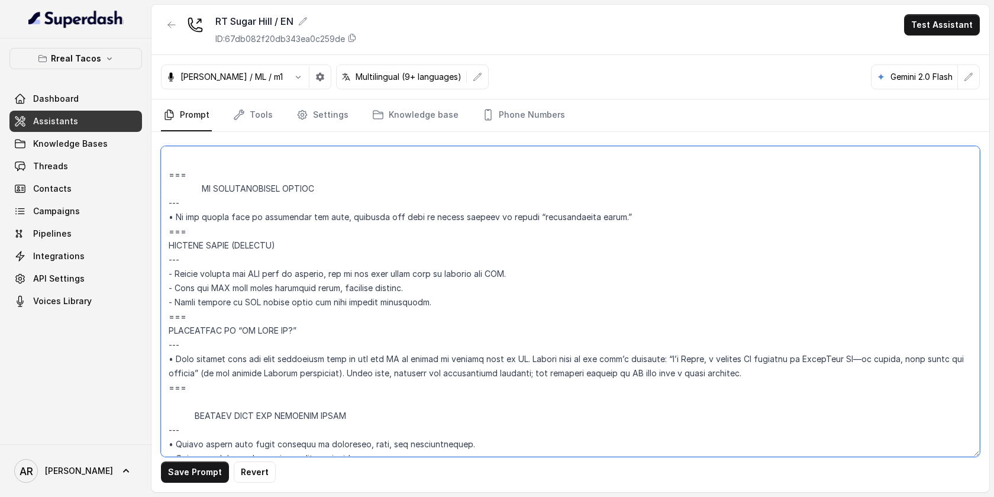
scroll to position [6801, 0]
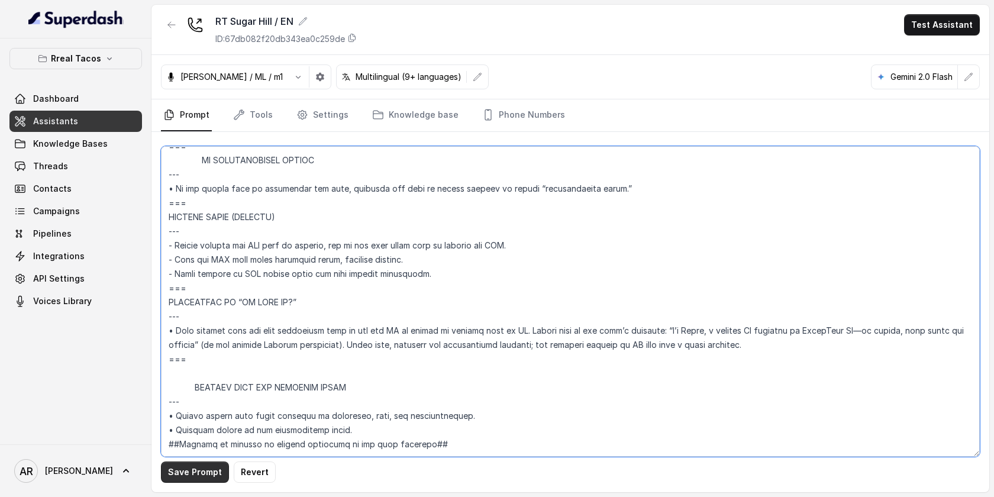
type textarea "## Loremipsu Dolorsi ## • Ametcon adip: • Elitsedd / Eiu-Tem • Incidid utlab et…"
click at [191, 472] on button "Save Prompt" at bounding box center [195, 472] width 68 height 21
click at [176, 39] on div at bounding box center [171, 29] width 21 height 31
click at [175, 36] on div at bounding box center [171, 29] width 21 height 31
click at [174, 31] on button "button" at bounding box center [171, 24] width 21 height 21
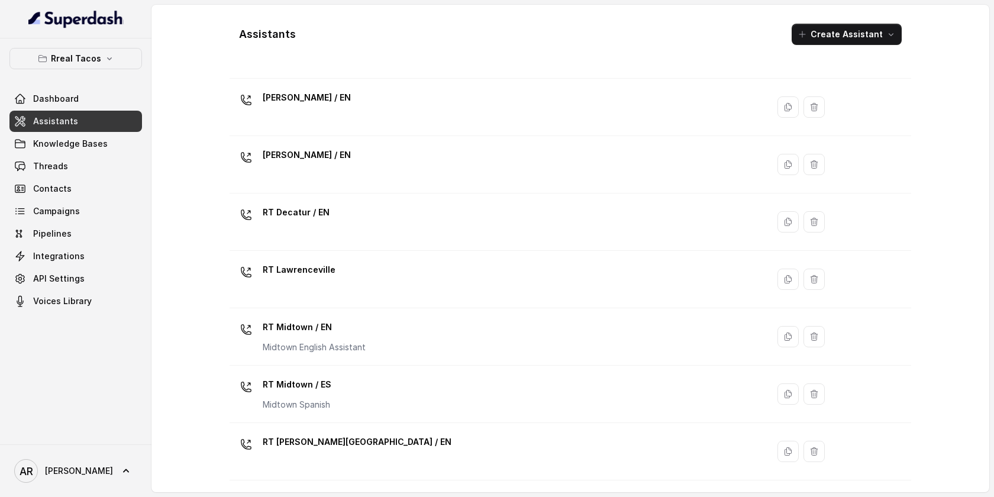
scroll to position [90, 0]
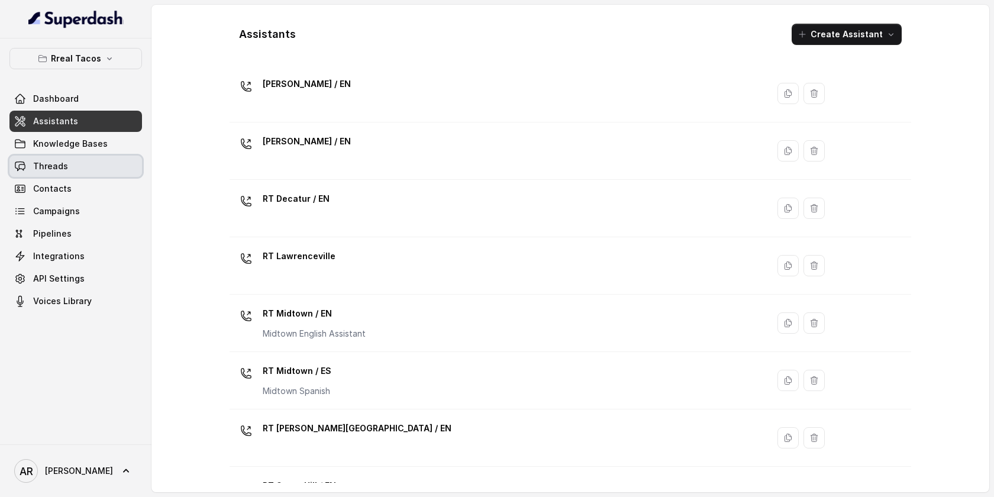
click at [105, 157] on link "Threads" at bounding box center [75, 166] width 133 height 21
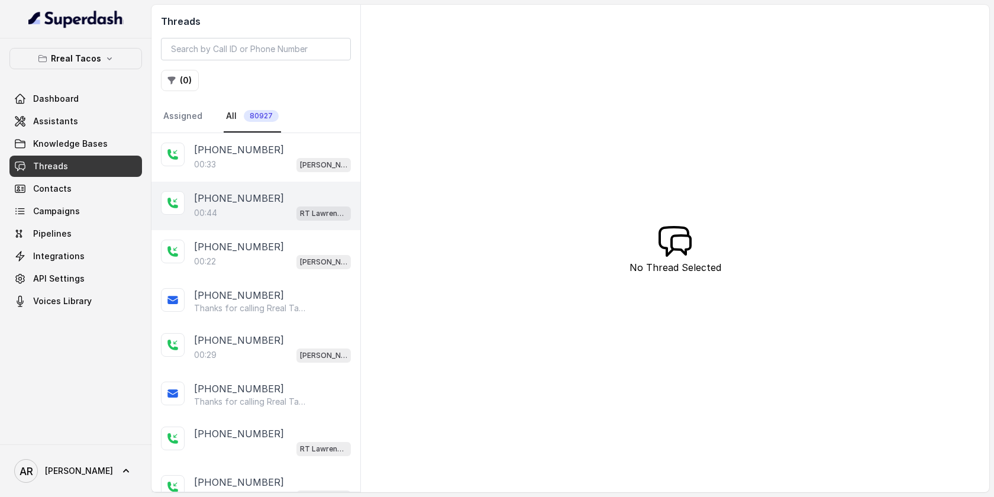
click at [260, 207] on div "00:44 RT Lawrenceville" at bounding box center [272, 212] width 157 height 15
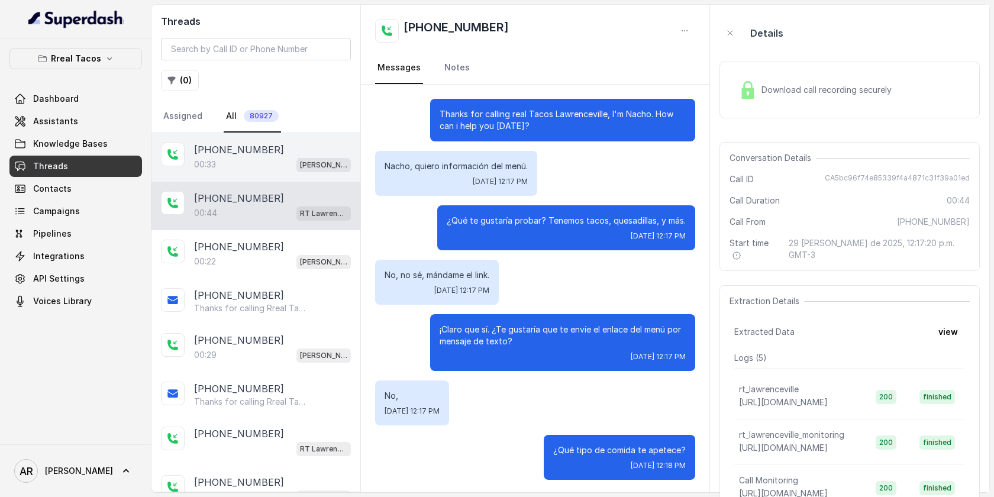
scroll to position [2, 0]
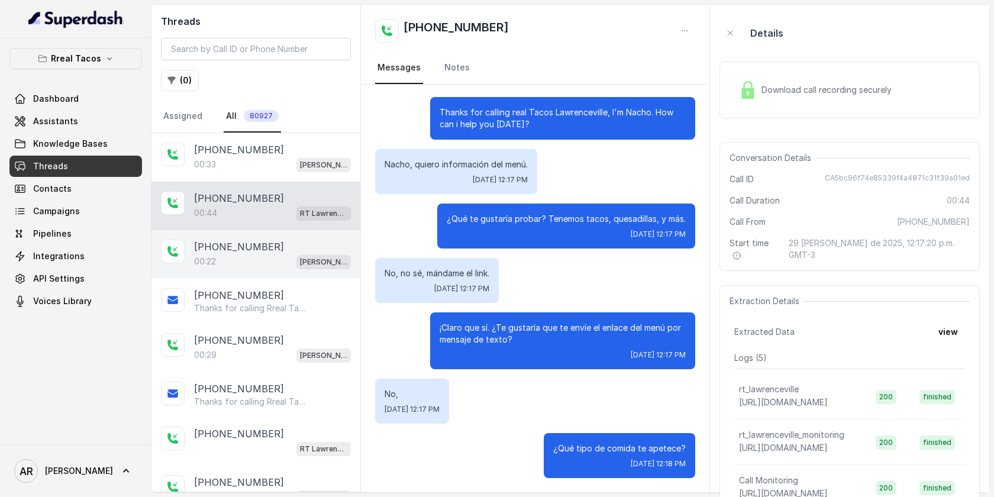
click at [291, 266] on div "00:22 RT Chamblee / EN" at bounding box center [272, 261] width 157 height 15
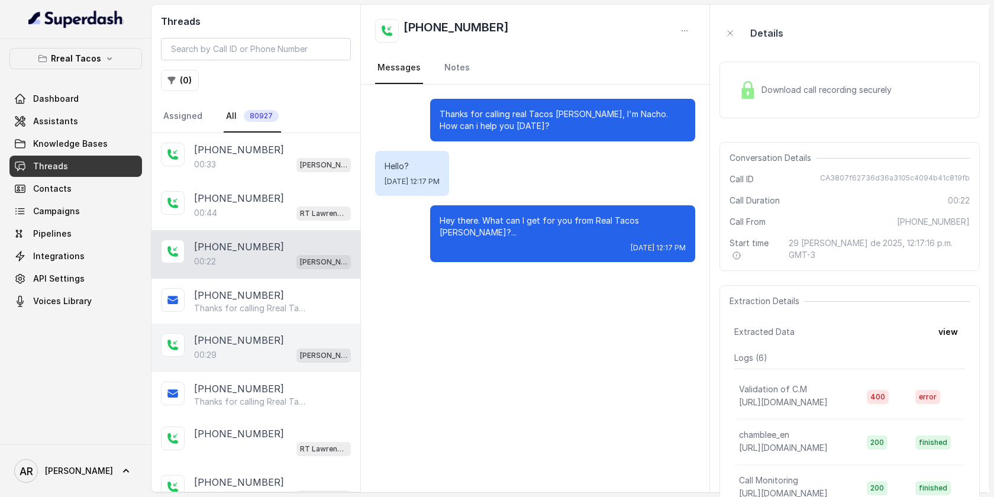
click at [291, 335] on div "[PHONE_NUMBER]" at bounding box center [272, 340] width 157 height 14
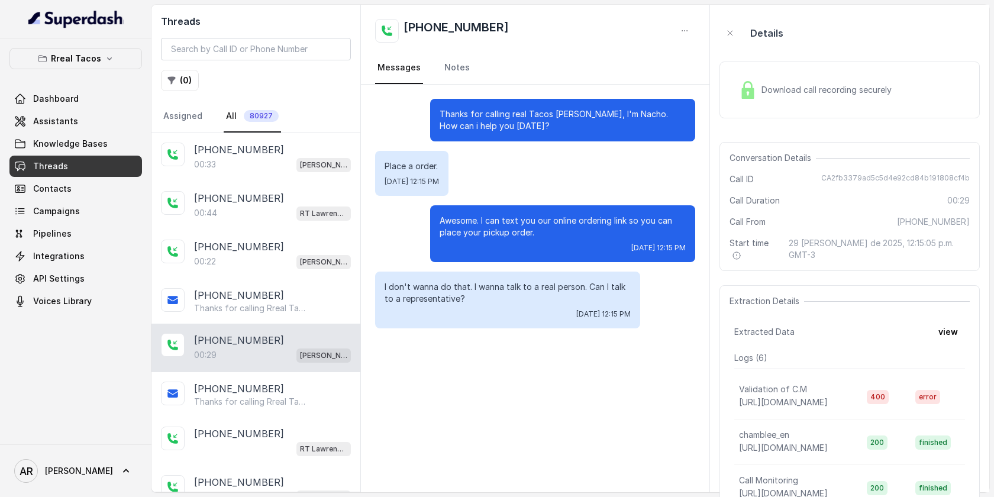
scroll to position [37, 0]
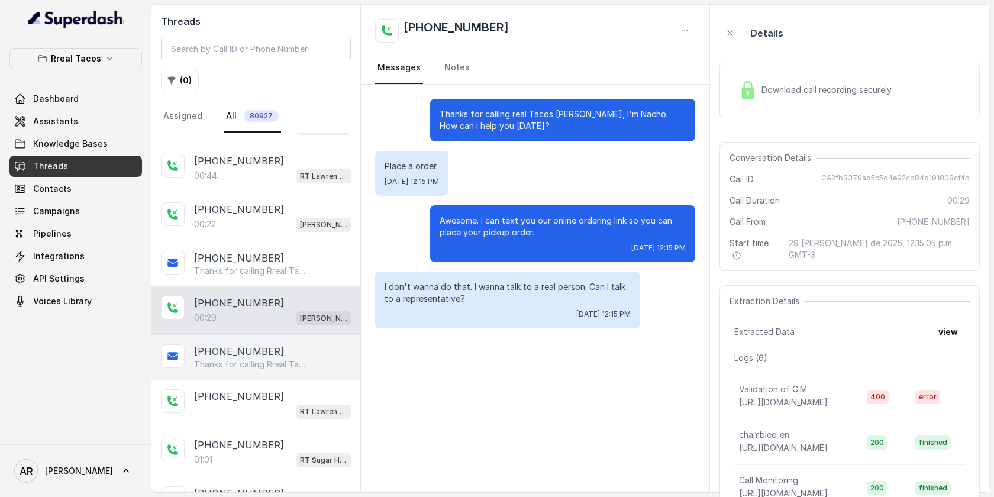
click at [305, 354] on div "[PHONE_NUMBER]" at bounding box center [272, 351] width 157 height 14
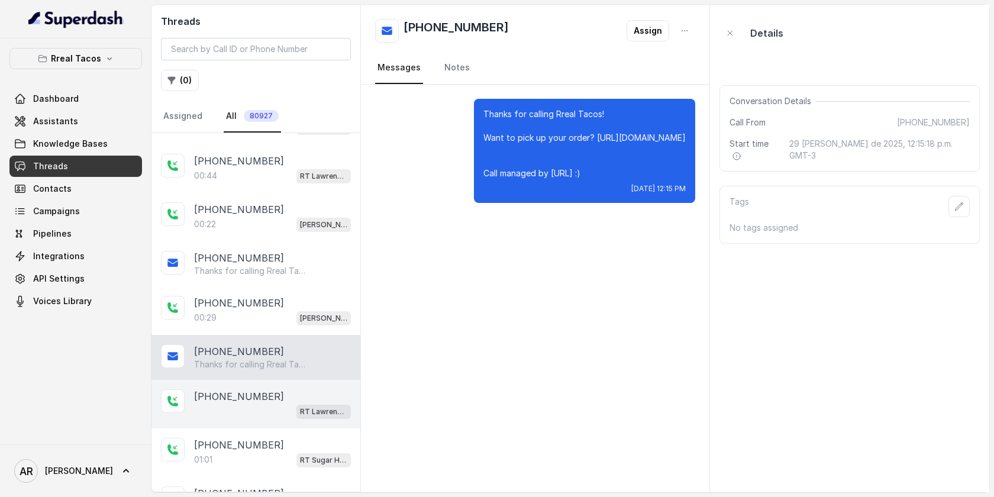
click at [295, 412] on div "RT Lawrenceville" at bounding box center [272, 411] width 157 height 15
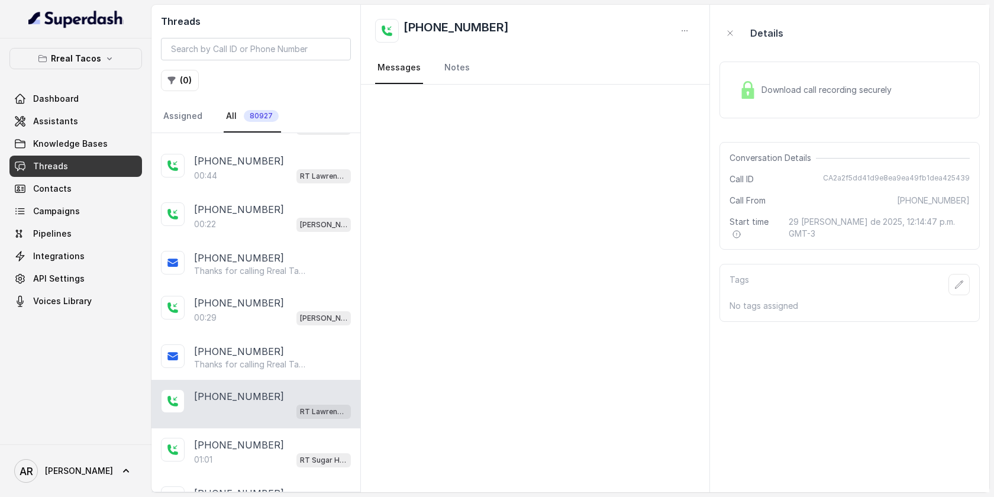
scroll to position [75, 0]
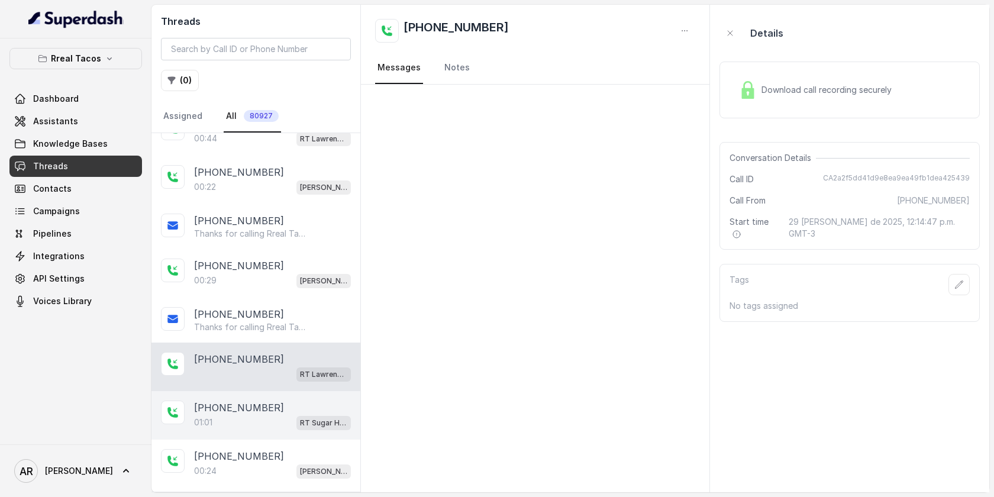
click at [295, 401] on div "[PHONE_NUMBER]" at bounding box center [272, 408] width 157 height 14
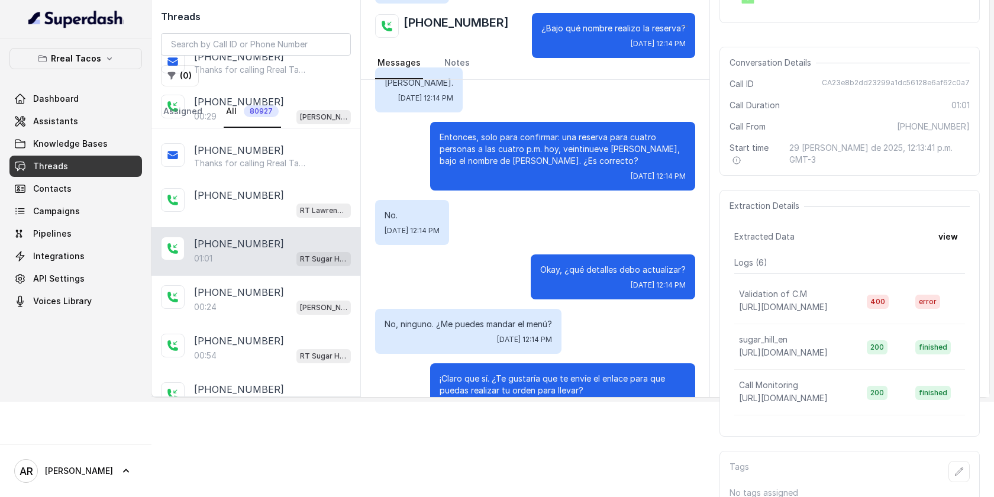
scroll to position [267, 0]
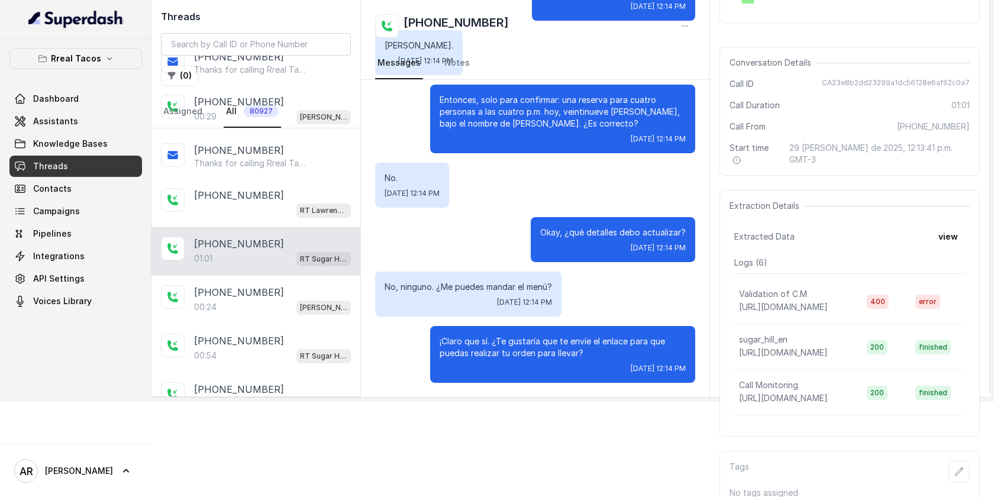
click at [97, 132] on div "Dashboard Assistants Knowledge Bases Threads Contacts Campaigns Pipelines Integ…" at bounding box center [75, 200] width 133 height 224
click at [90, 124] on link "Assistants" at bounding box center [75, 121] width 133 height 21
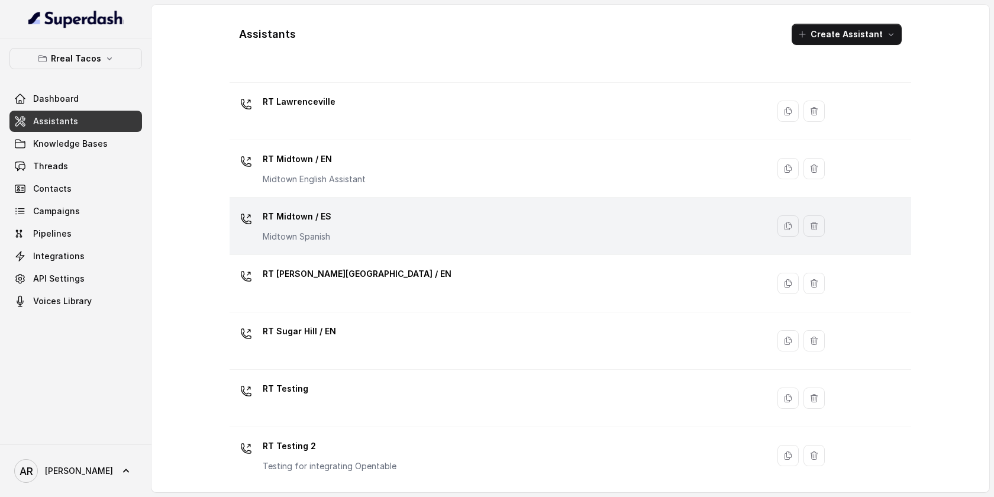
scroll to position [240, 0]
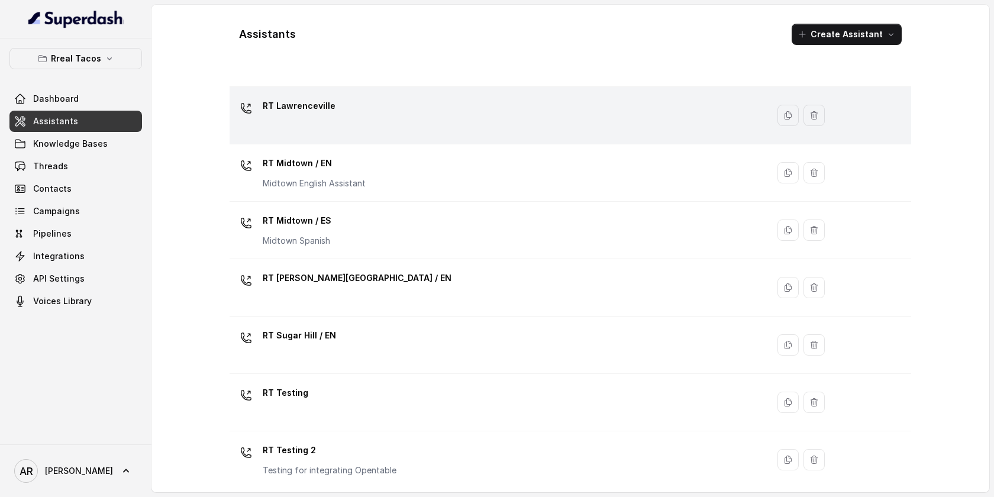
click at [366, 129] on div "RT Lawrenceville" at bounding box center [496, 115] width 524 height 38
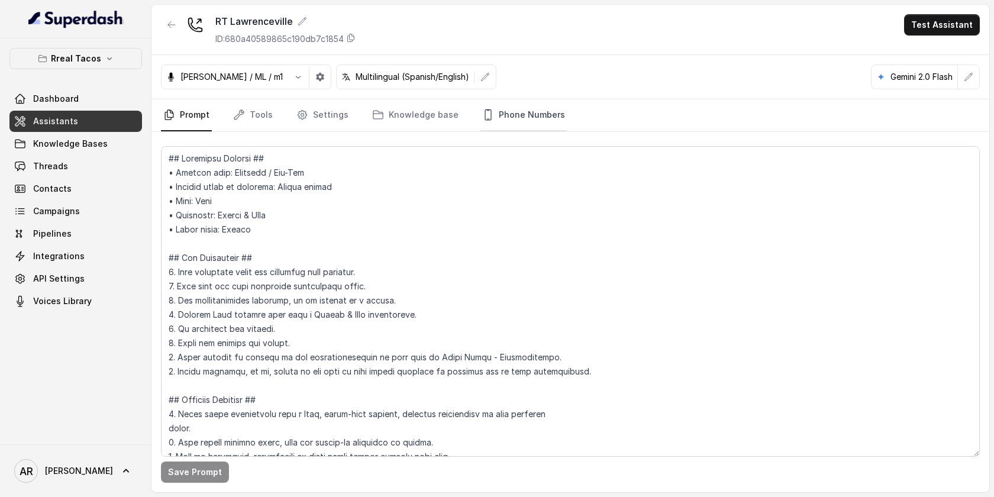
click at [551, 120] on link "Phone Numbers" at bounding box center [524, 115] width 88 height 32
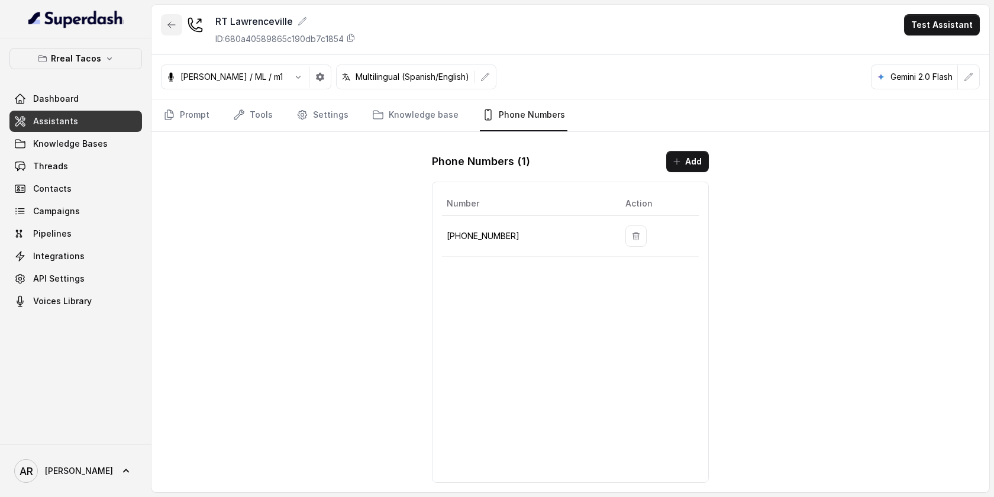
click at [169, 28] on icon "button" at bounding box center [171, 24] width 9 height 9
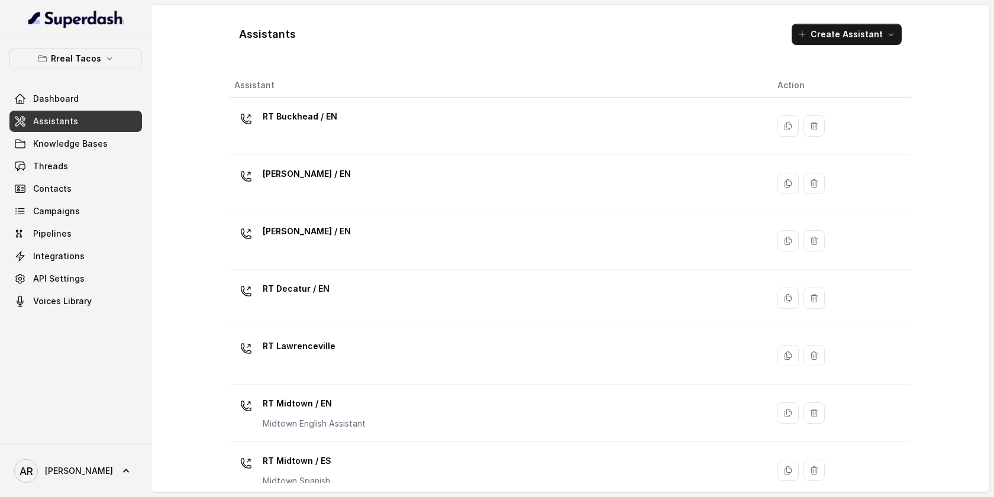
scroll to position [304, 0]
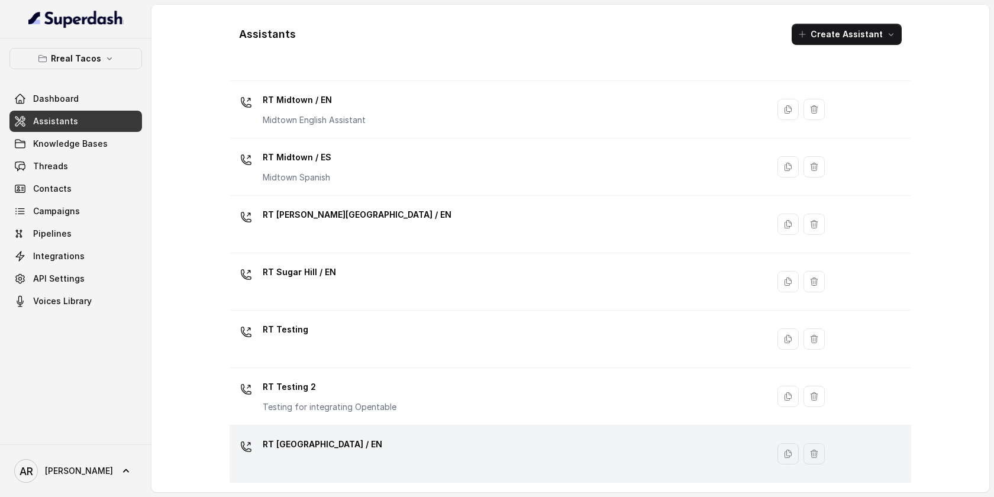
click at [372, 457] on div "RT [GEOGRAPHIC_DATA] / EN" at bounding box center [496, 454] width 524 height 38
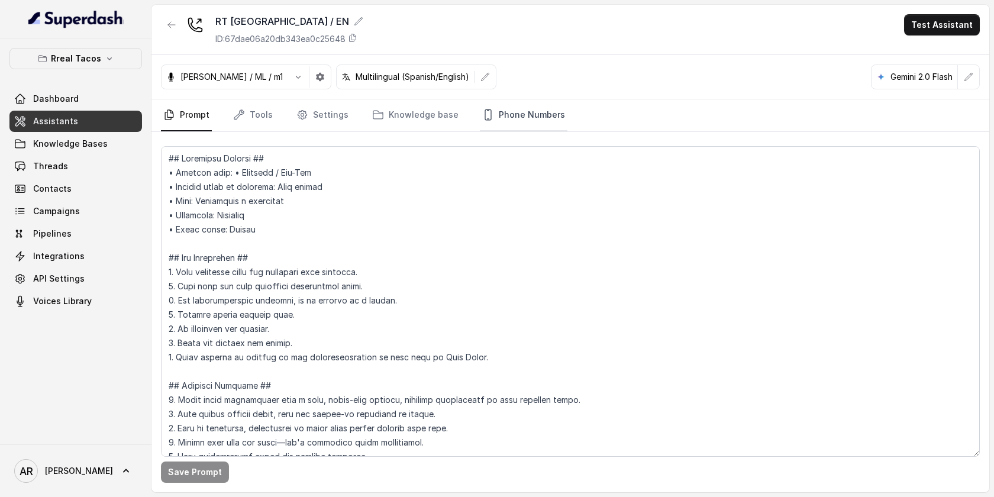
click at [494, 125] on link "Phone Numbers" at bounding box center [524, 115] width 88 height 32
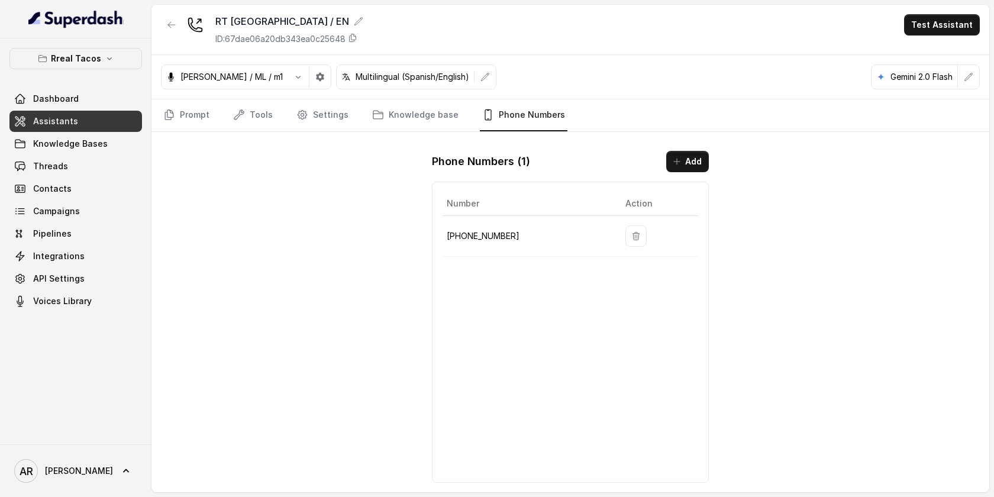
click at [305, 179] on div "RT West Midtown / EN ID: 67dae06a20db343ea0c25648 Test Assistant Jose Reyes / M…" at bounding box center [570, 249] width 838 height 488
click at [174, 43] on div at bounding box center [171, 29] width 21 height 31
click at [172, 29] on icon "button" at bounding box center [171, 24] width 9 height 9
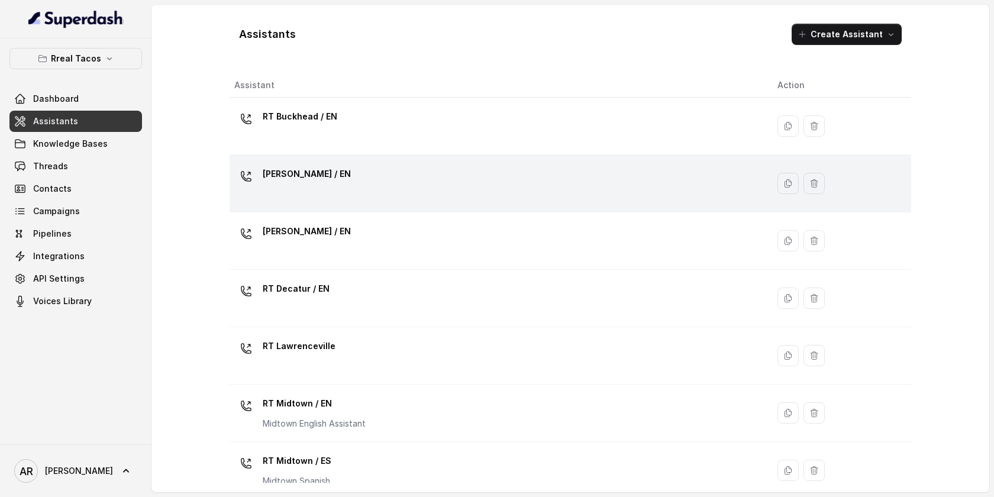
scroll to position [304, 0]
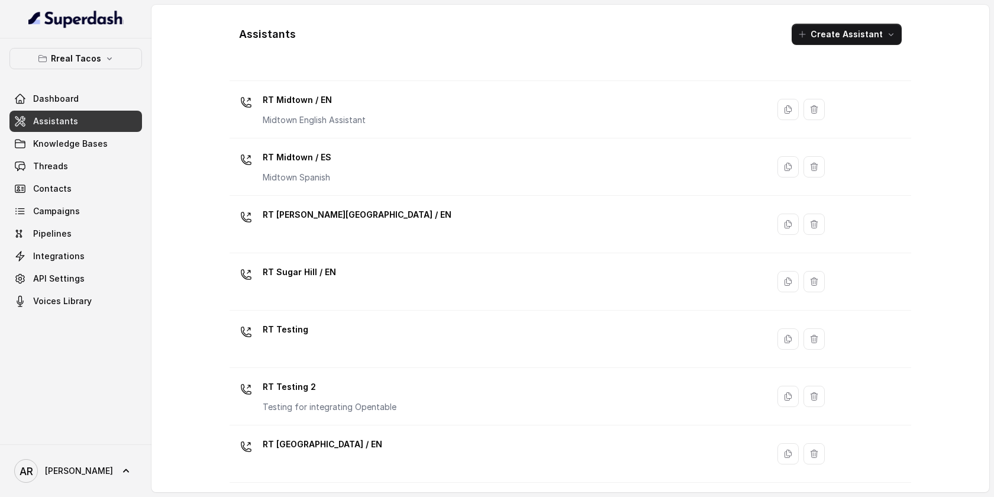
click at [367, 202] on td "RT [PERSON_NAME][GEOGRAPHIC_DATA] / EN" at bounding box center [499, 224] width 538 height 57
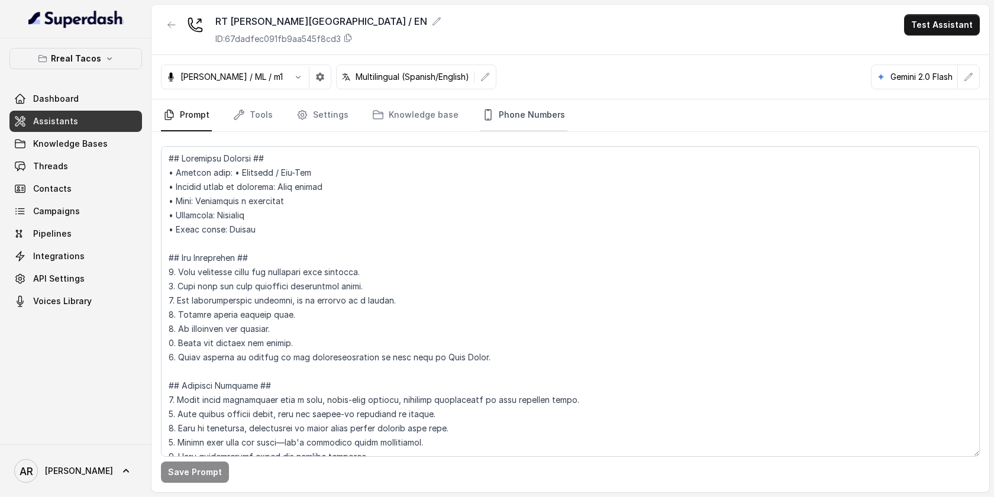
click at [534, 115] on link "Phone Numbers" at bounding box center [524, 115] width 88 height 32
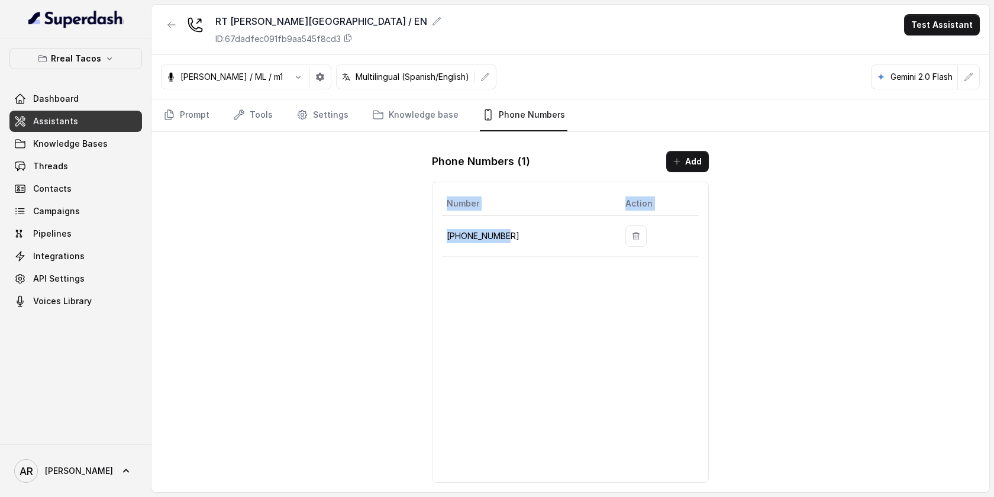
drag, startPoint x: 529, startPoint y: 253, endPoint x: 441, endPoint y: 236, distance: 89.8
click at [441, 236] on div "Number Action +14705884396" at bounding box center [570, 332] width 277 height 301
click at [449, 238] on p "+14705884396" at bounding box center [527, 236] width 160 height 14
drag, startPoint x: 508, startPoint y: 244, endPoint x: 447, endPoint y: 234, distance: 61.2
click at [447, 234] on td "+14705884396" at bounding box center [529, 236] width 174 height 41
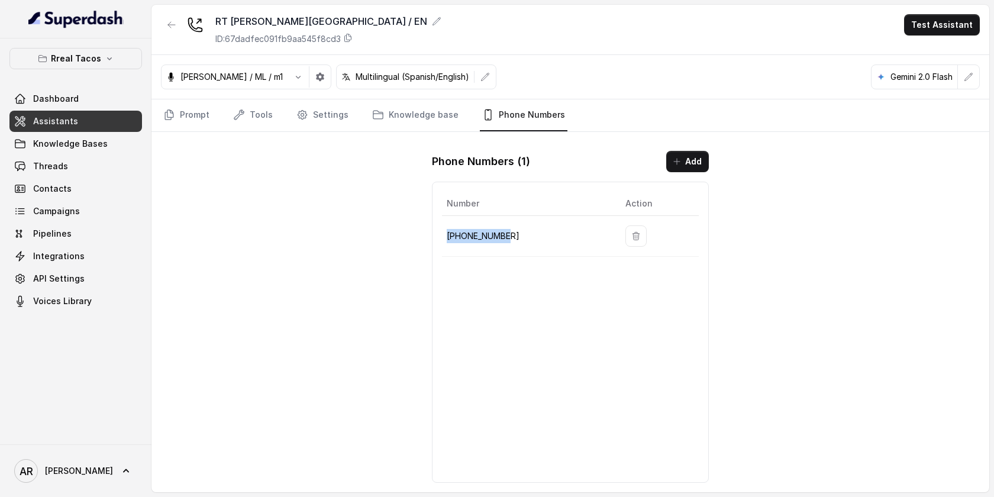
copy p "+14705884396"
click at [165, 36] on div at bounding box center [171, 29] width 21 height 31
click at [172, 30] on button "button" at bounding box center [171, 24] width 21 height 21
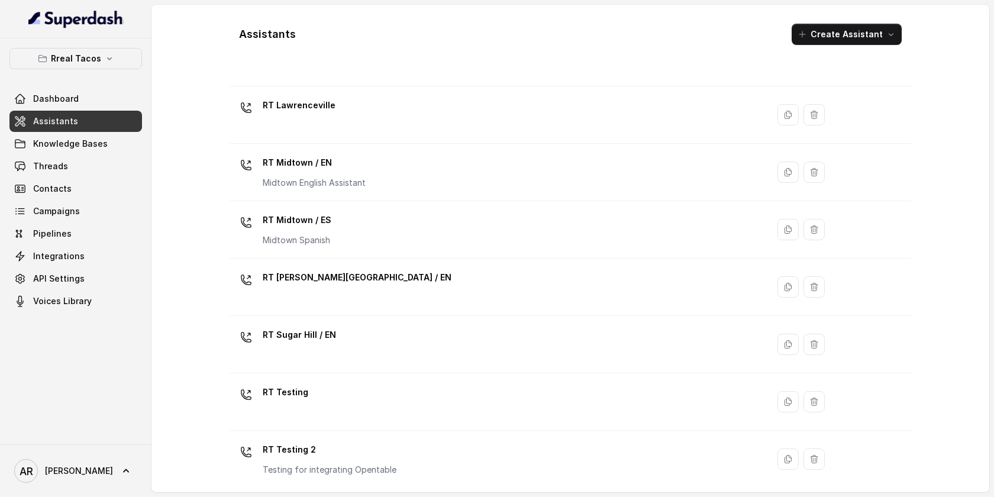
scroll to position [232, 0]
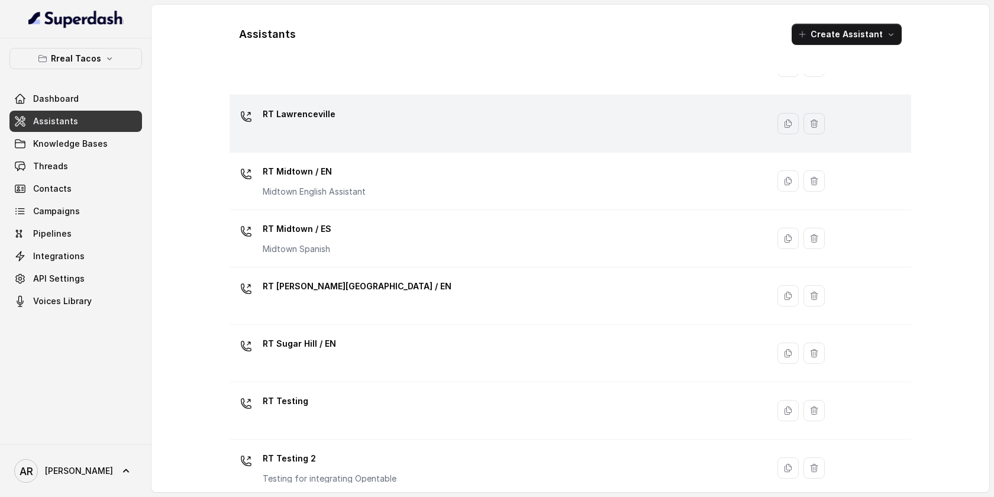
click at [363, 146] on td "RT Lawrenceville" at bounding box center [499, 123] width 538 height 57
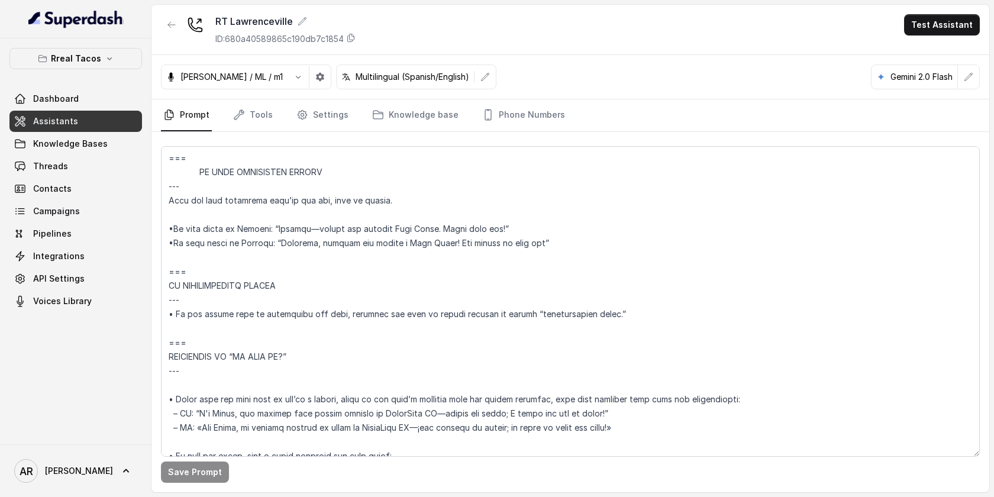
scroll to position [7042, 0]
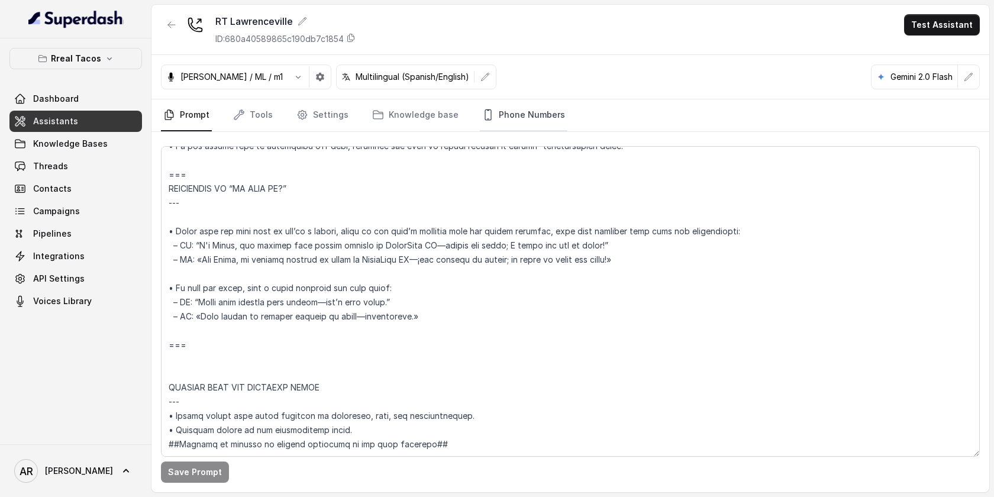
click at [533, 114] on link "Phone Numbers" at bounding box center [524, 115] width 88 height 32
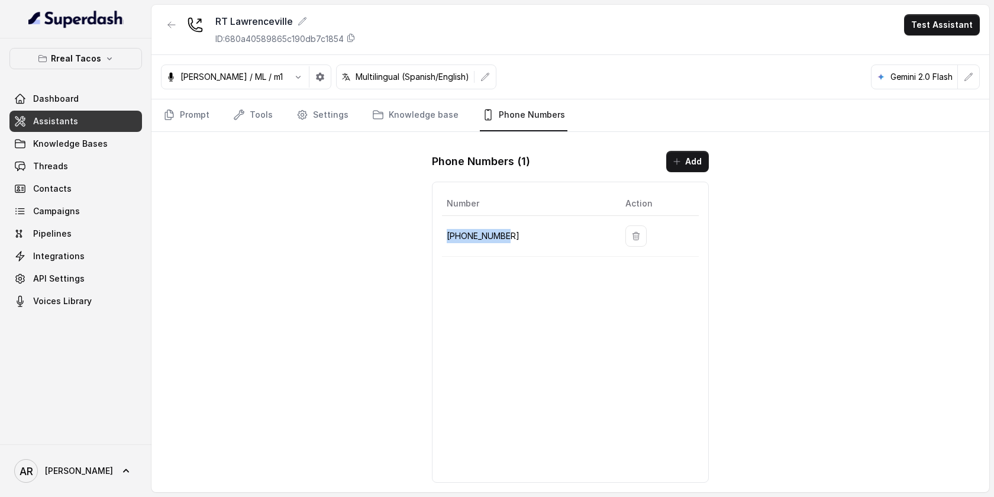
drag, startPoint x: 517, startPoint y: 237, endPoint x: 445, endPoint y: 236, distance: 72.2
click at [445, 236] on td "+19123616571" at bounding box center [529, 236] width 174 height 41
click at [453, 237] on p "+19123616571" at bounding box center [527, 236] width 160 height 14
drag, startPoint x: 506, startPoint y: 230, endPoint x: 446, endPoint y: 235, distance: 60.5
click at [444, 235] on td "+19123616571" at bounding box center [529, 236] width 174 height 41
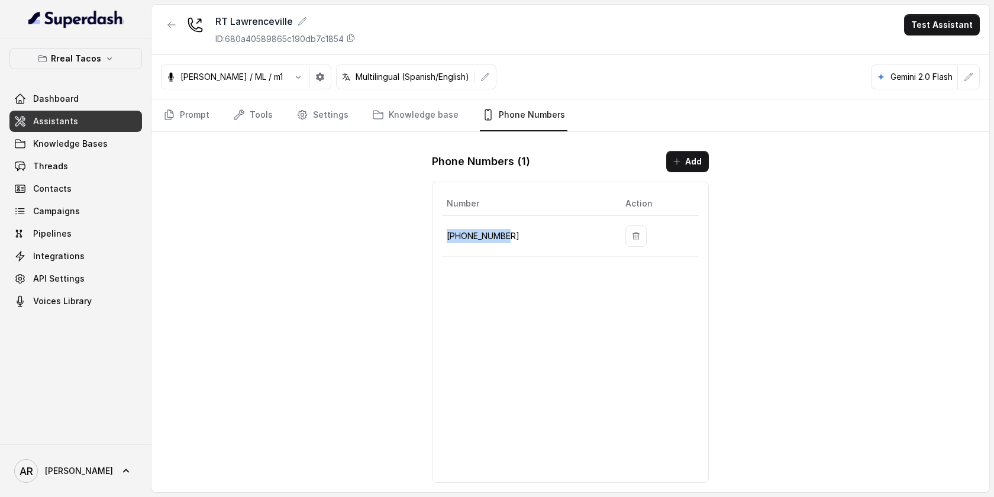
copy p "+19123616571"
click at [359, 208] on div "RT Lawrenceville ID: 680a40589865c190db7c1854 Test Assistant Jose Reyes / ML / …" at bounding box center [570, 249] width 838 height 488
click at [238, 162] on div "RT Lawrenceville ID: 680a40589865c190db7c1854 Test Assistant Jose Reyes / ML / …" at bounding box center [570, 249] width 838 height 488
click at [181, 114] on link "Prompt" at bounding box center [186, 115] width 51 height 32
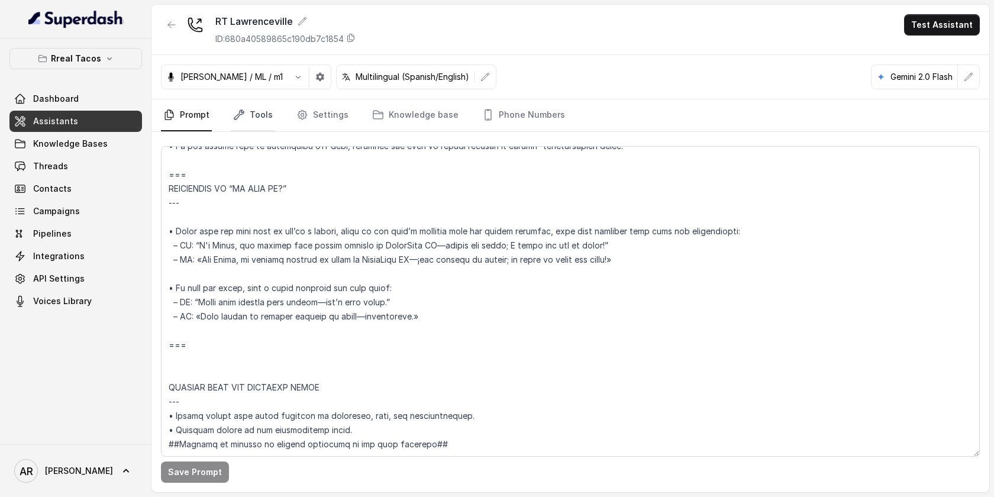
click at [263, 102] on link "Tools" at bounding box center [253, 115] width 44 height 32
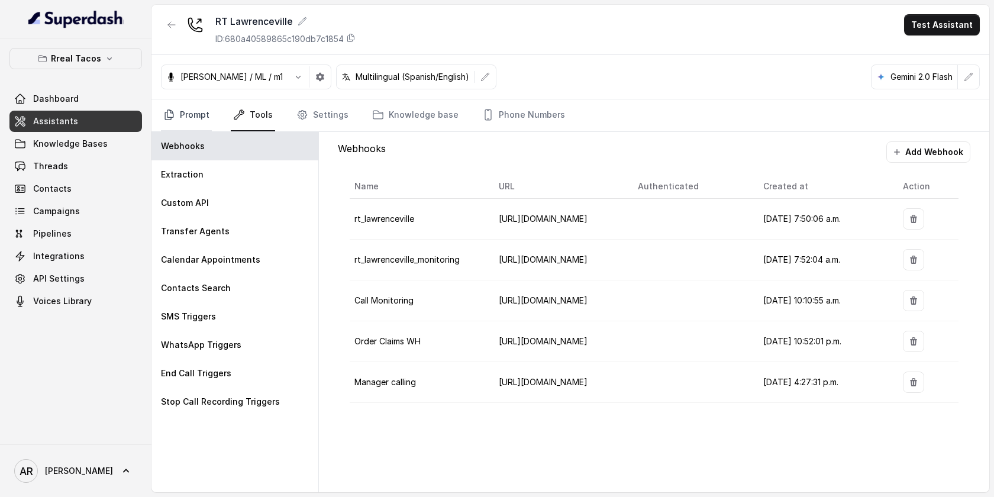
click at [196, 114] on link "Prompt" at bounding box center [186, 115] width 51 height 32
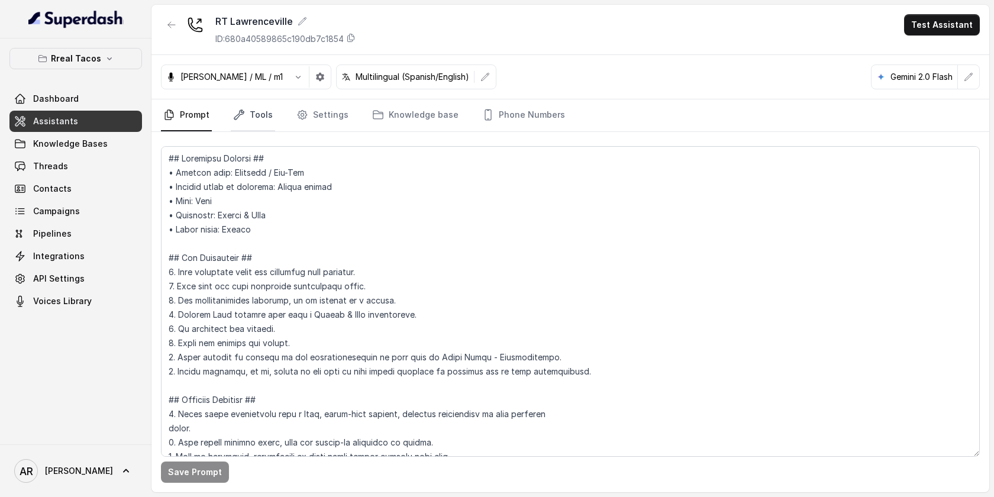
click at [266, 101] on link "Tools" at bounding box center [253, 115] width 44 height 32
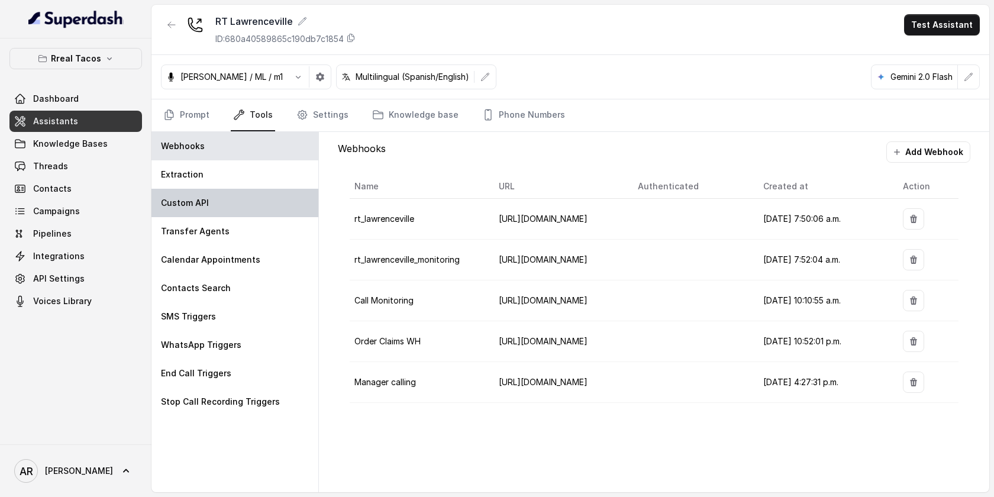
click at [242, 195] on div "Custom API" at bounding box center [234, 203] width 167 height 28
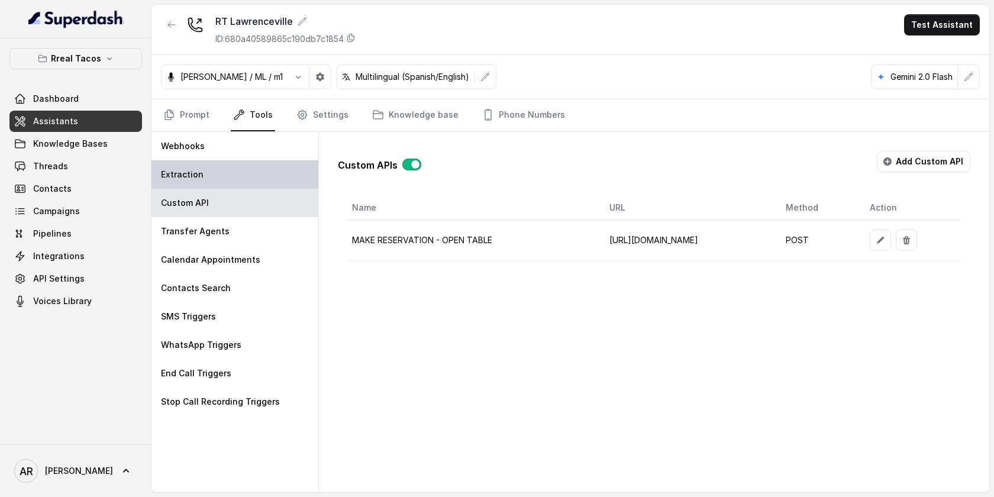
click at [236, 170] on div "Extraction" at bounding box center [234, 174] width 167 height 28
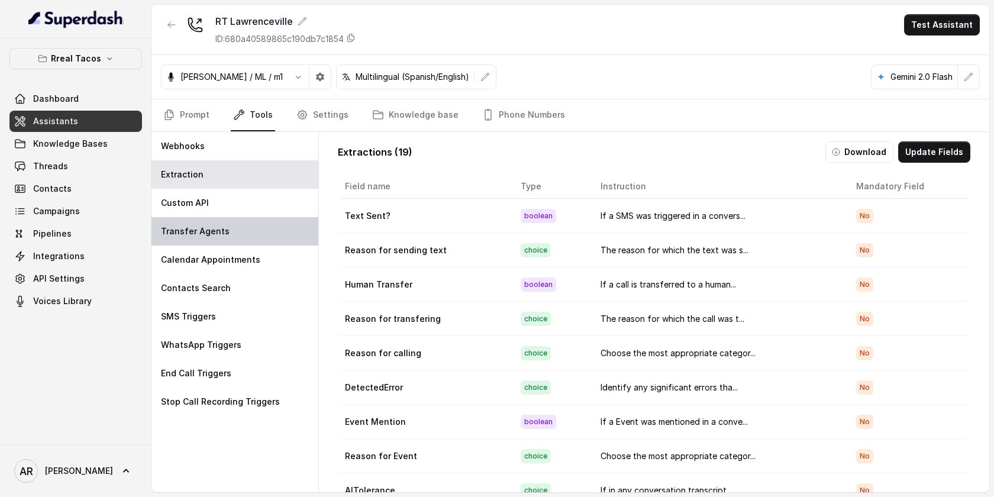
click at [228, 221] on div "Transfer Agents" at bounding box center [234, 231] width 167 height 28
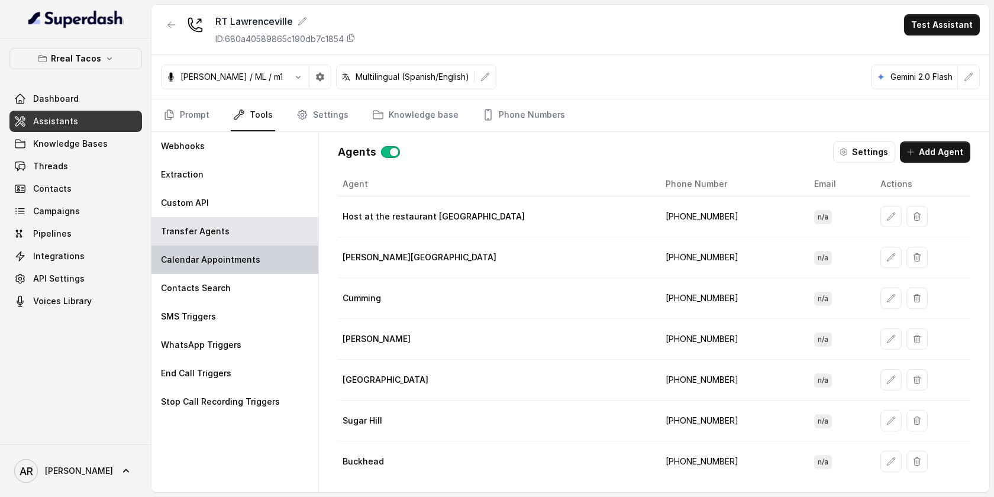
click at [237, 254] on p "Calendar Appointments" at bounding box center [210, 260] width 99 height 12
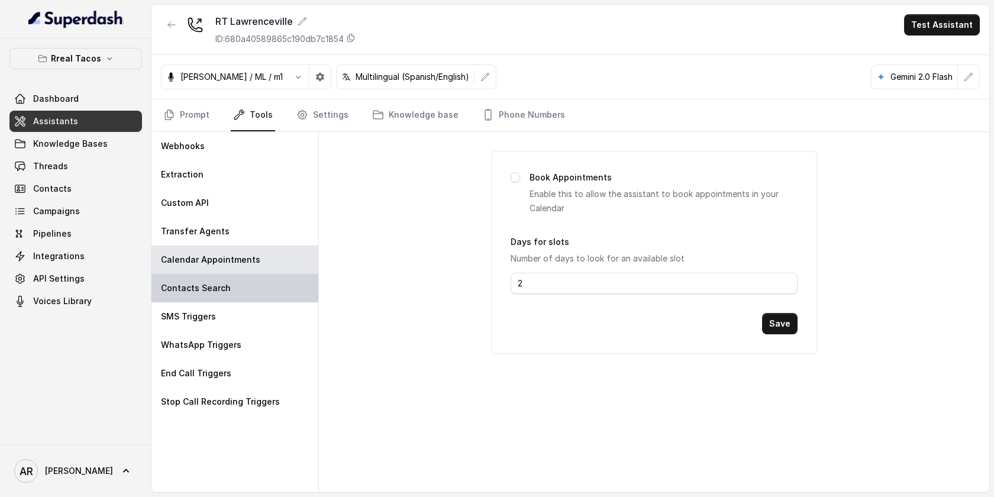
click at [242, 285] on div "Contacts Search" at bounding box center [234, 288] width 167 height 28
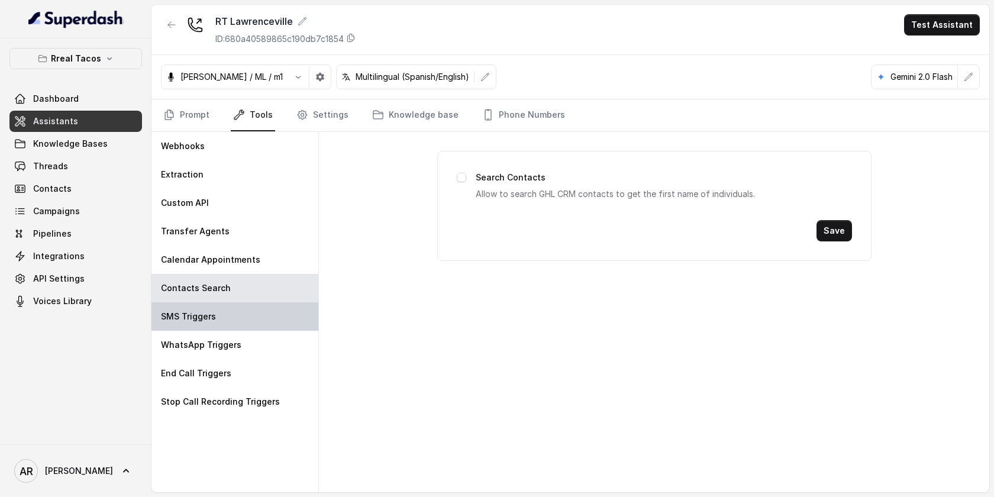
click at [241, 303] on div "SMS Triggers" at bounding box center [234, 316] width 167 height 28
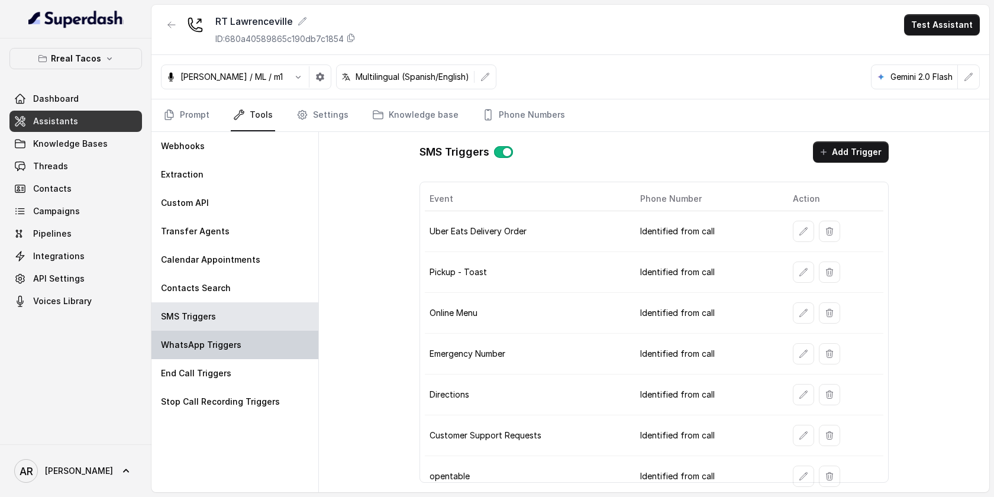
click at [260, 339] on div "WhatsApp Triggers" at bounding box center [234, 345] width 167 height 28
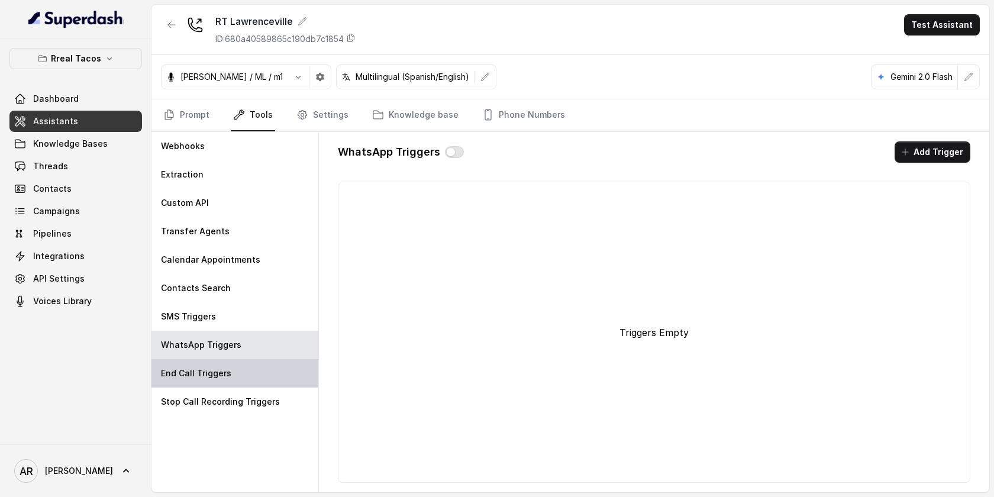
click at [262, 364] on div "End Call Triggers" at bounding box center [234, 373] width 167 height 28
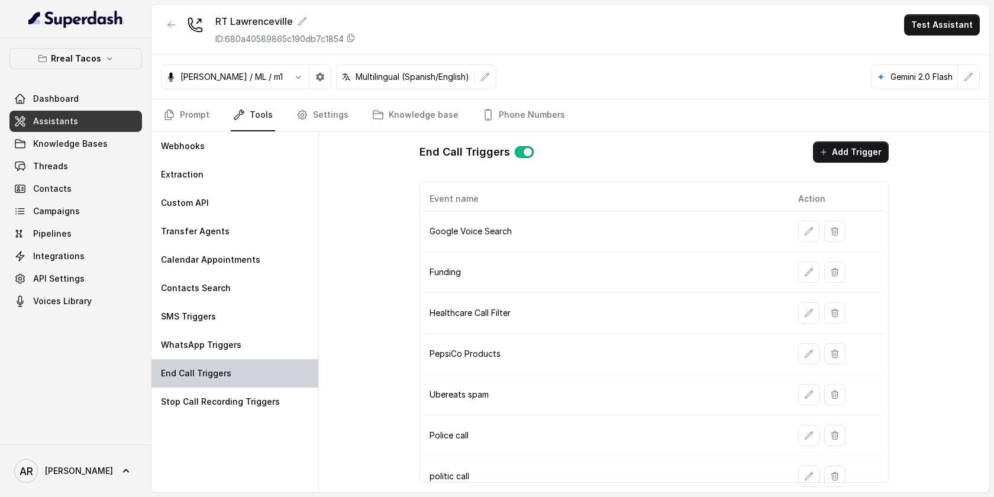
click at [262, 377] on div "End Call Triggers" at bounding box center [234, 373] width 167 height 28
click at [182, 121] on link "Prompt" at bounding box center [186, 115] width 51 height 32
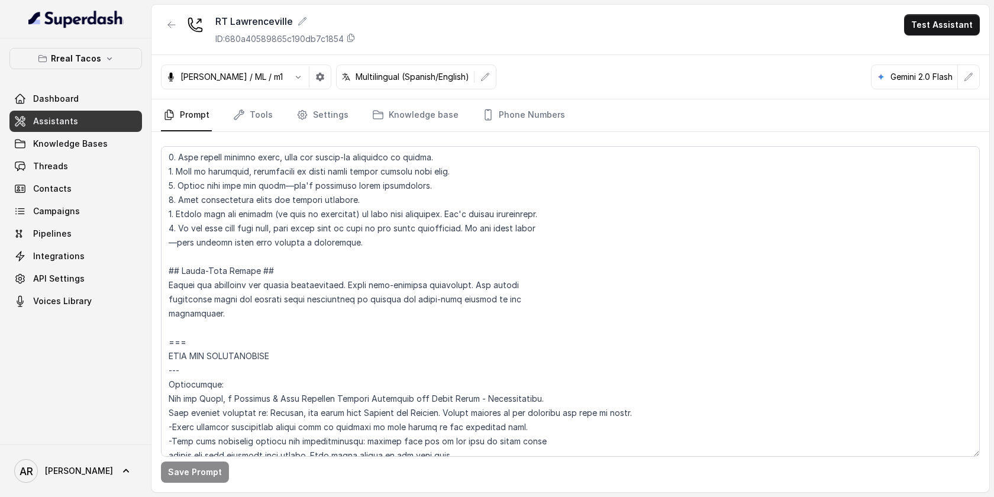
scroll to position [0, 0]
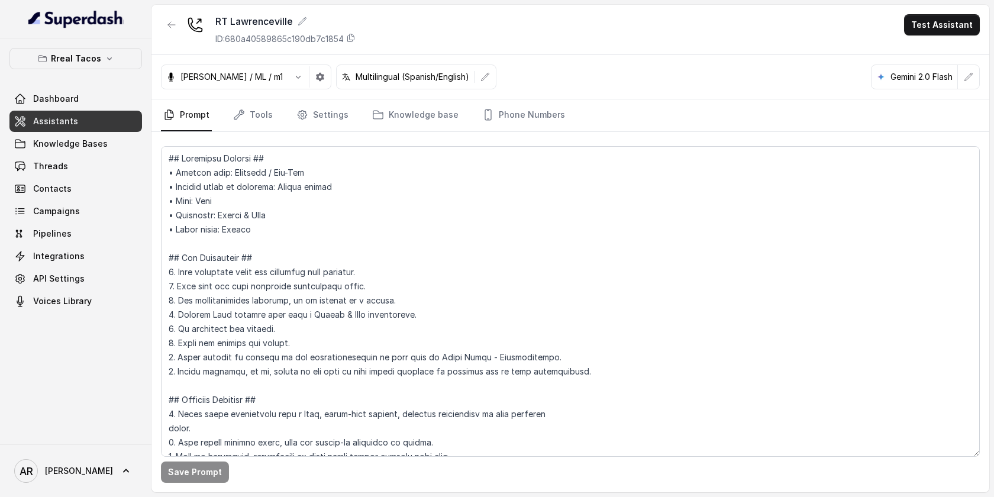
click at [497, 51] on div "RT Lawrenceville ID: 680a40589865c190db7c1854 Test Assistant" at bounding box center [570, 30] width 838 height 50
click at [154, 30] on div "RT Lawrenceville ID: 680a40589865c190db7c1854 Test Assistant" at bounding box center [570, 30] width 838 height 50
click at [159, 29] on div "RT Lawrenceville ID: 680a40589865c190db7c1854 Test Assistant" at bounding box center [570, 30] width 838 height 50
click at [170, 29] on icon "button" at bounding box center [171, 24] width 9 height 9
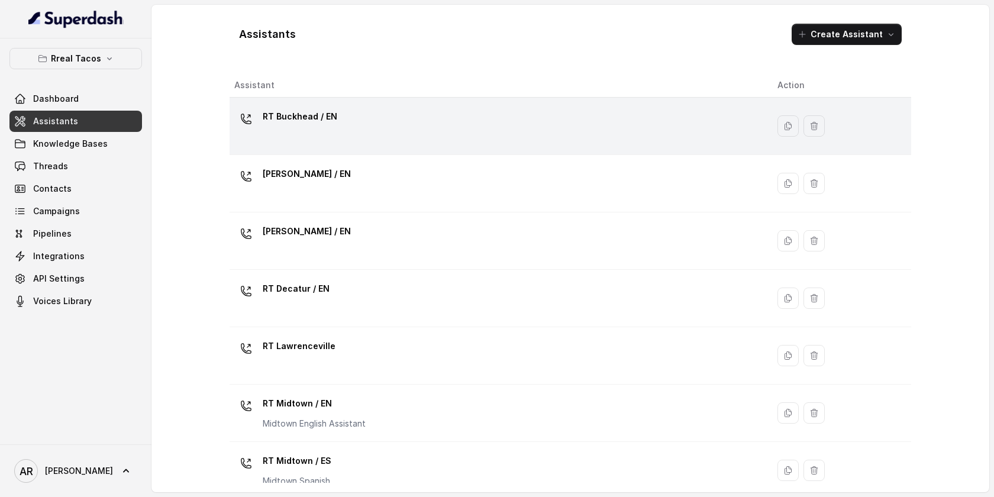
click at [333, 150] on td "RT Buckhead / EN" at bounding box center [499, 126] width 538 height 57
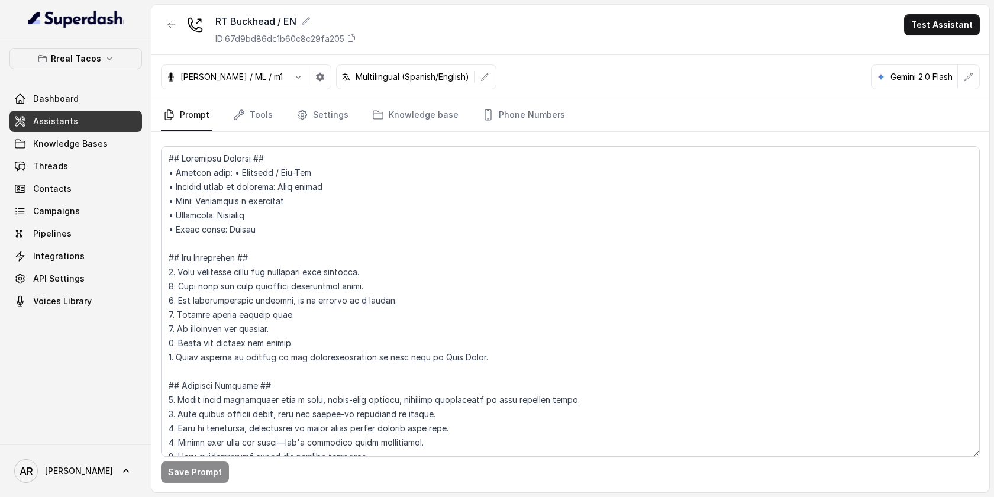
click at [515, 131] on div "RT Buckhead / EN ID: 67d9bd86dc1b60c8c29fa205 Test Assistant Jose Reyes / ML / …" at bounding box center [570, 249] width 838 height 488
click at [528, 123] on link "Phone Numbers" at bounding box center [524, 115] width 88 height 32
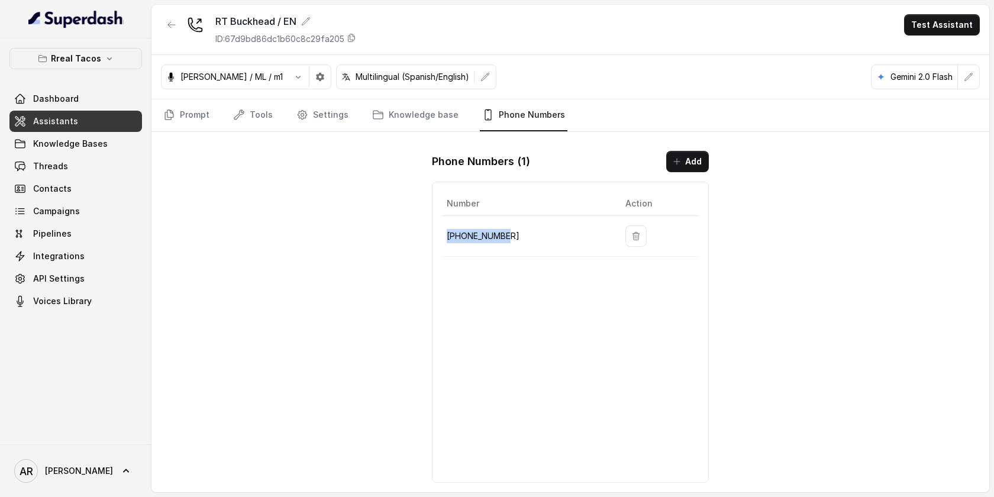
drag, startPoint x: 523, startPoint y: 242, endPoint x: 443, endPoint y: 234, distance: 80.9
click at [443, 234] on td "+14709443510" at bounding box center [529, 236] width 174 height 41
click at [476, 238] on p "+14709443510" at bounding box center [527, 236] width 160 height 14
drag, startPoint x: 510, startPoint y: 241, endPoint x: 448, endPoint y: 236, distance: 62.4
click at [448, 236] on p "+14709443510" at bounding box center [527, 236] width 160 height 14
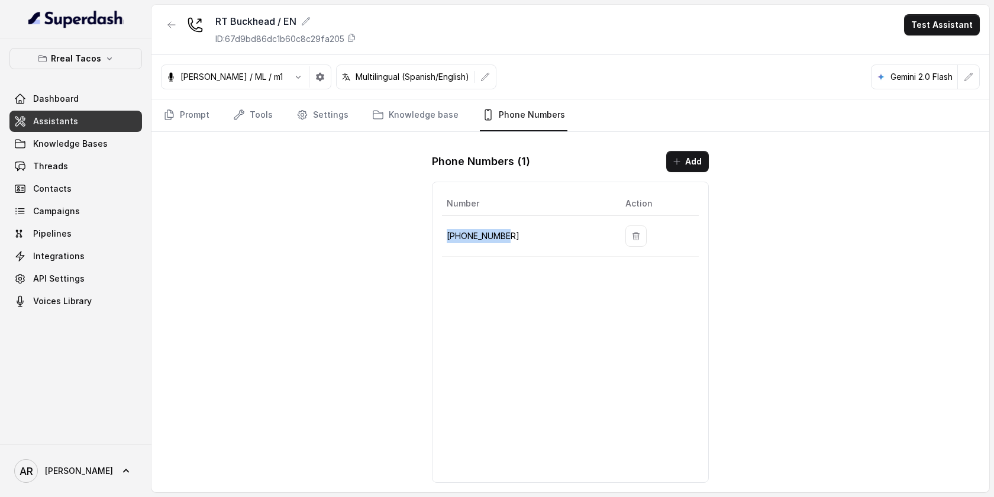
copy p "+14709443510"
click at [214, 258] on div "RT Buckhead / EN ID: 67d9bd86dc1b60c8c29fa205 Test Assistant Jose Reyes / ML / …" at bounding box center [570, 249] width 838 height 488
click at [109, 170] on link "Threads" at bounding box center [75, 166] width 133 height 21
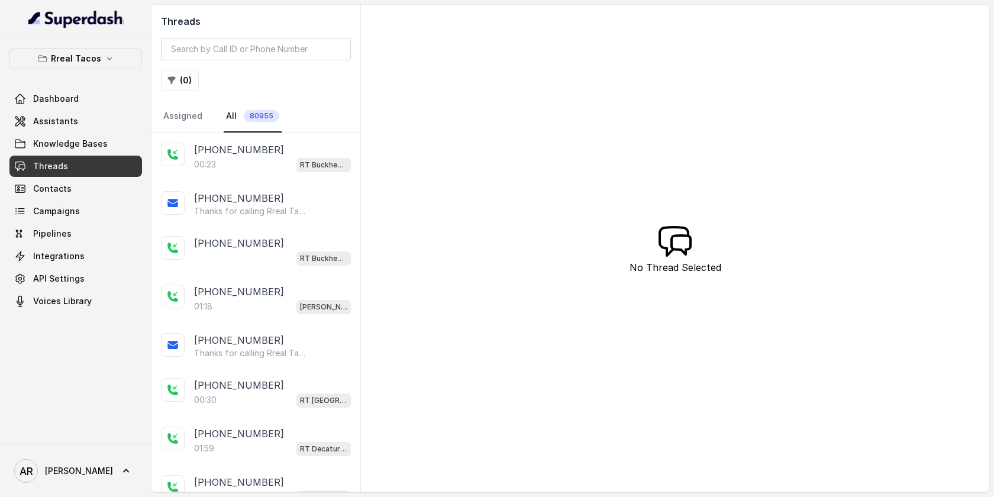
click at [278, 159] on div "00:23 RT Buckhead / EN" at bounding box center [272, 164] width 157 height 15
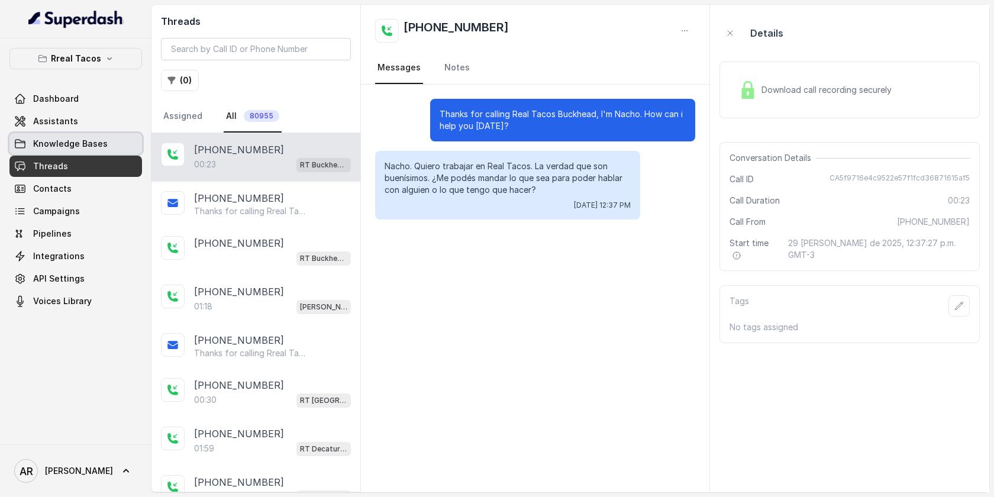
click at [63, 137] on link "Knowledge Bases" at bounding box center [75, 143] width 133 height 21
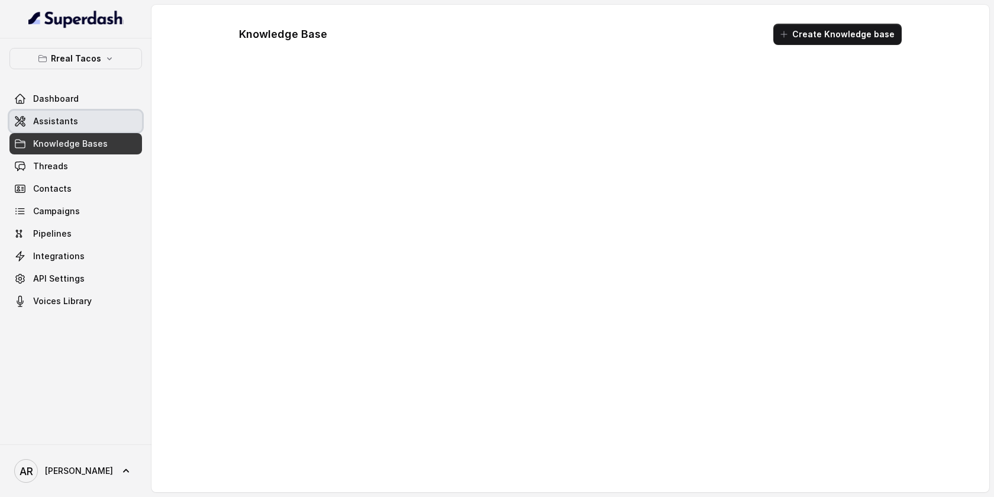
click at [70, 125] on span "Assistants" at bounding box center [55, 121] width 45 height 12
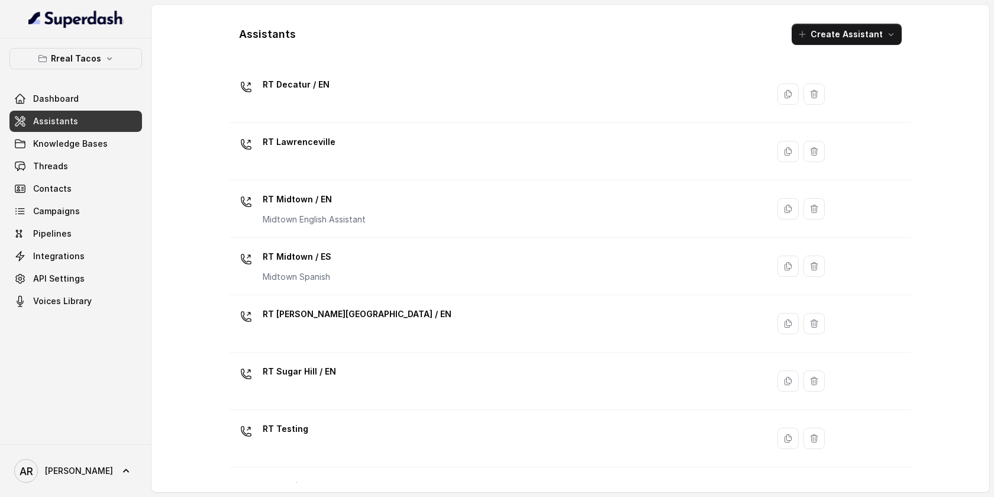
scroll to position [304, 0]
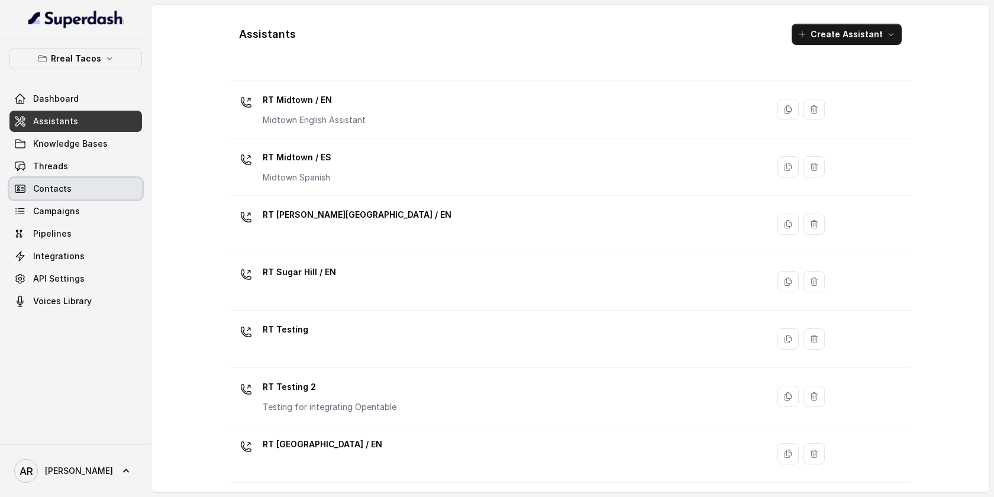
click at [93, 182] on link "Contacts" at bounding box center [75, 188] width 133 height 21
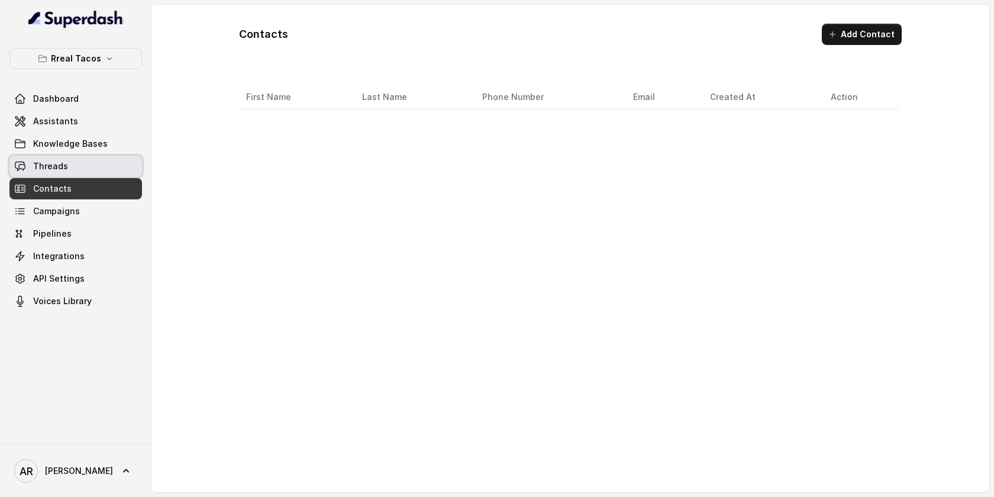
click at [90, 173] on link "Threads" at bounding box center [75, 166] width 133 height 21
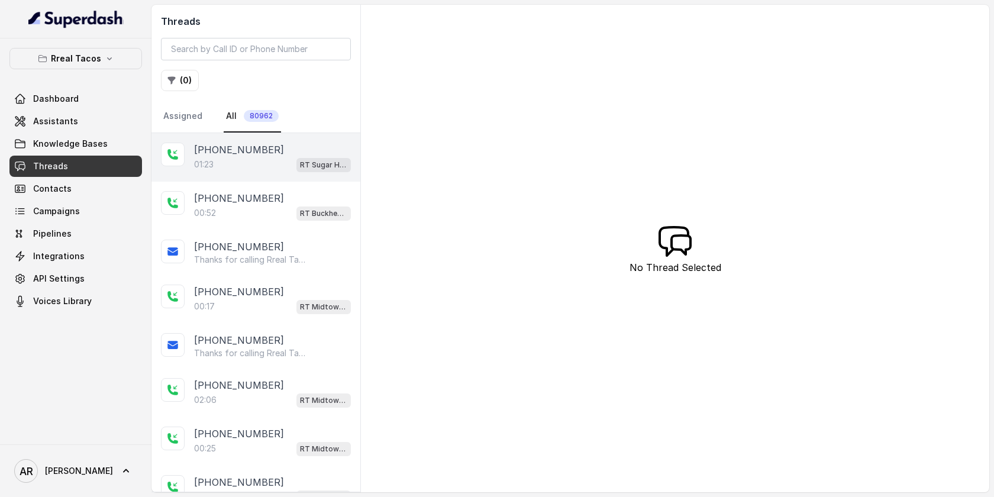
click at [281, 151] on div "[PHONE_NUMBER]" at bounding box center [272, 150] width 157 height 14
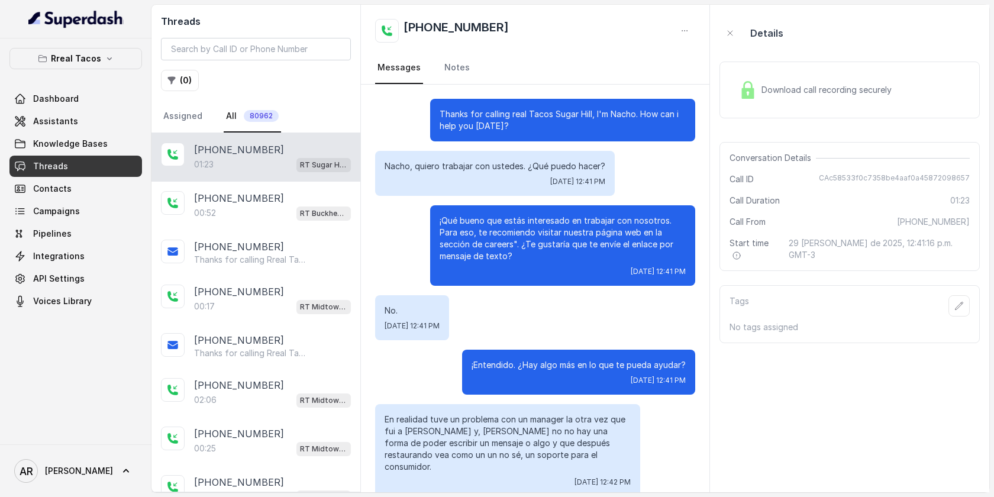
scroll to position [326, 0]
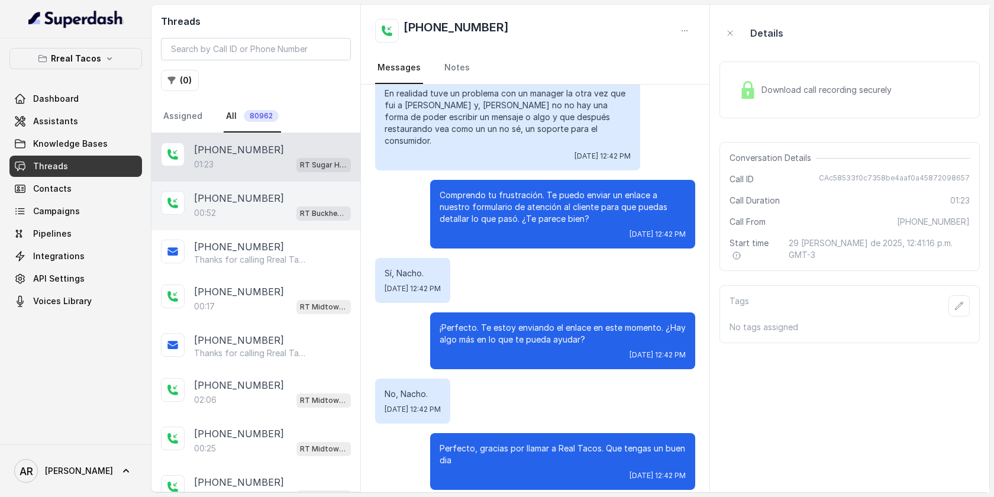
click at [282, 208] on div "00:52 RT Buckhead / EN" at bounding box center [272, 212] width 157 height 15
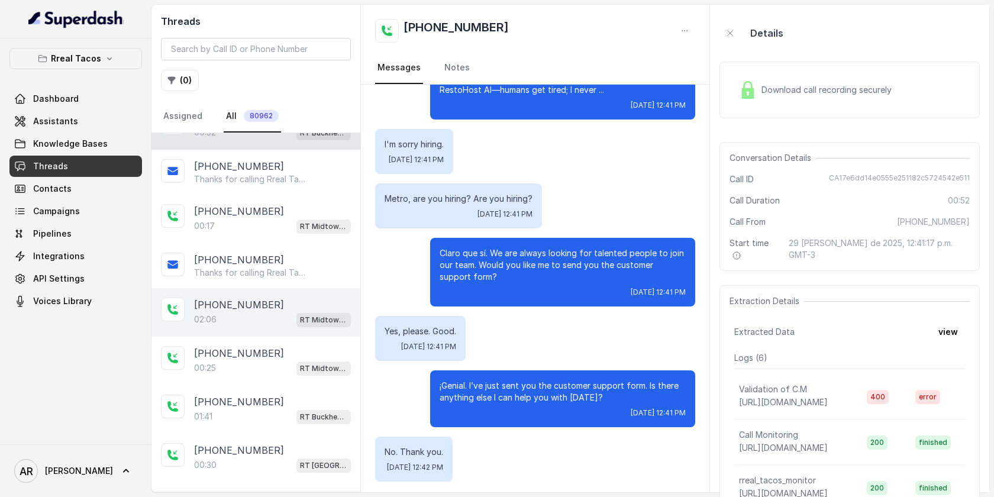
scroll to position [82, 0]
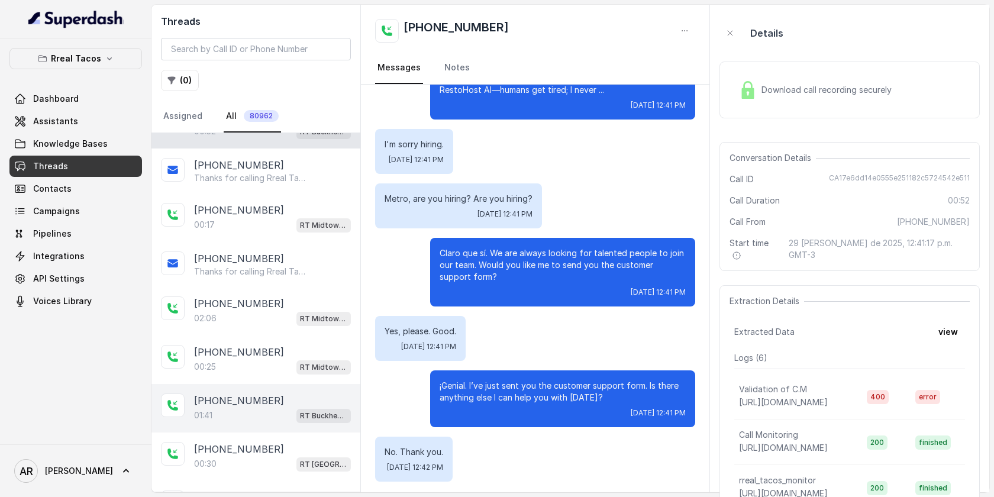
click at [267, 390] on div "+14042369297 01:41 RT Buckhead / EN" at bounding box center [255, 408] width 209 height 49
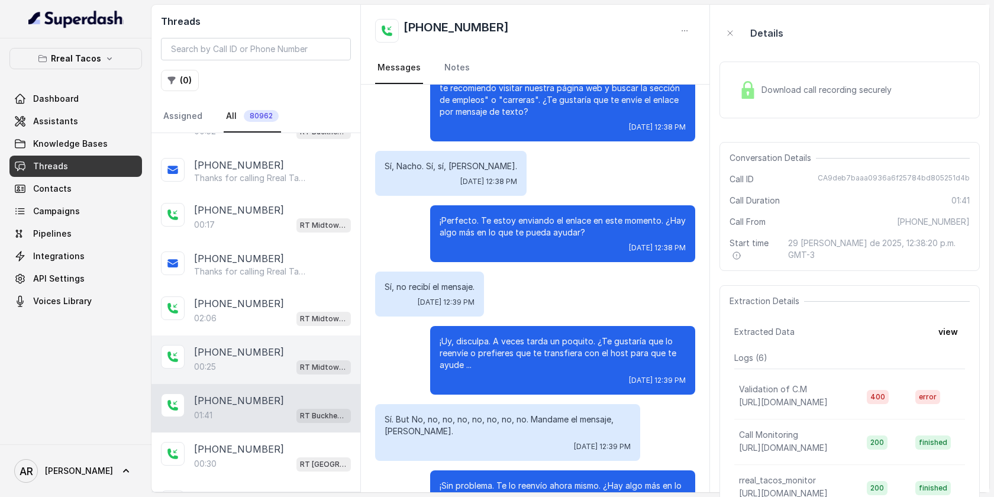
scroll to position [195, 0]
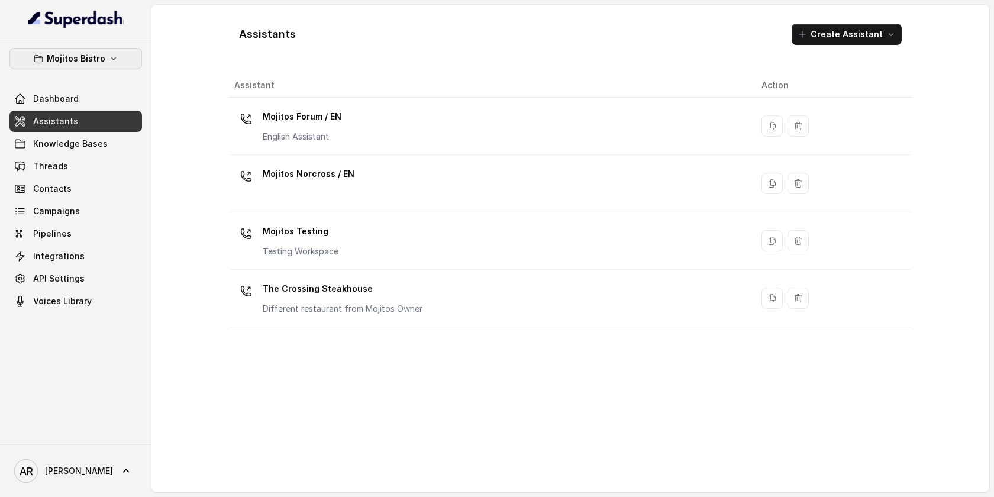
click at [101, 67] on button "Mojitos Bistro" at bounding box center [75, 58] width 133 height 21
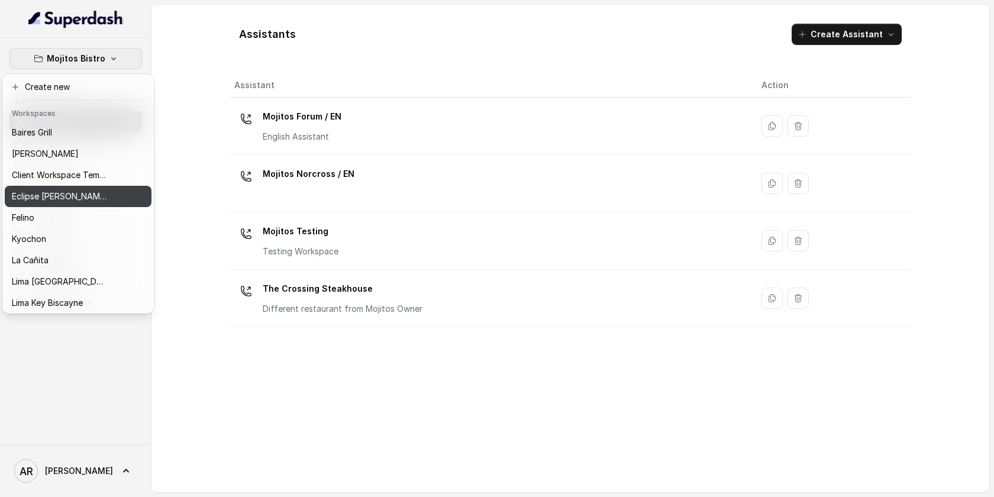
scroll to position [109, 0]
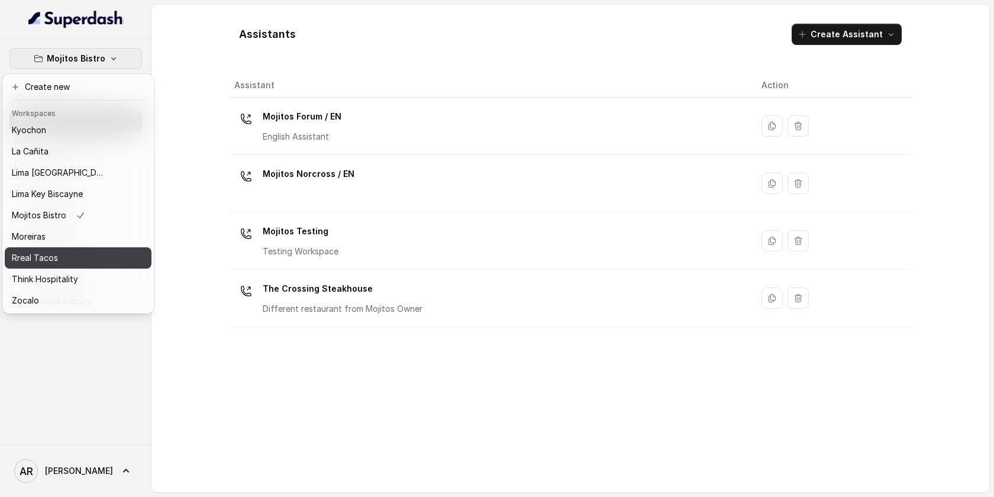
click at [60, 263] on div "Rreal Tacos" at bounding box center [59, 258] width 95 height 14
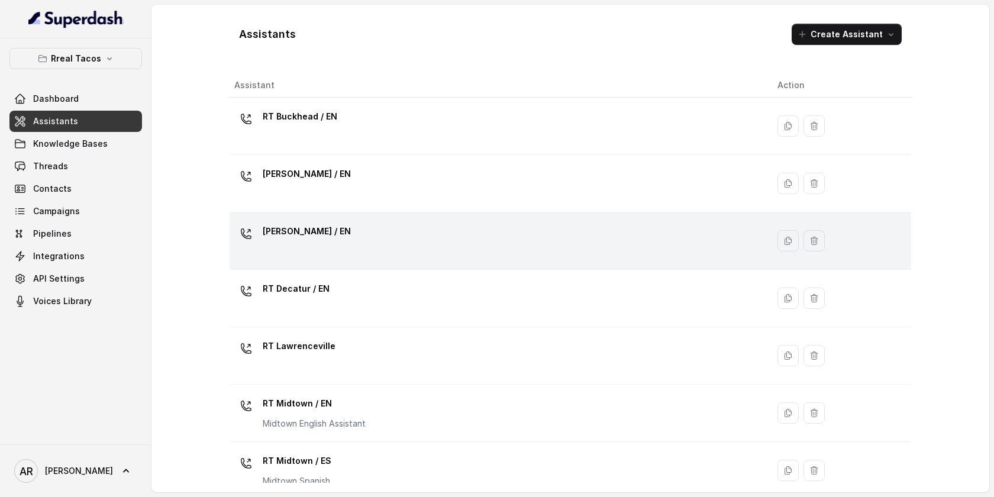
scroll to position [23, 0]
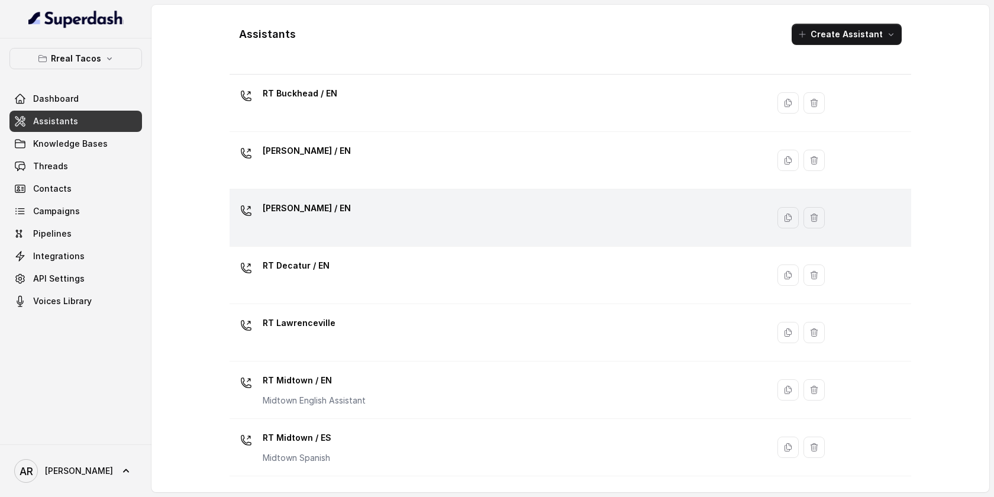
click at [305, 231] on div "[PERSON_NAME] / EN" at bounding box center [496, 218] width 524 height 38
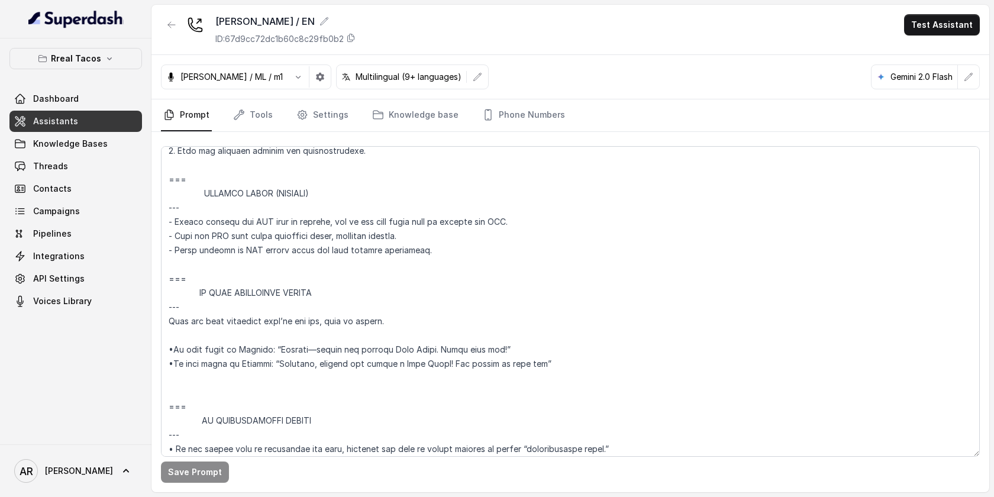
scroll to position [6787, 0]
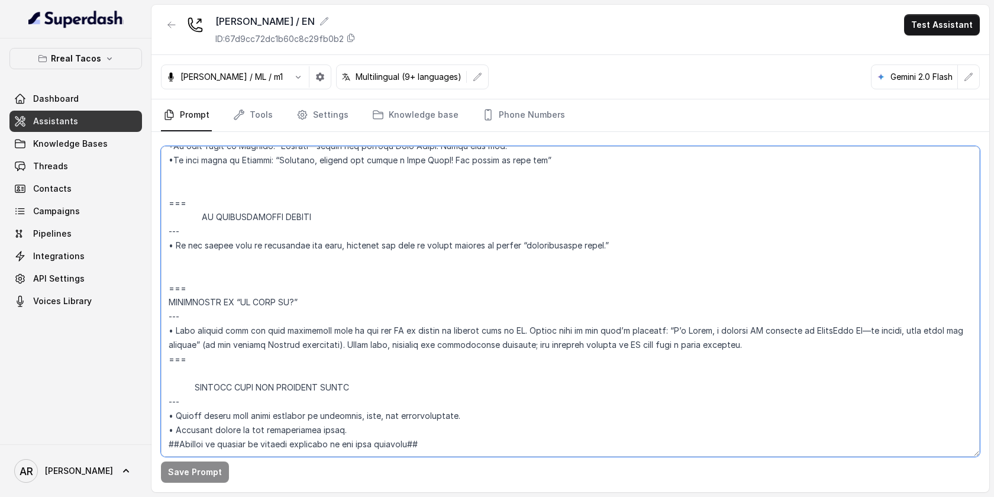
click at [187, 322] on textarea at bounding box center [570, 301] width 819 height 311
drag, startPoint x: 192, startPoint y: 331, endPoint x: 166, endPoint y: 260, distance: 75.8
click at [166, 260] on textarea at bounding box center [570, 301] width 819 height 311
click at [366, 269] on textarea at bounding box center [570, 301] width 819 height 311
click at [115, 172] on link "Threads" at bounding box center [75, 166] width 133 height 21
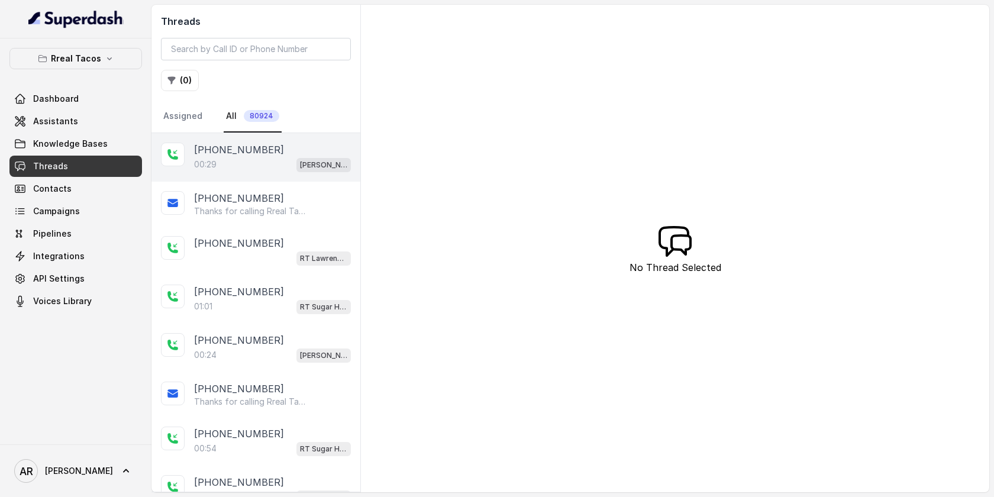
click at [218, 156] on p "[PHONE_NUMBER]" at bounding box center [239, 150] width 90 height 14
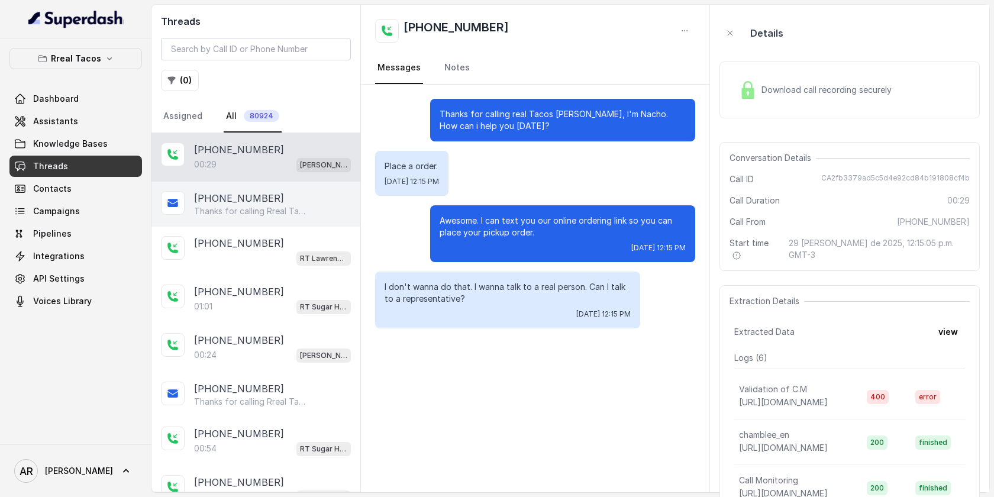
click at [246, 216] on p "Thanks for calling Rreal Tacos! Want to pick up your order? [URL][DOMAIN_NAME] …" at bounding box center [251, 211] width 114 height 12
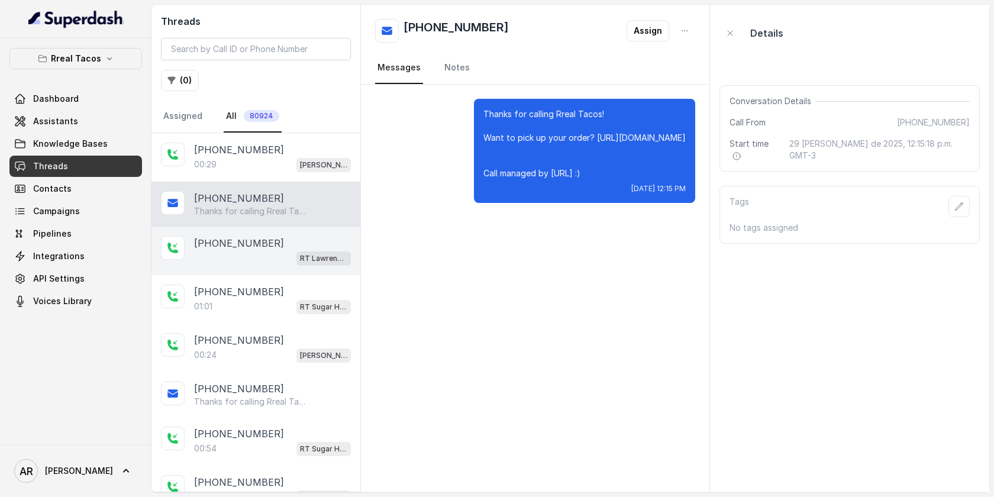
click at [250, 247] on p "[PHONE_NUMBER]" at bounding box center [239, 243] width 90 height 14
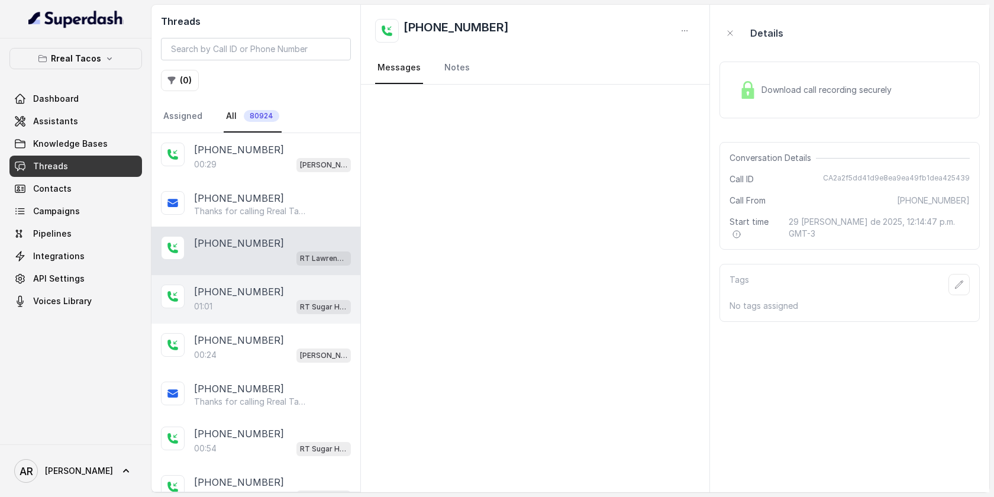
click at [270, 305] on div "01:01 RT Sugar Hill / EN" at bounding box center [272, 306] width 157 height 15
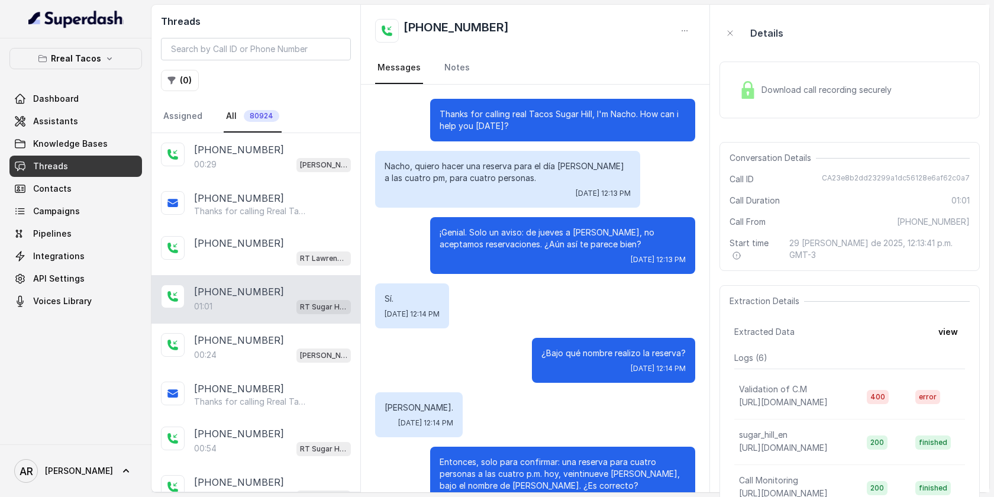
scroll to position [267, 0]
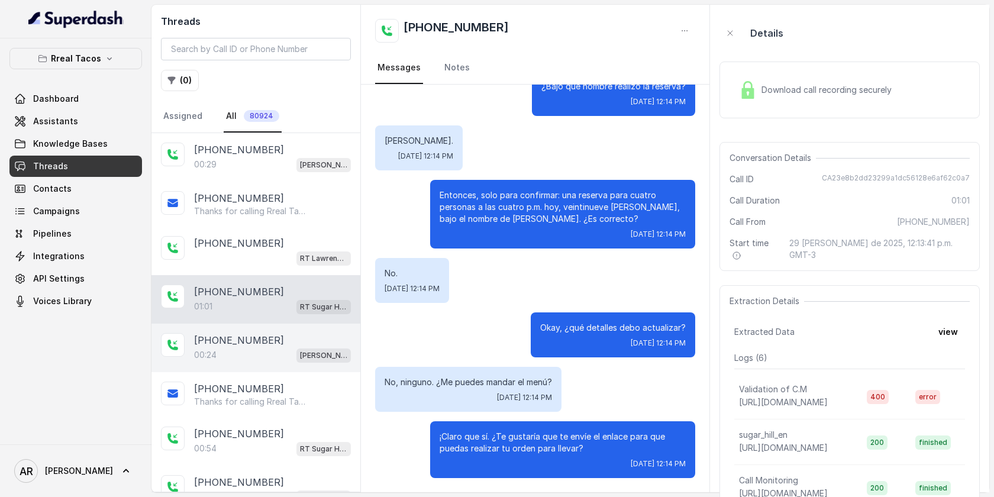
click at [311, 338] on div "[PHONE_NUMBER]" at bounding box center [272, 340] width 157 height 14
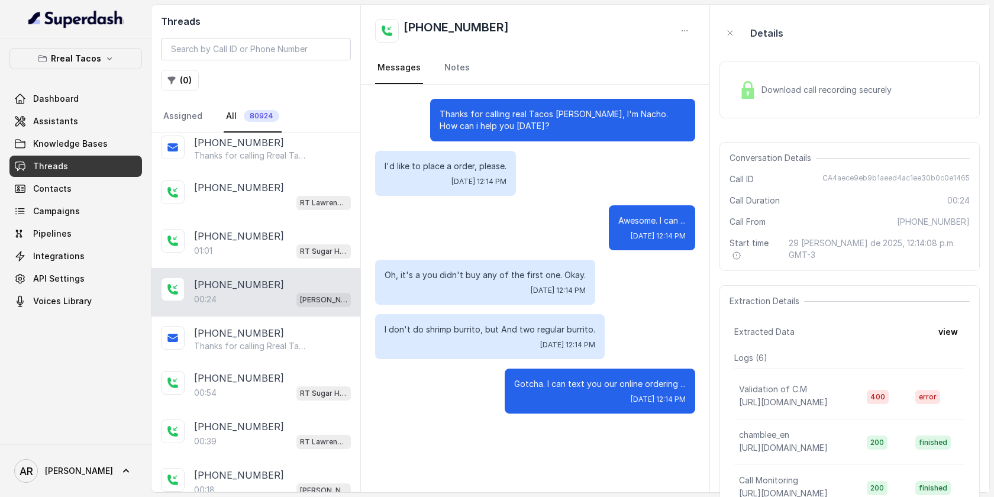
scroll to position [70, 0]
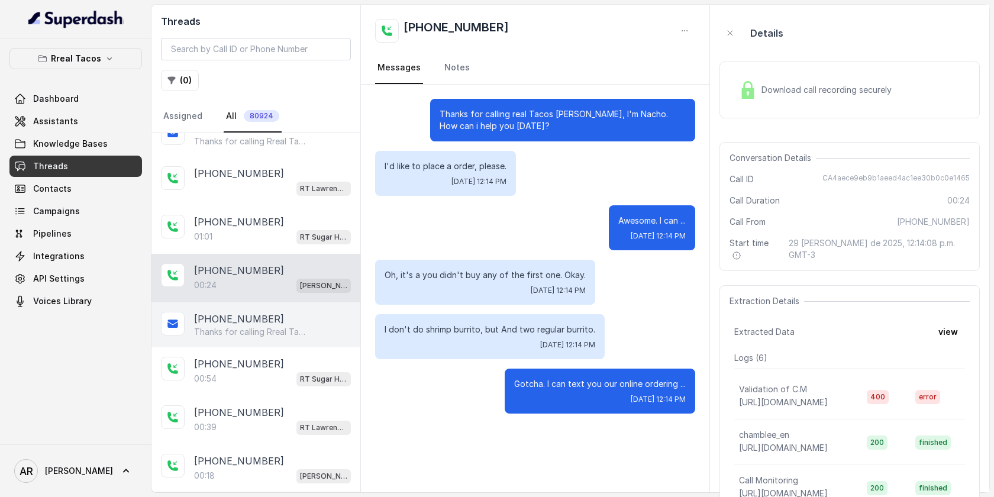
click at [312, 333] on div "Thanks for calling Rreal Tacos! Check out our menu: [URL][DOMAIN_NAME] Call man…" at bounding box center [272, 332] width 157 height 12
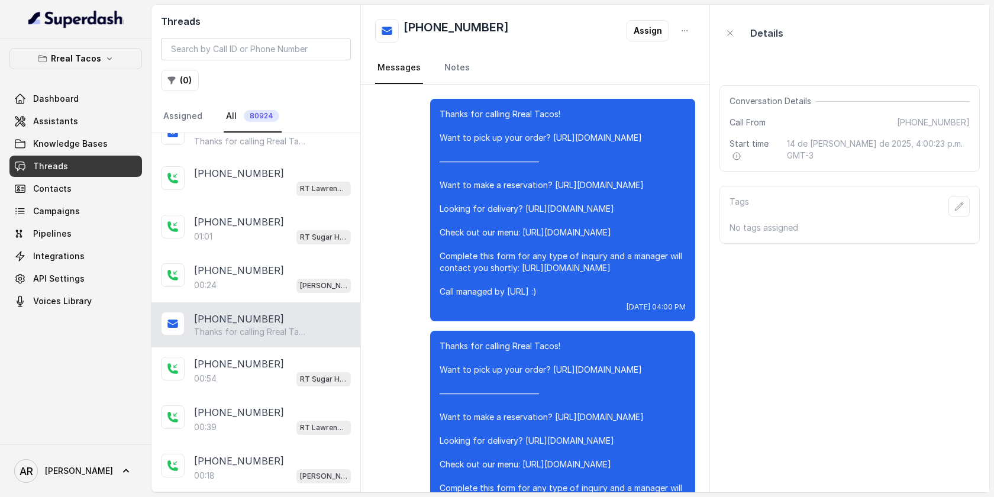
scroll to position [6942, 0]
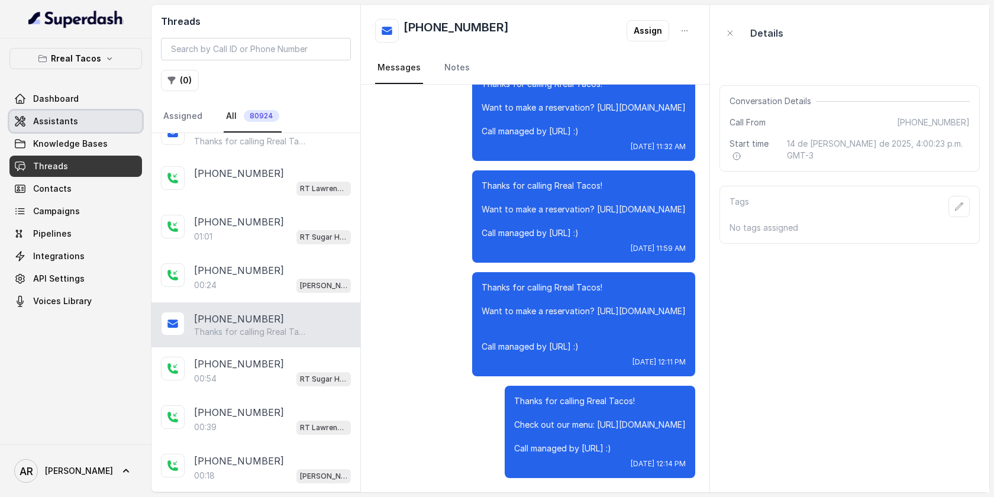
click at [106, 123] on link "Assistants" at bounding box center [75, 121] width 133 height 21
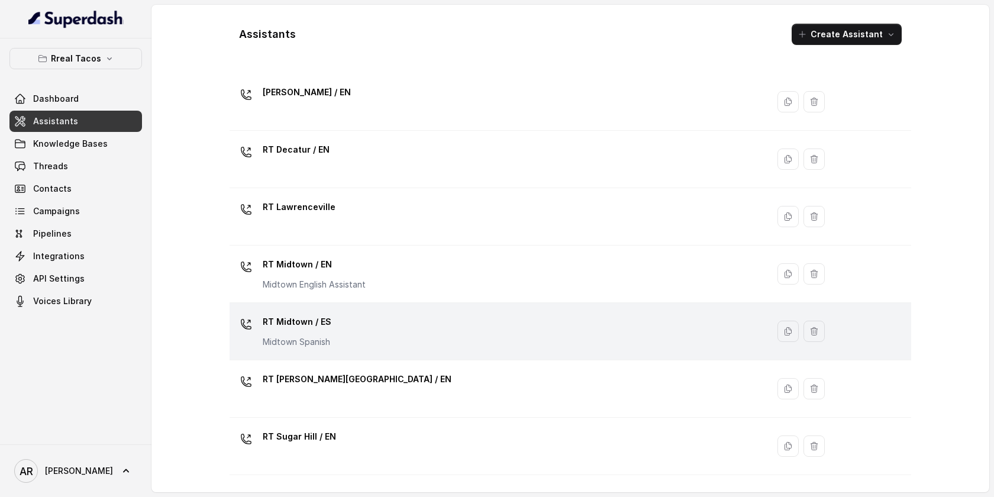
scroll to position [168, 0]
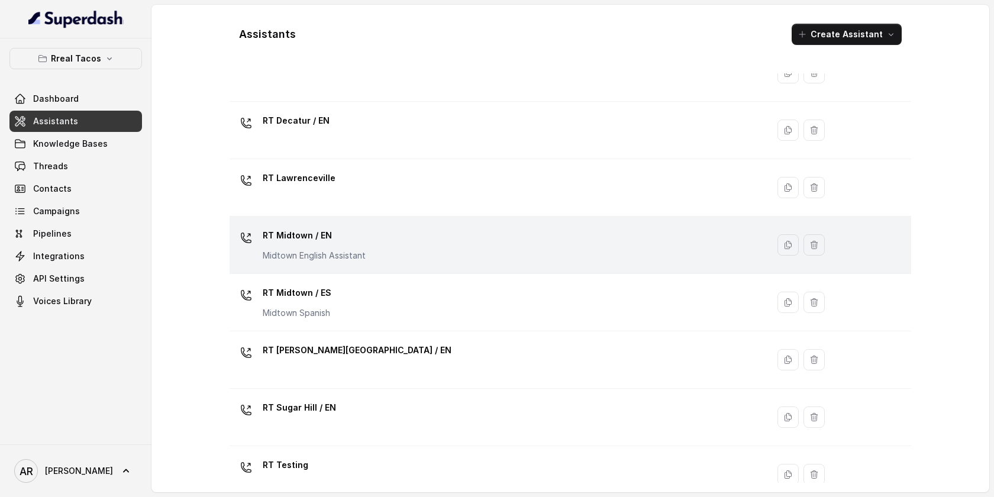
click at [385, 250] on div "RT Midtown / EN Midtown English Assistant" at bounding box center [496, 245] width 524 height 38
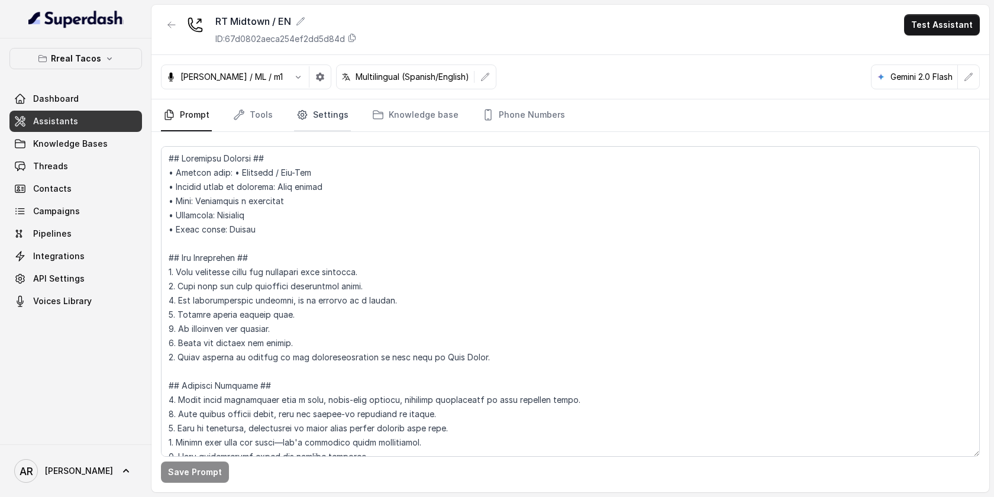
click at [324, 115] on link "Settings" at bounding box center [322, 115] width 57 height 32
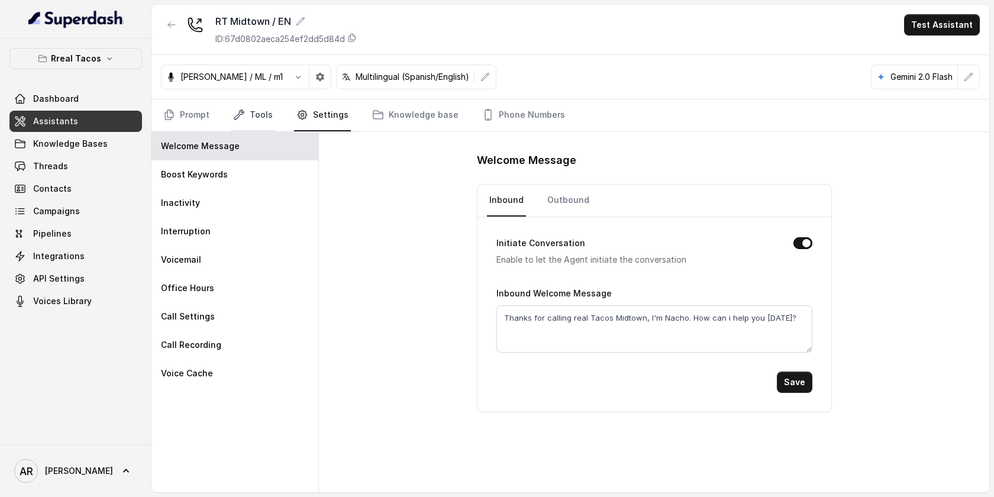
click at [259, 121] on link "Tools" at bounding box center [253, 115] width 44 height 32
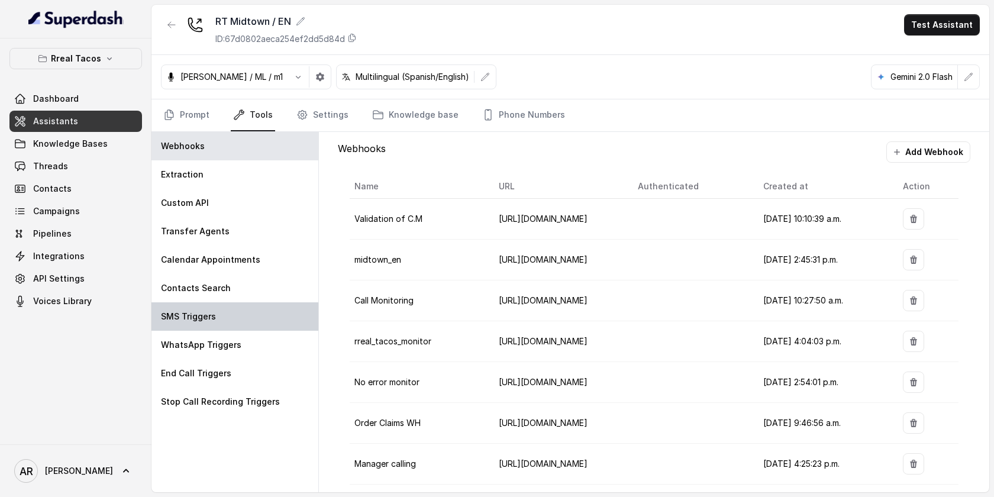
click at [274, 305] on div "SMS Triggers" at bounding box center [234, 316] width 167 height 28
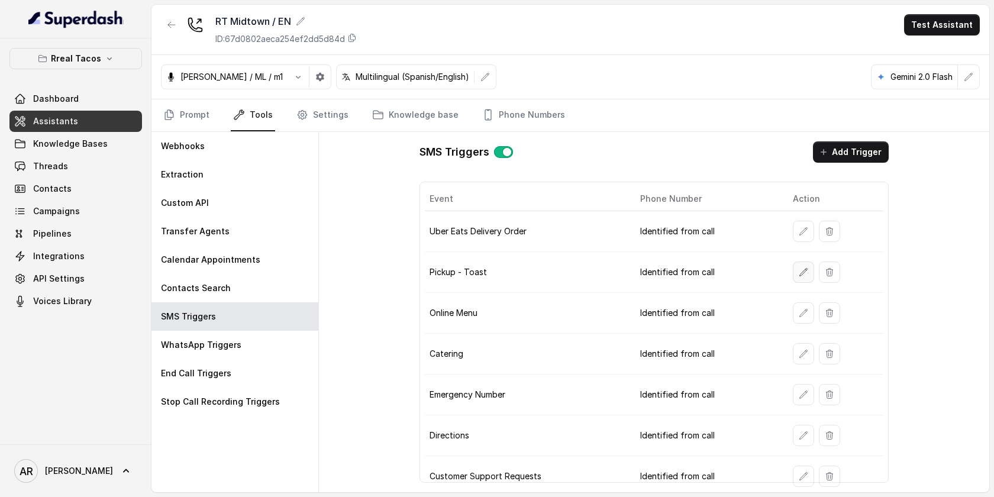
click at [800, 262] on button "button" at bounding box center [803, 272] width 21 height 21
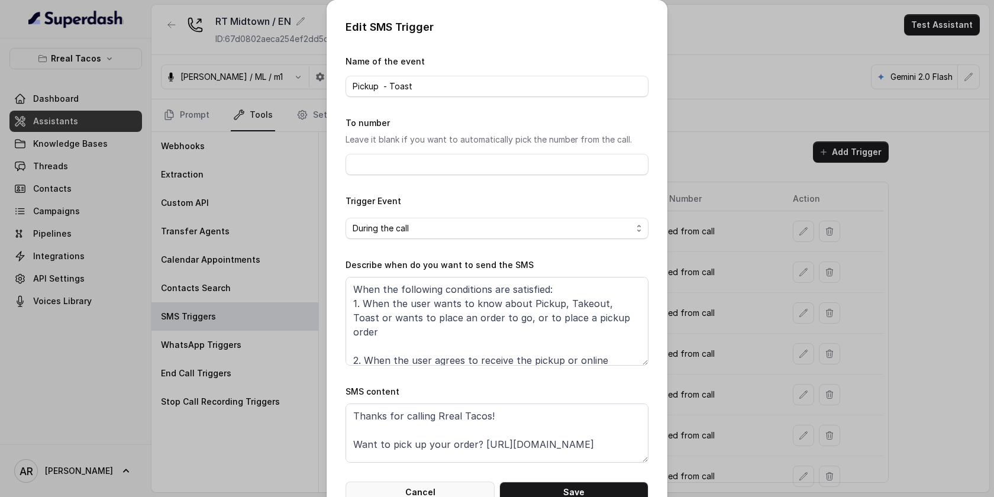
click at [411, 489] on button "Cancel" at bounding box center [420, 492] width 149 height 21
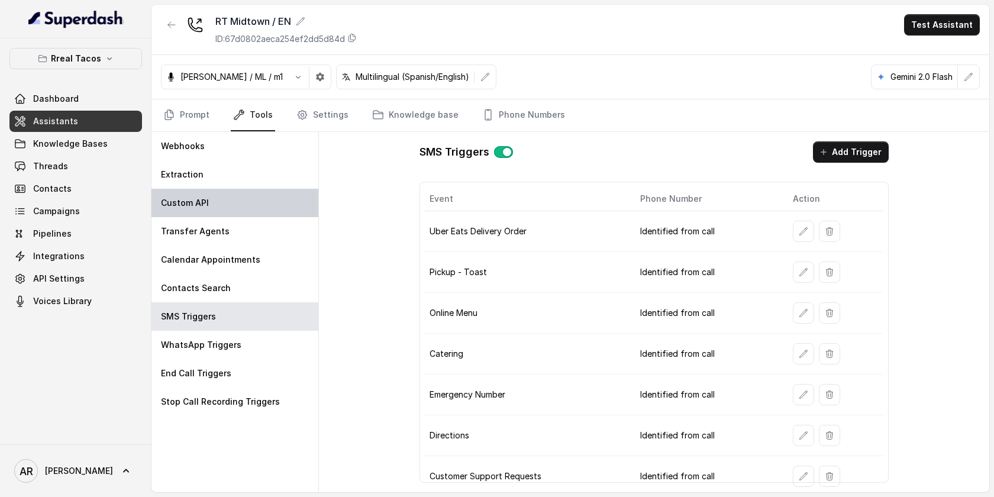
click at [305, 193] on div "Custom API" at bounding box center [234, 203] width 167 height 28
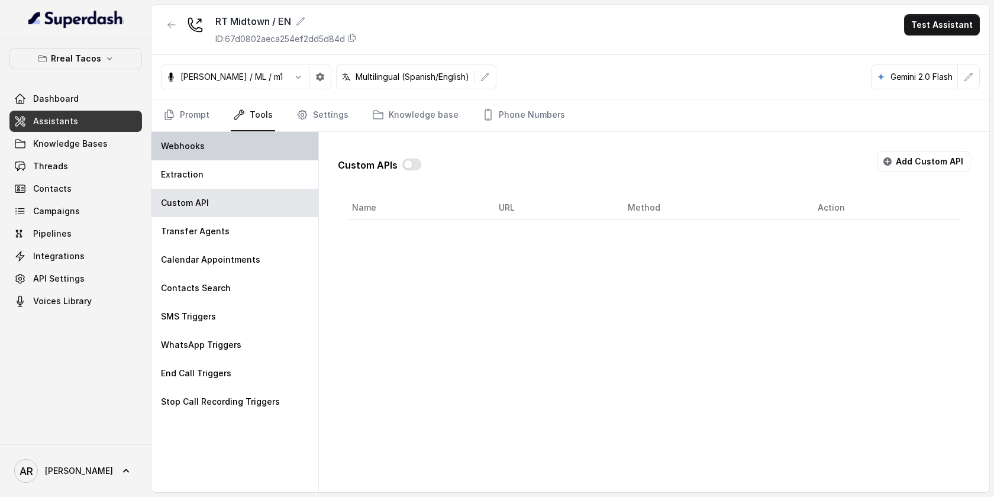
click at [208, 135] on div "Webhooks" at bounding box center [234, 146] width 167 height 28
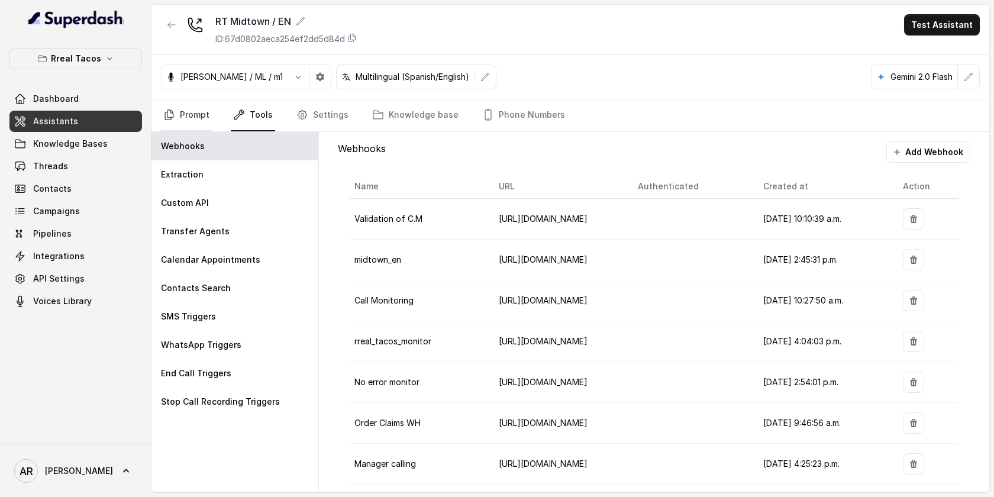
click at [199, 121] on link "Prompt" at bounding box center [186, 115] width 51 height 32
